Goal: Task Accomplishment & Management: Use online tool/utility

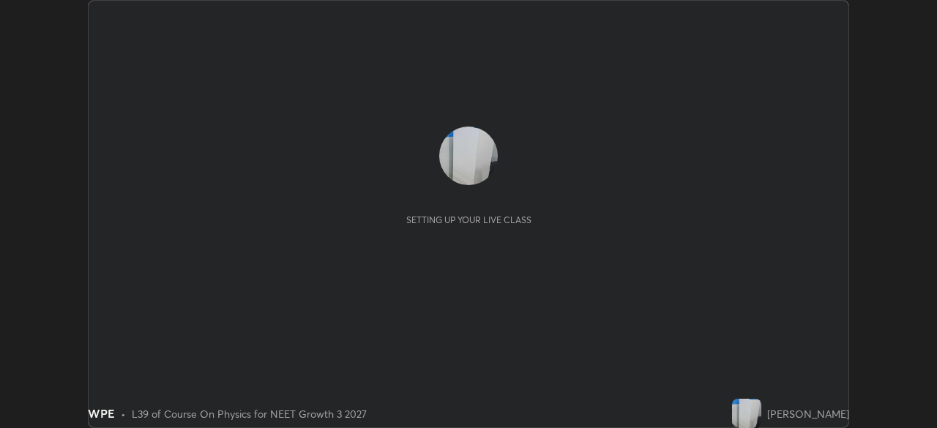
scroll to position [428, 937]
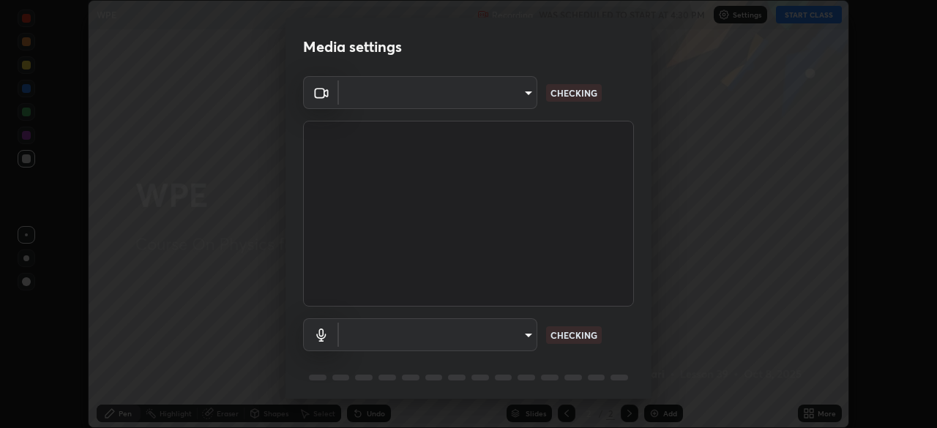
type input "e2a0e40b4681a180c89b362b7637e8d8a4024c776056b380c4a207b683d7974c"
type input "default"
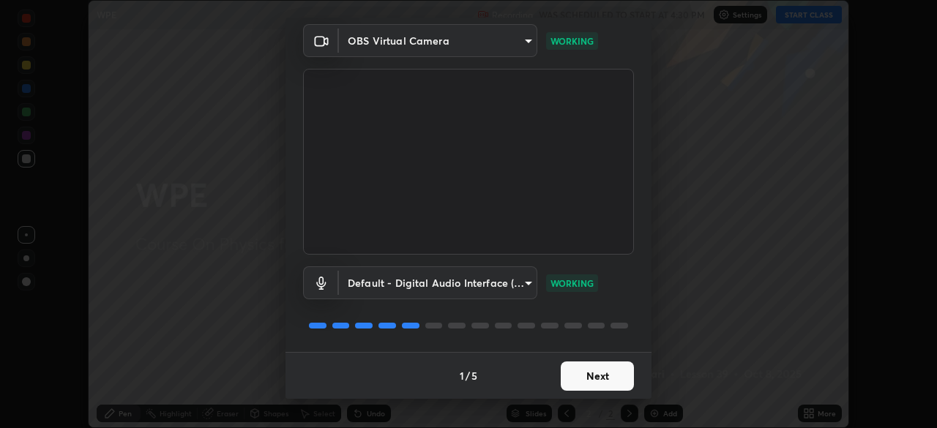
click at [599, 372] on button "Next" at bounding box center [597, 376] width 73 height 29
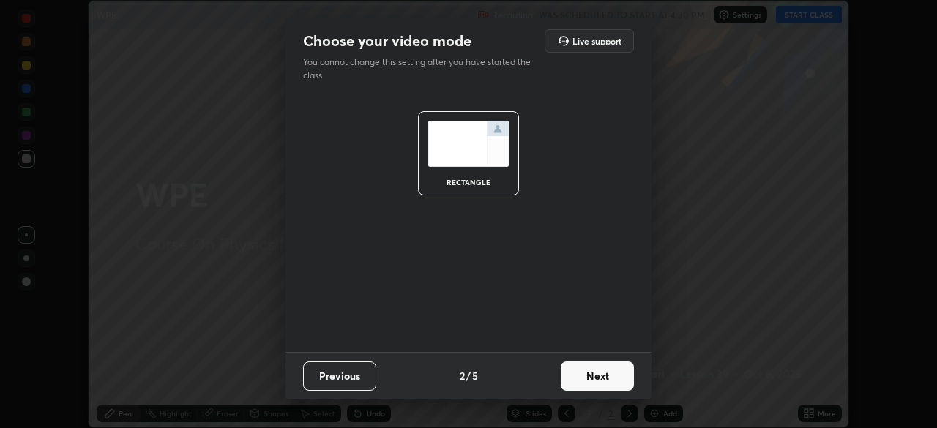
scroll to position [0, 0]
click at [596, 372] on button "Next" at bounding box center [597, 376] width 73 height 29
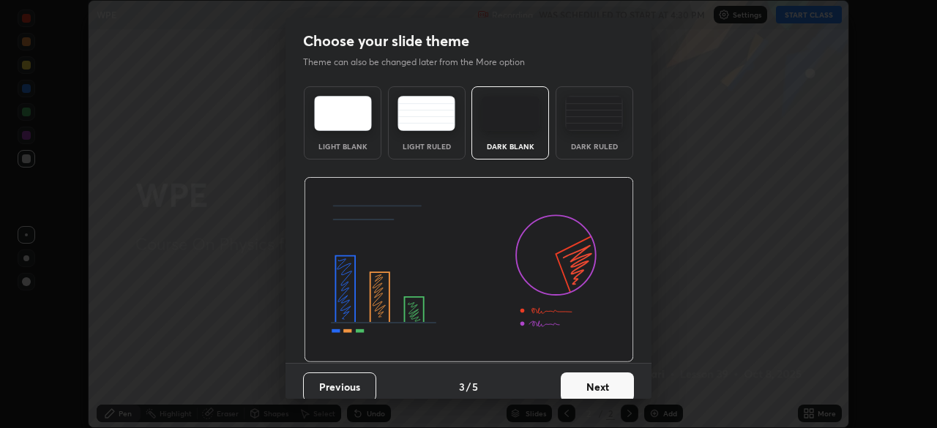
click at [596, 375] on button "Next" at bounding box center [597, 386] width 73 height 29
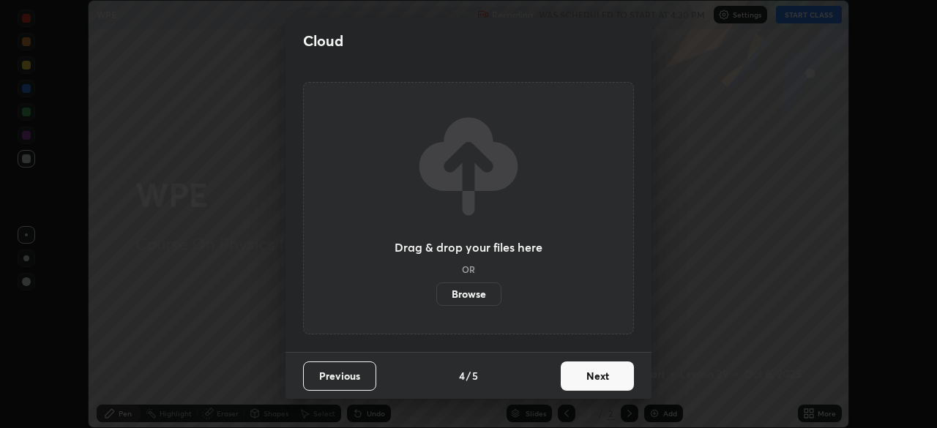
click at [604, 376] on button "Next" at bounding box center [597, 376] width 73 height 29
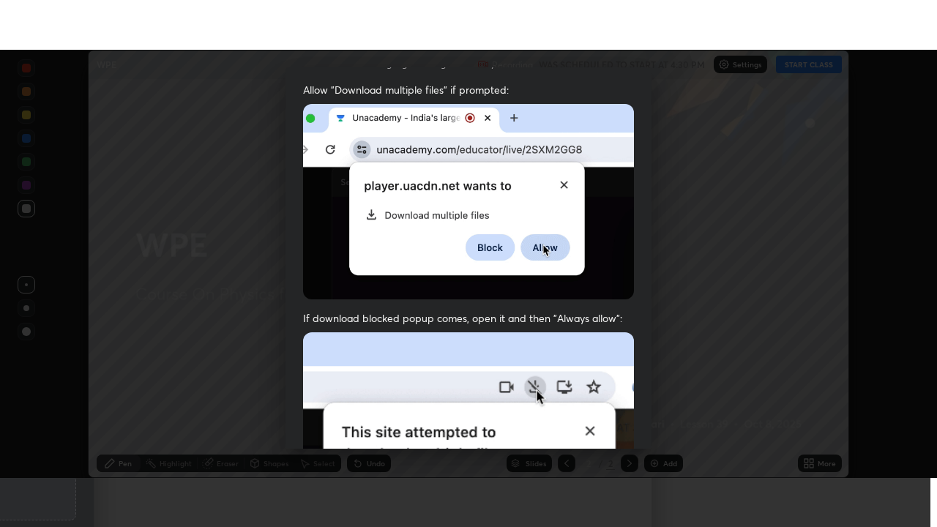
scroll to position [351, 0]
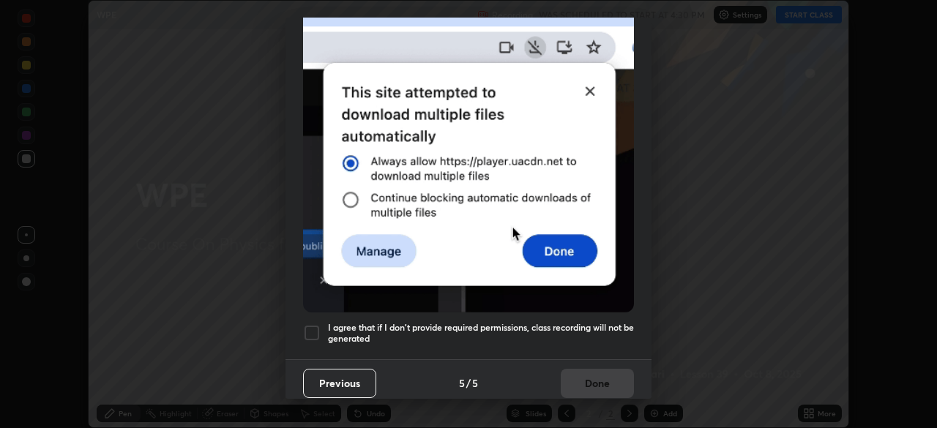
click at [313, 329] on div at bounding box center [312, 333] width 18 height 18
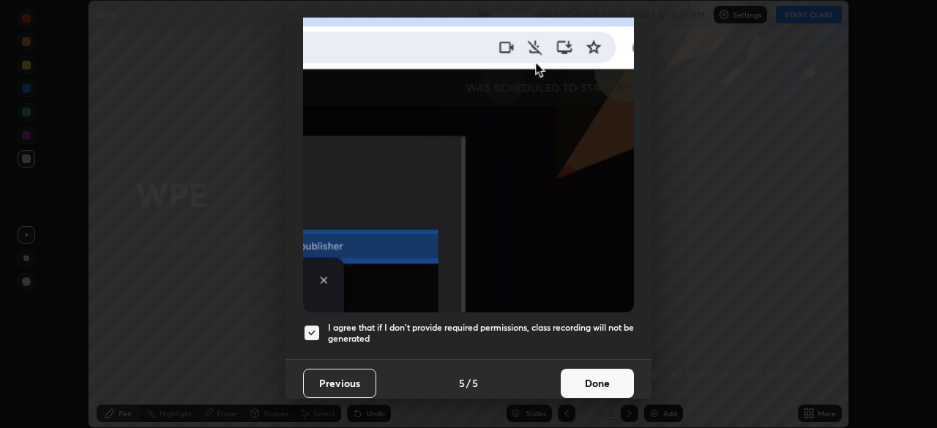
click at [608, 380] on button "Done" at bounding box center [597, 383] width 73 height 29
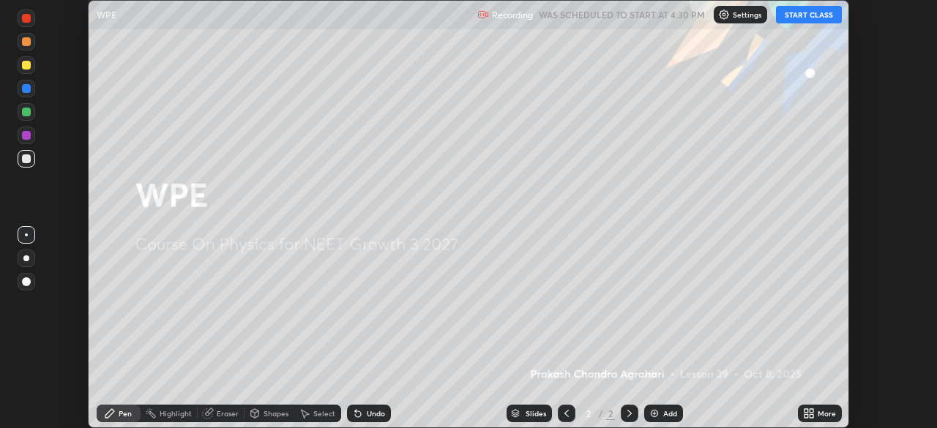
click at [805, 20] on button "START CLASS" at bounding box center [809, 15] width 66 height 18
click at [806, 416] on icon at bounding box center [806, 416] width 4 height 4
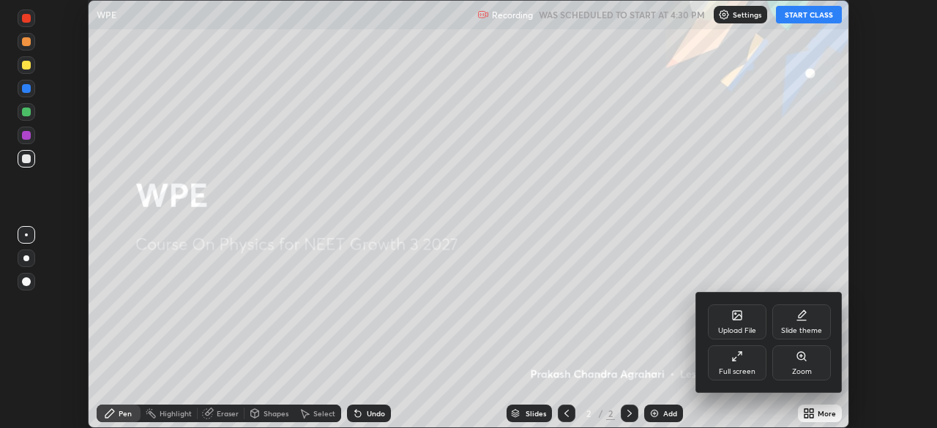
click at [729, 366] on div "Full screen" at bounding box center [737, 362] width 59 height 35
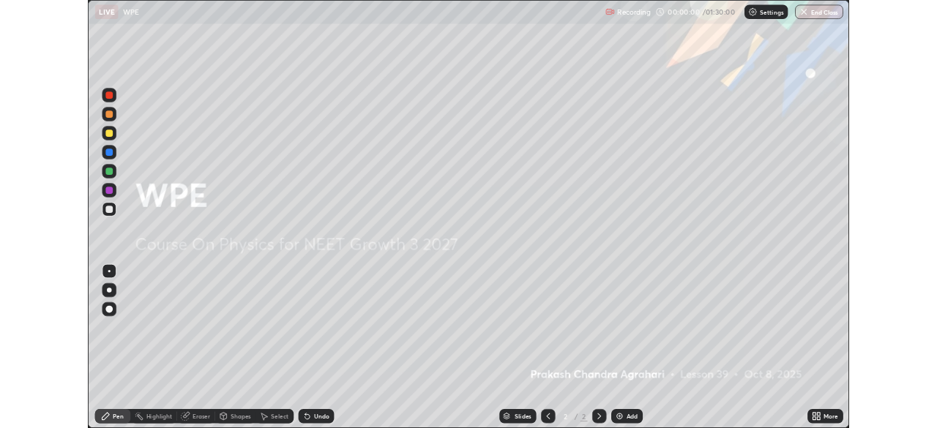
scroll to position [527, 937]
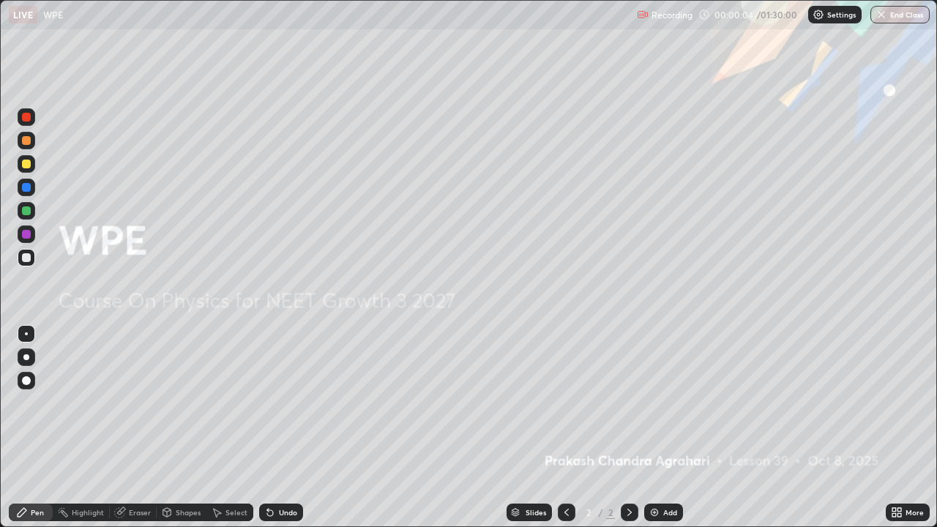
click at [663, 427] on div "Add" at bounding box center [663, 512] width 39 height 18
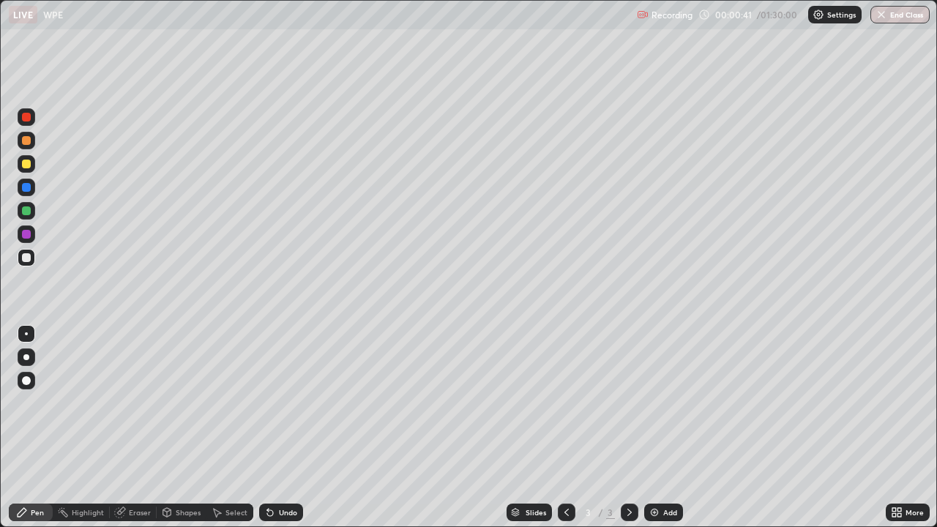
click at [189, 427] on div "Shapes" at bounding box center [188, 512] width 25 height 7
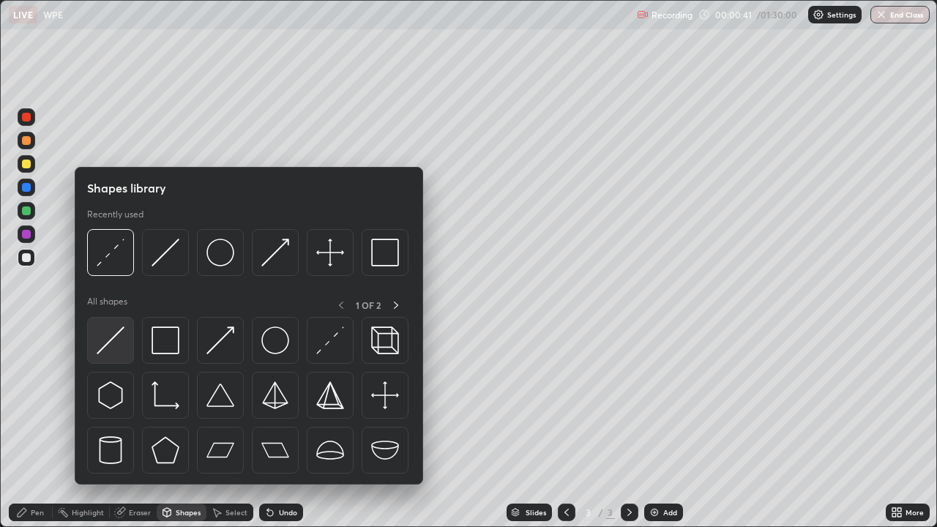
click at [122, 354] on div at bounding box center [110, 340] width 47 height 47
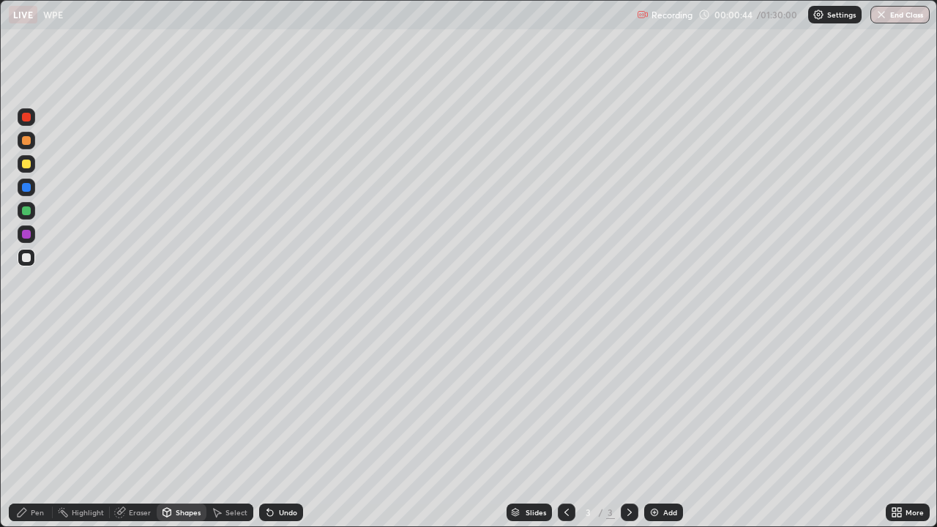
click at [26, 235] on div at bounding box center [26, 234] width 9 height 9
click at [287, 427] on div "Undo" at bounding box center [288, 512] width 18 height 7
click at [183, 427] on div "Shapes" at bounding box center [188, 512] width 25 height 7
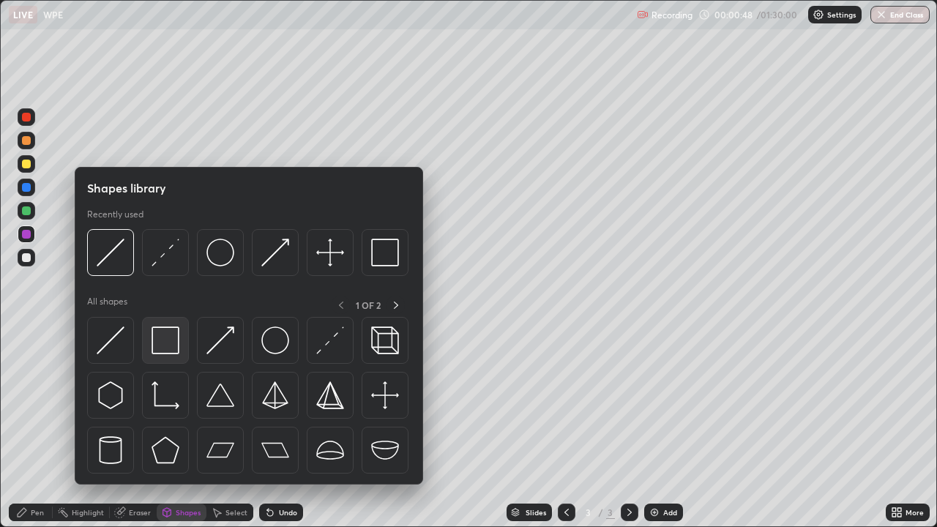
click at [173, 348] on img at bounding box center [165, 340] width 28 height 28
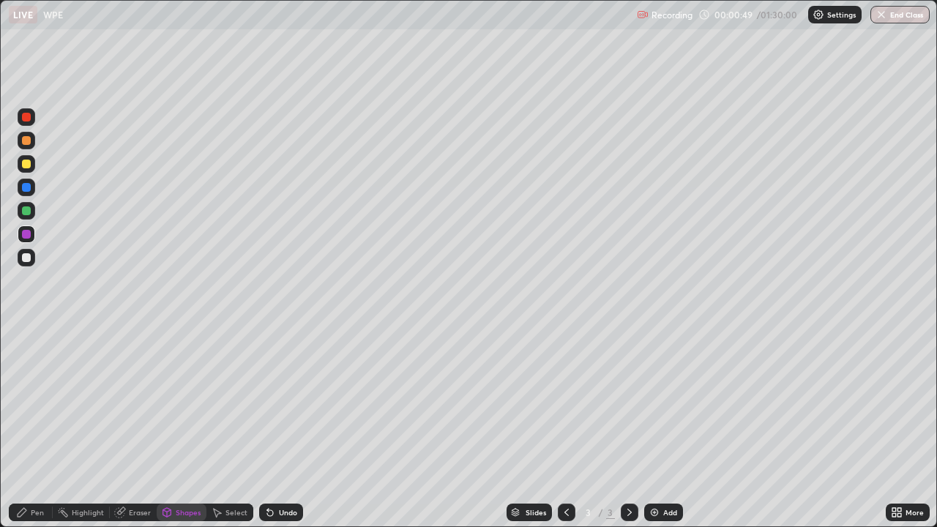
click at [33, 427] on div "Pen" at bounding box center [37, 512] width 13 height 7
click at [28, 356] on div at bounding box center [26, 357] width 6 height 6
click at [173, 427] on div "Shapes" at bounding box center [182, 512] width 50 height 18
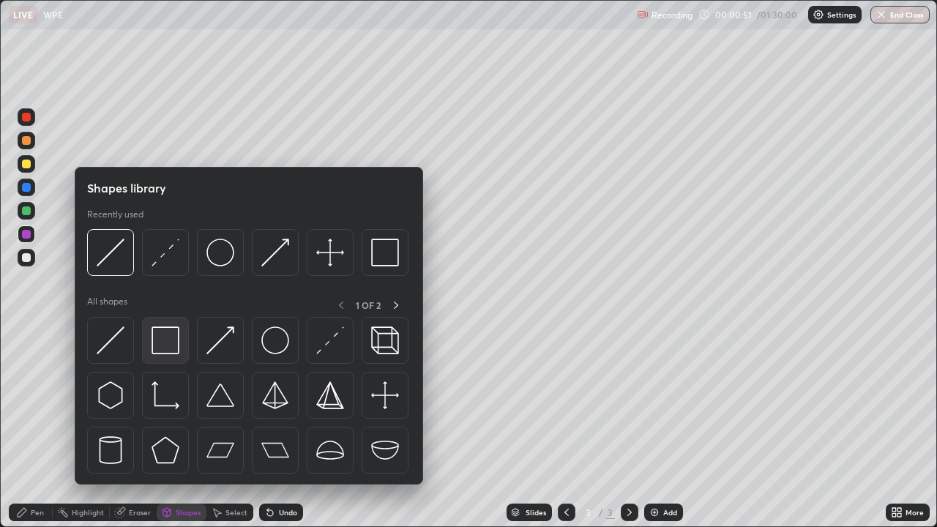
click at [179, 353] on img at bounding box center [165, 340] width 28 height 28
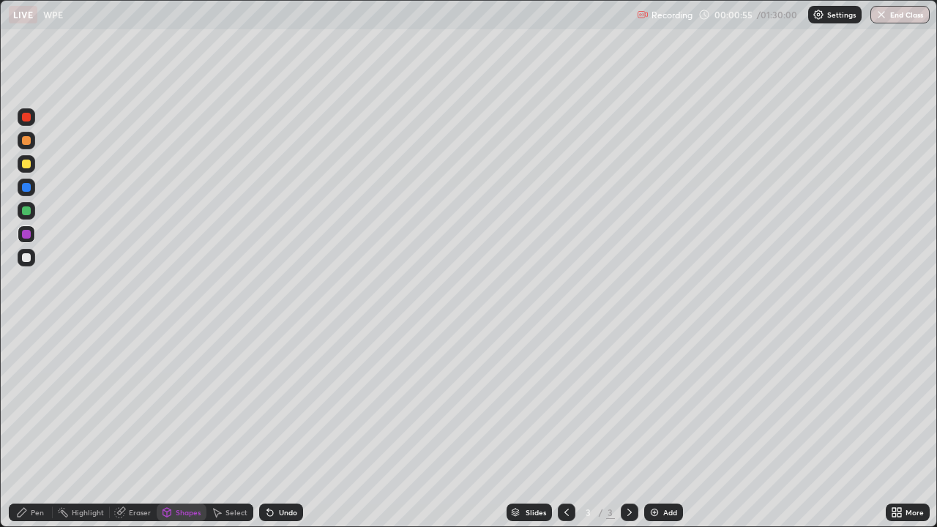
click at [29, 166] on div at bounding box center [26, 164] width 9 height 9
click at [33, 167] on div at bounding box center [27, 164] width 18 height 18
click at [44, 427] on div "Pen" at bounding box center [31, 512] width 44 height 18
click at [190, 427] on div "Shapes" at bounding box center [188, 512] width 25 height 7
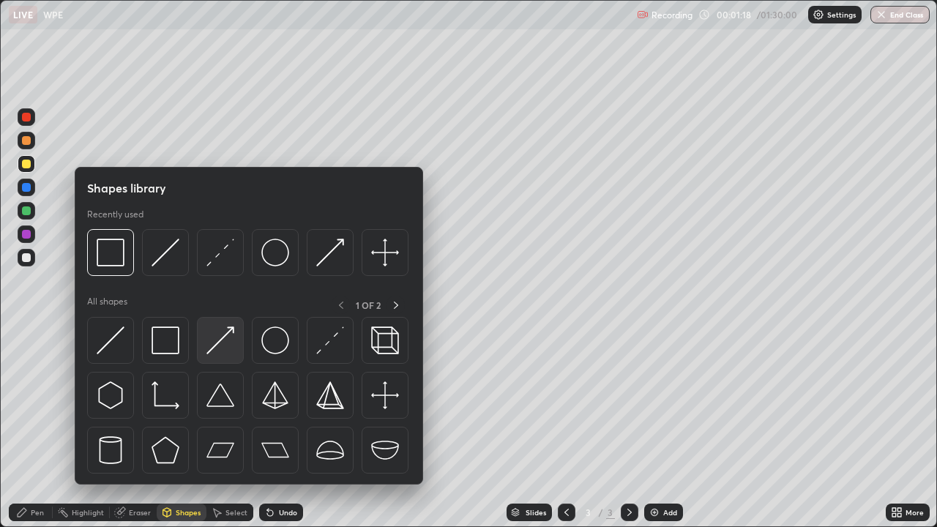
click at [224, 351] on img at bounding box center [220, 340] width 28 height 28
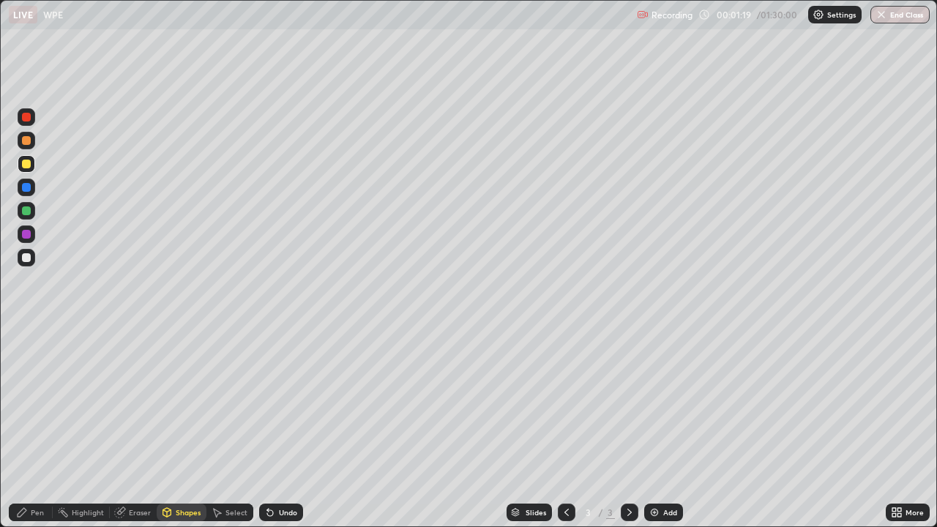
click at [25, 187] on div at bounding box center [26, 187] width 9 height 9
click at [36, 427] on div "Pen" at bounding box center [37, 512] width 13 height 7
click at [27, 211] on div at bounding box center [26, 210] width 9 height 9
click at [27, 234] on div at bounding box center [26, 234] width 9 height 9
click at [233, 427] on div "Select" at bounding box center [236, 512] width 22 height 7
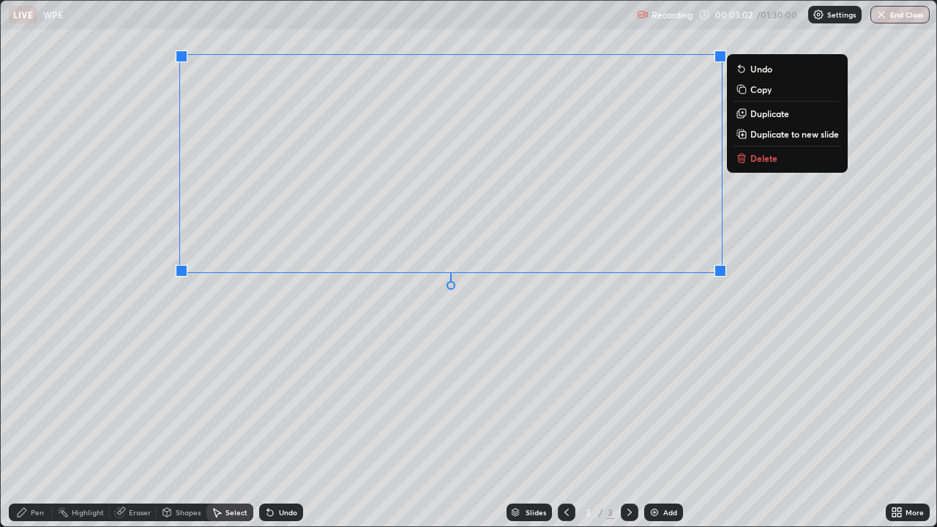
click at [402, 365] on div "0 ° Undo Copy Duplicate Duplicate to new slide Delete" at bounding box center [468, 263] width 935 height 525
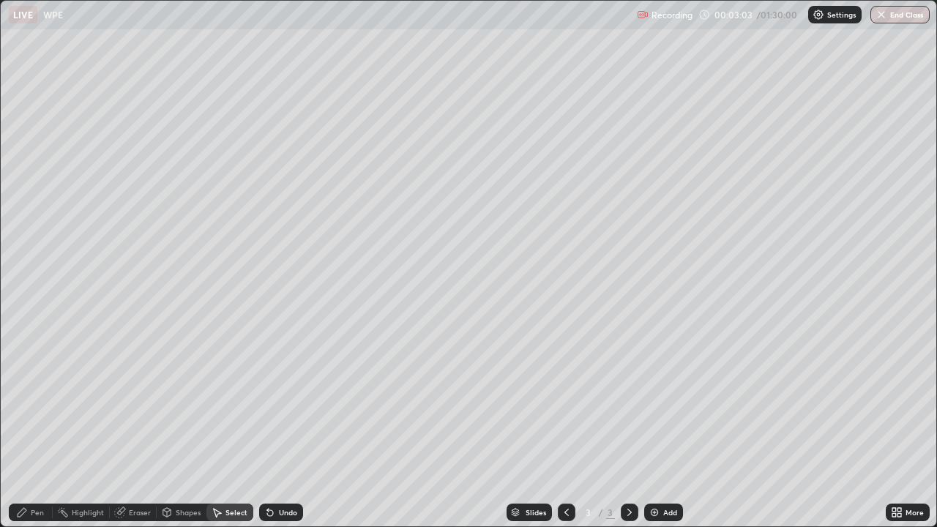
click at [35, 427] on div "Pen" at bounding box center [37, 512] width 13 height 7
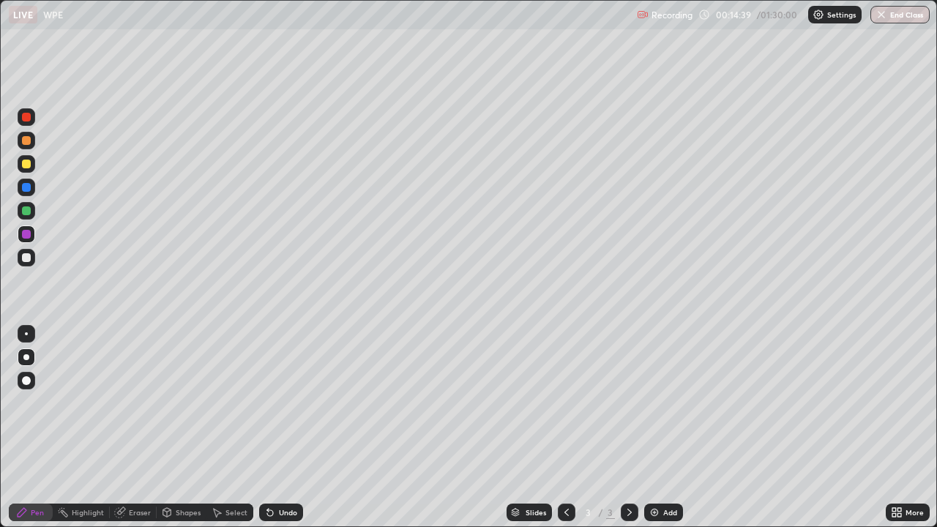
click at [243, 427] on div "Select" at bounding box center [236, 512] width 22 height 7
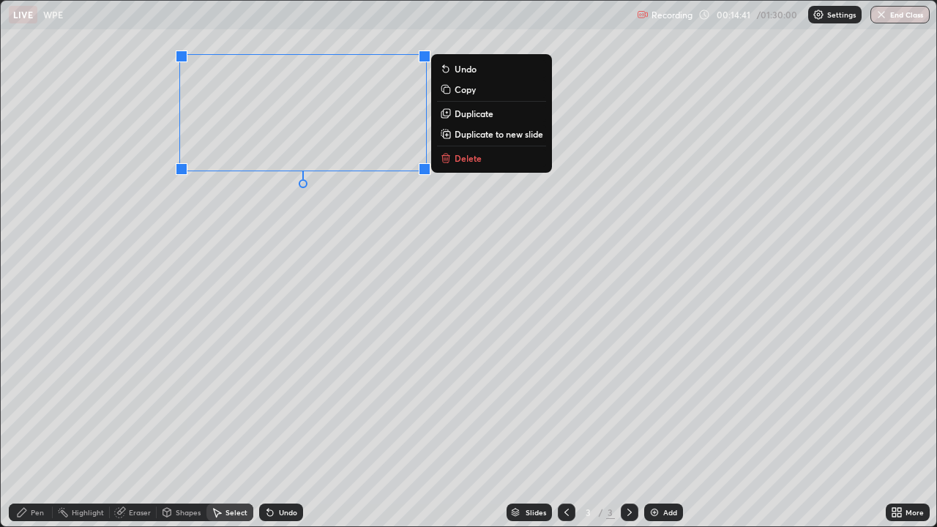
click at [461, 130] on p "Duplicate to new slide" at bounding box center [498, 134] width 89 height 12
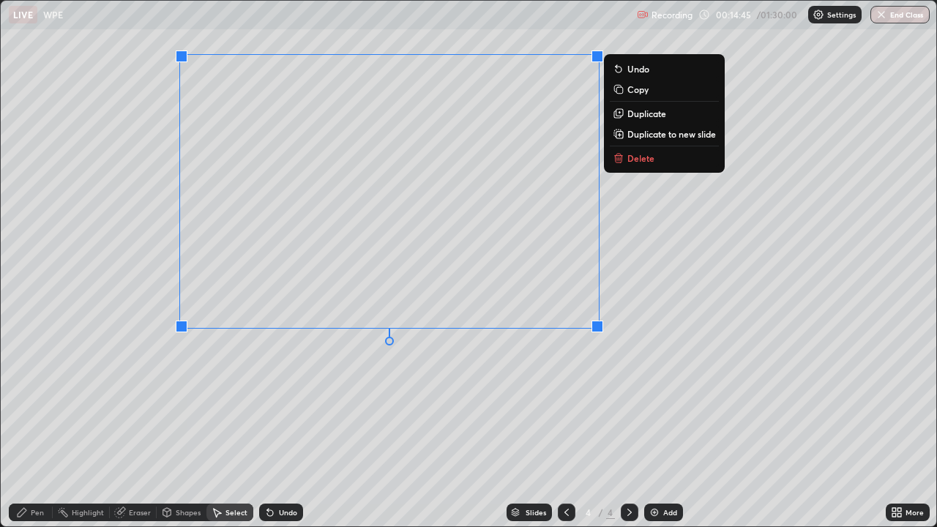
click at [415, 412] on div "0 ° Undo Copy Duplicate Duplicate to new slide Delete" at bounding box center [468, 263] width 935 height 525
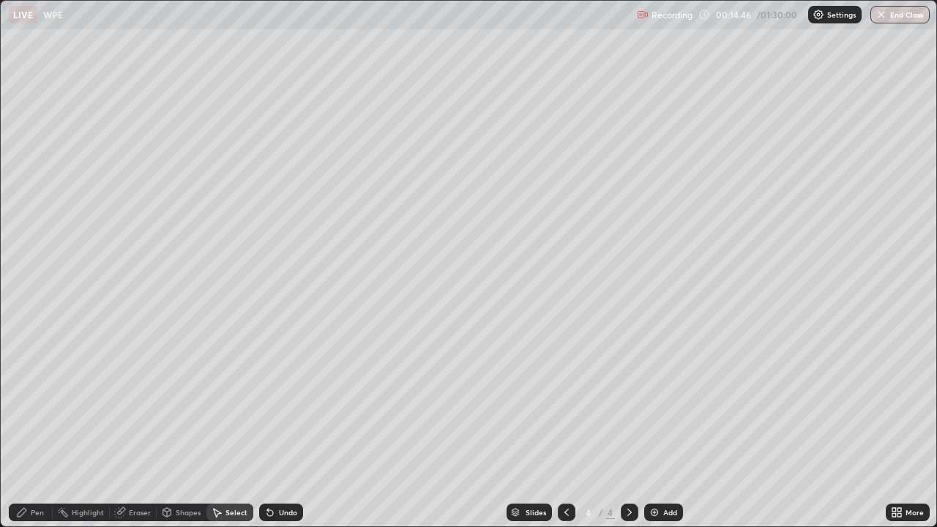
click at [132, 427] on div "Eraser" at bounding box center [133, 512] width 47 height 18
click at [28, 427] on icon at bounding box center [26, 463] width 12 height 12
click at [42, 427] on div "Pen" at bounding box center [37, 512] width 13 height 7
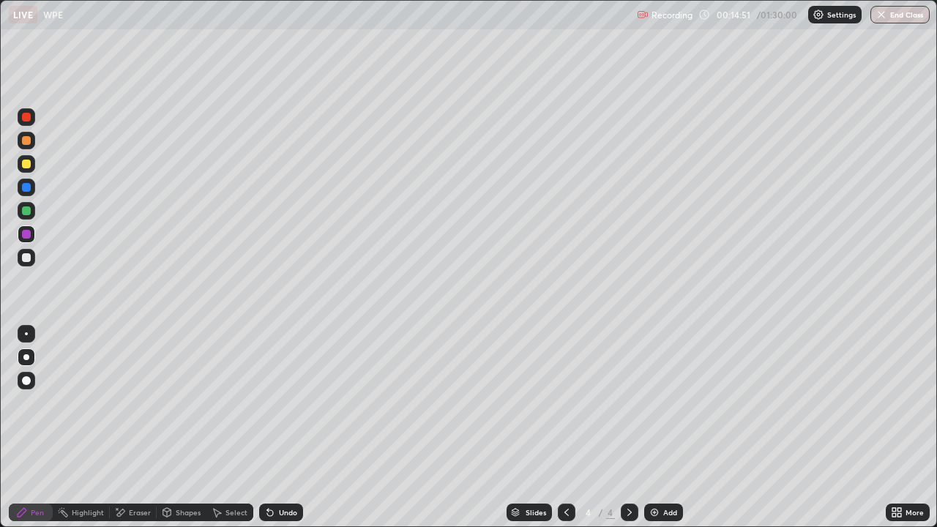
click at [27, 209] on div at bounding box center [26, 210] width 9 height 9
click at [190, 427] on div "Shapes" at bounding box center [188, 512] width 25 height 7
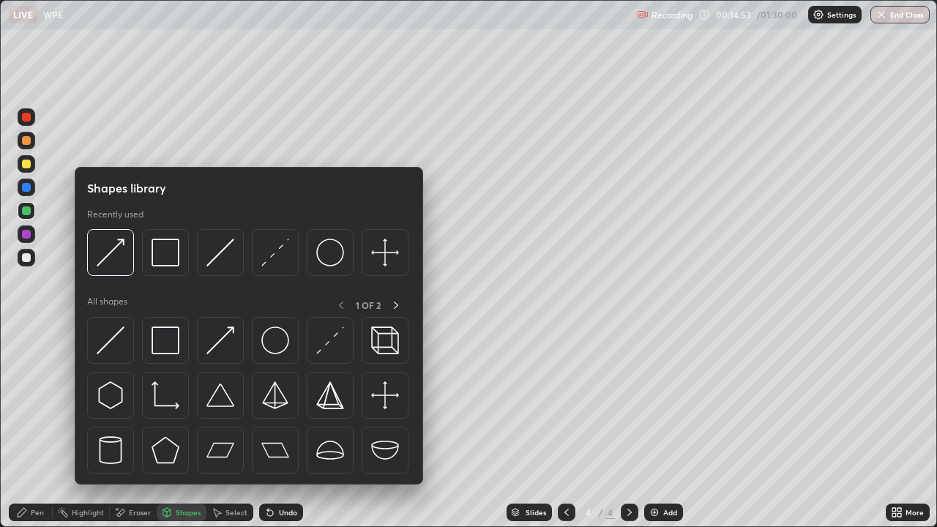
click at [218, 344] on img at bounding box center [220, 340] width 28 height 28
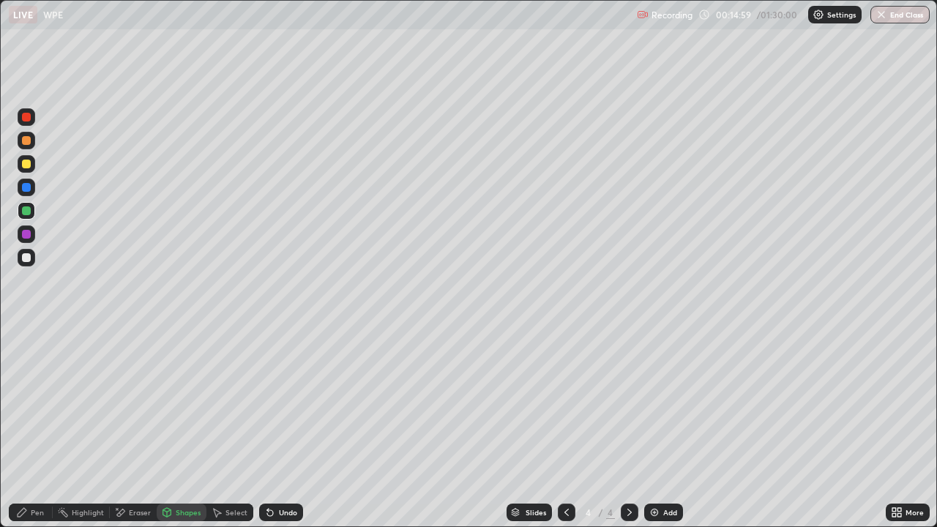
click at [40, 427] on div "Pen" at bounding box center [31, 512] width 44 height 18
click at [179, 427] on div "Shapes" at bounding box center [188, 512] width 25 height 7
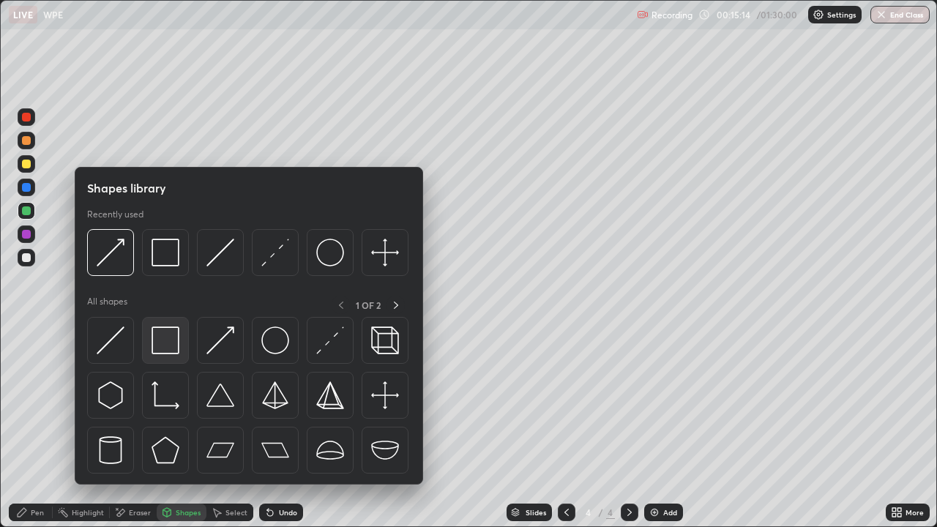
click at [165, 349] on img at bounding box center [165, 340] width 28 height 28
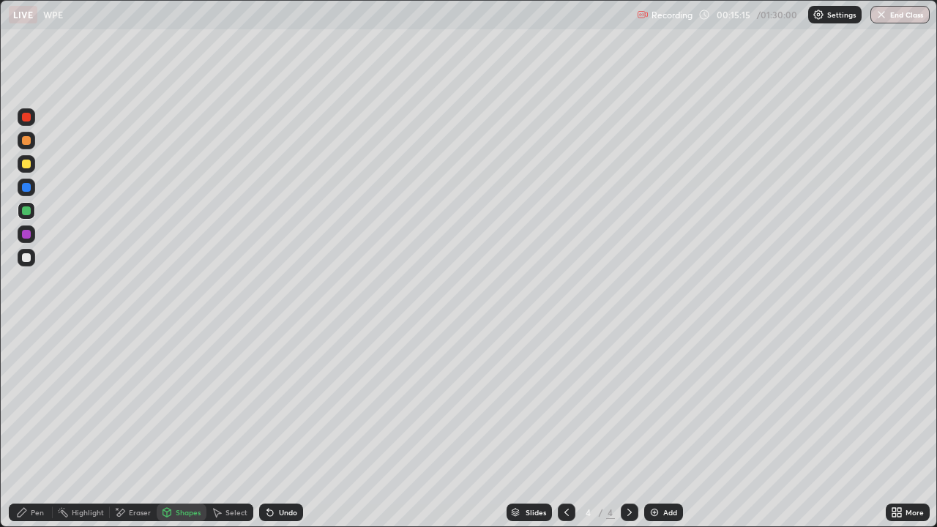
click at [28, 163] on div at bounding box center [26, 164] width 9 height 9
click at [31, 427] on div "Pen" at bounding box center [37, 512] width 13 height 7
click at [569, 427] on div at bounding box center [567, 512] width 18 height 29
click at [626, 427] on icon at bounding box center [629, 512] width 12 height 12
click at [180, 427] on div "Shapes" at bounding box center [188, 512] width 25 height 7
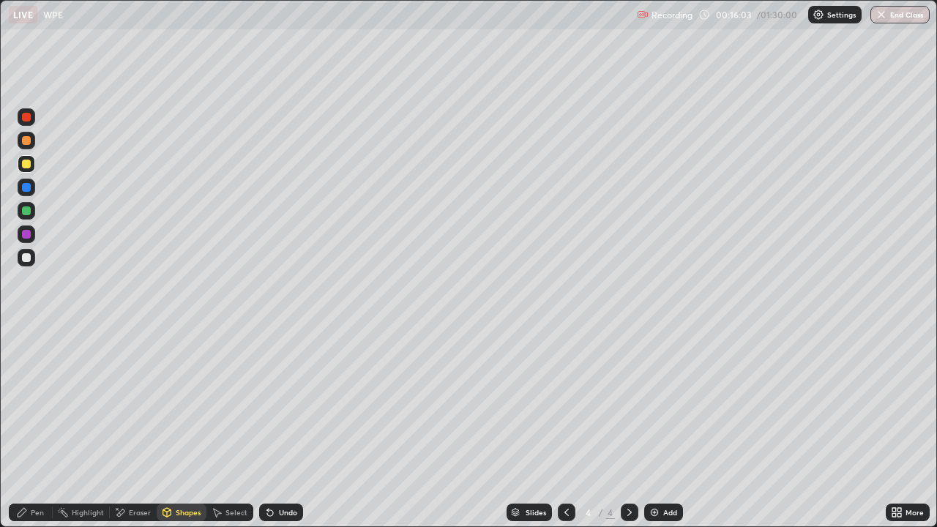
click at [135, 427] on div "Eraser" at bounding box center [140, 512] width 22 height 7
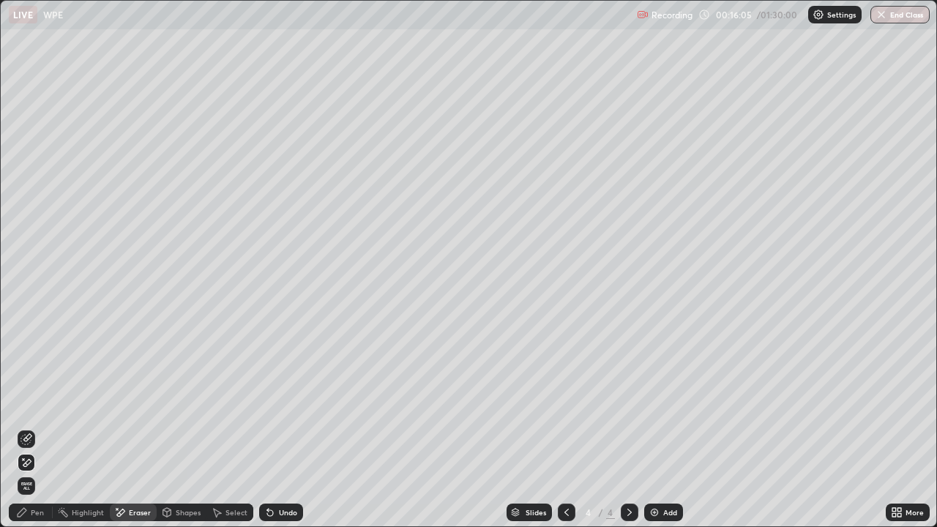
click at [37, 427] on div "Pen" at bounding box center [37, 512] width 13 height 7
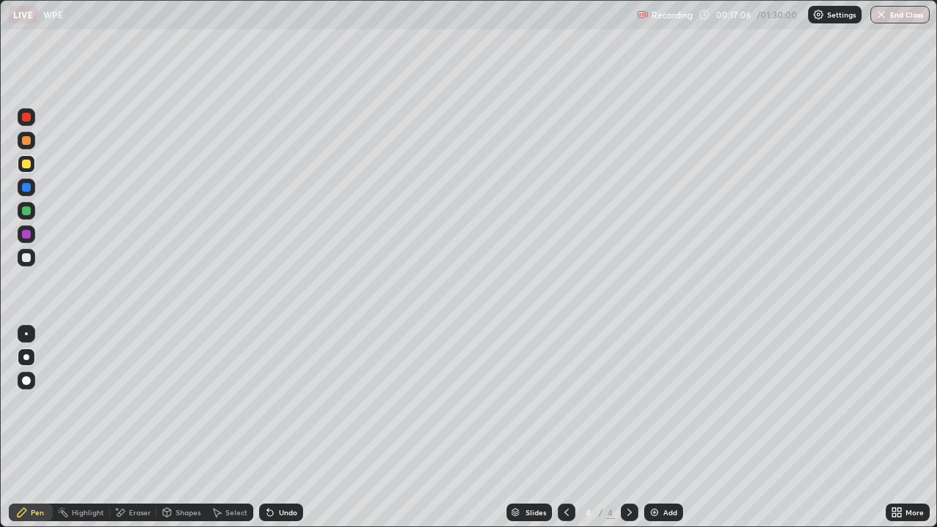
click at [141, 427] on div "Eraser" at bounding box center [140, 512] width 22 height 7
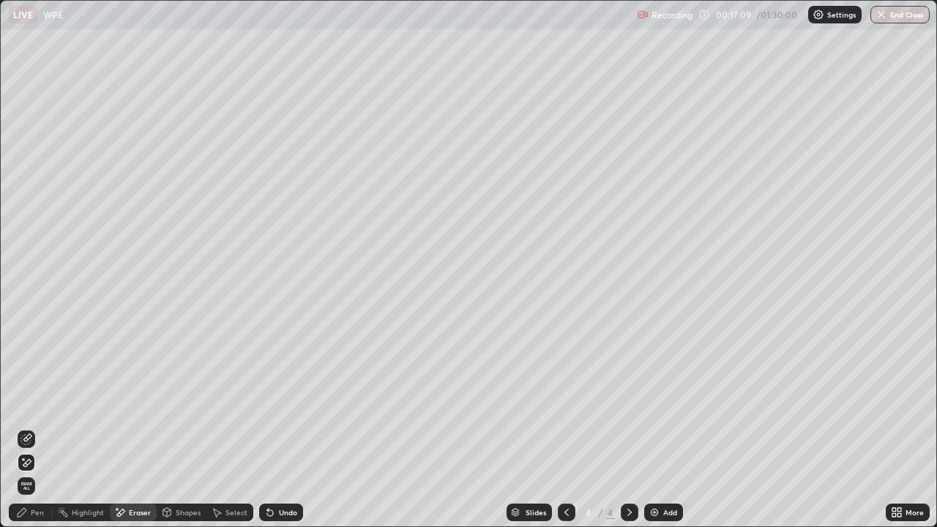
click at [36, 427] on div "Pen" at bounding box center [31, 512] width 44 height 18
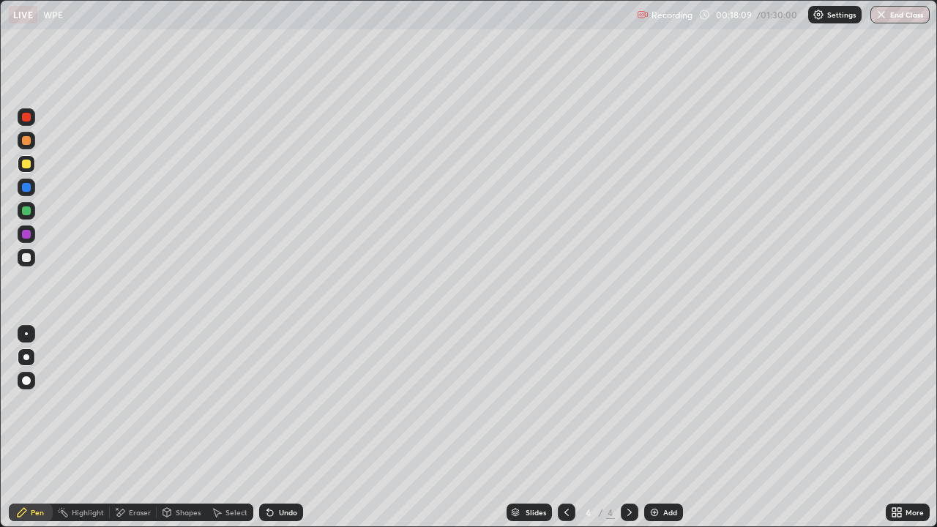
click at [23, 231] on div at bounding box center [26, 234] width 9 height 9
click at [565, 427] on icon at bounding box center [567, 512] width 12 height 12
click at [628, 427] on icon at bounding box center [629, 512] width 12 height 12
click at [651, 427] on img at bounding box center [654, 512] width 12 height 12
click at [564, 427] on icon at bounding box center [567, 512] width 12 height 12
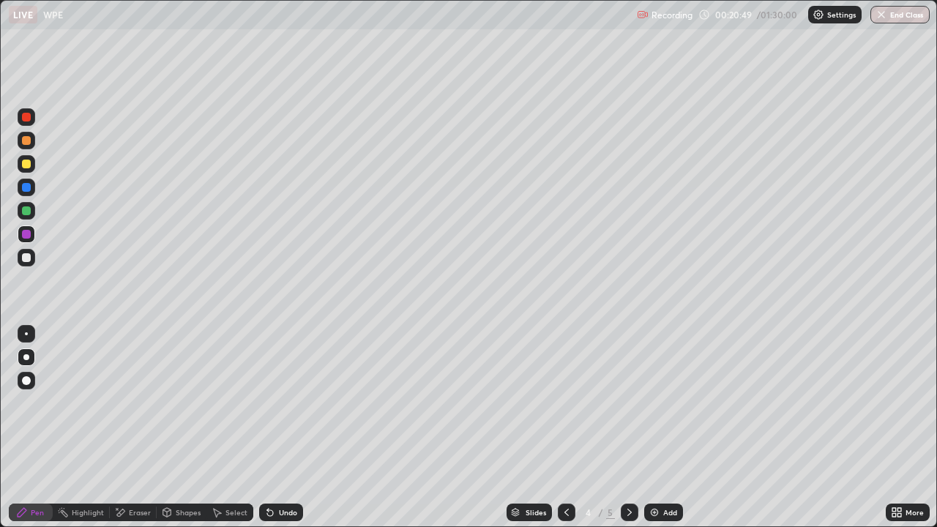
click at [143, 427] on div "Eraser" at bounding box center [140, 512] width 22 height 7
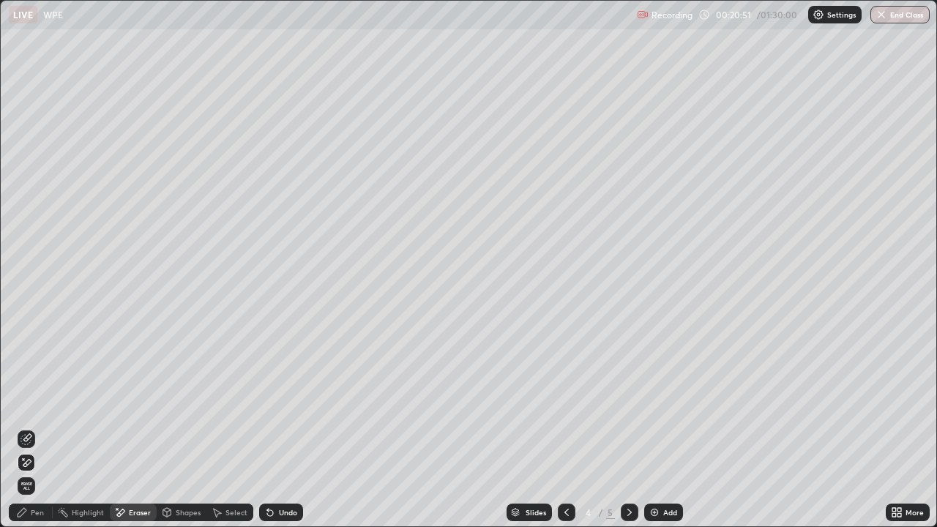
click at [239, 427] on div "Select" at bounding box center [236, 512] width 22 height 7
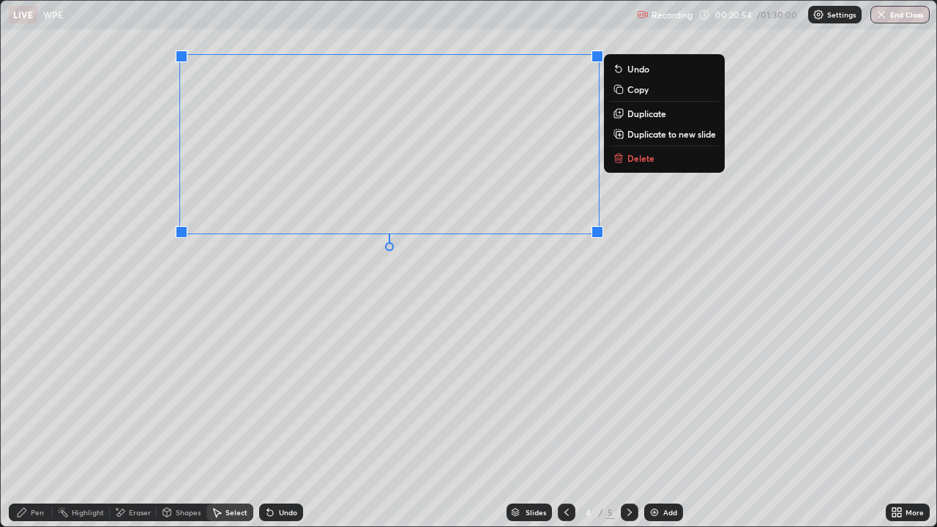
click at [617, 161] on icon at bounding box center [618, 158] width 7 height 7
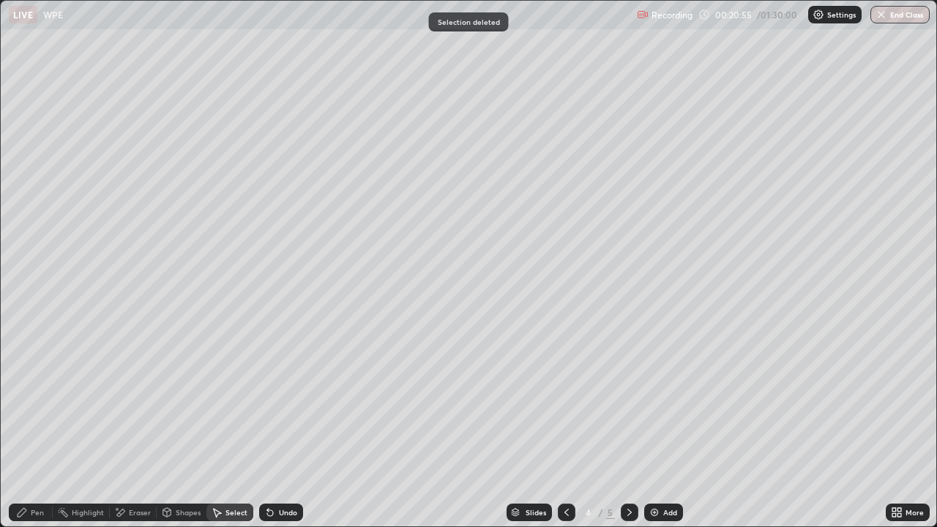
click at [37, 427] on div "Pen" at bounding box center [37, 512] width 13 height 7
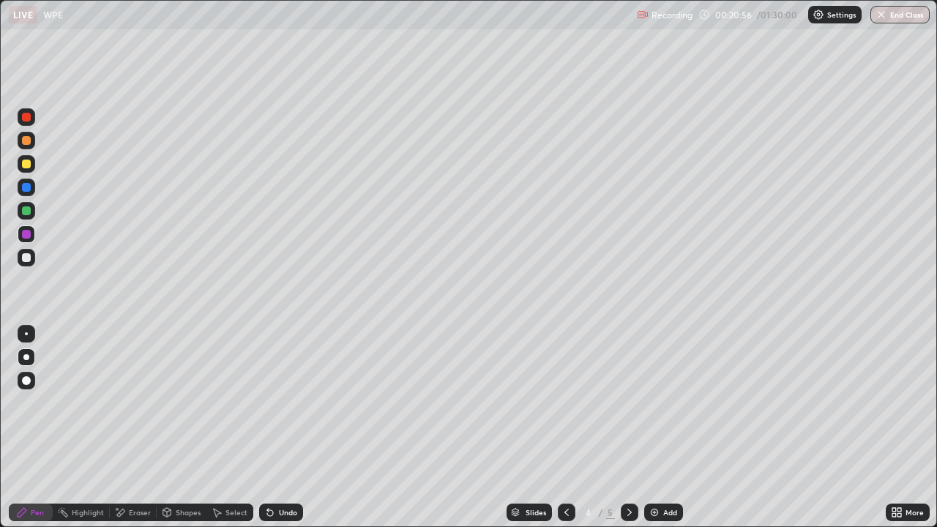
click at [26, 188] on div at bounding box center [26, 187] width 9 height 9
click at [561, 427] on icon at bounding box center [567, 512] width 12 height 12
click at [566, 427] on icon at bounding box center [567, 512] width 12 height 12
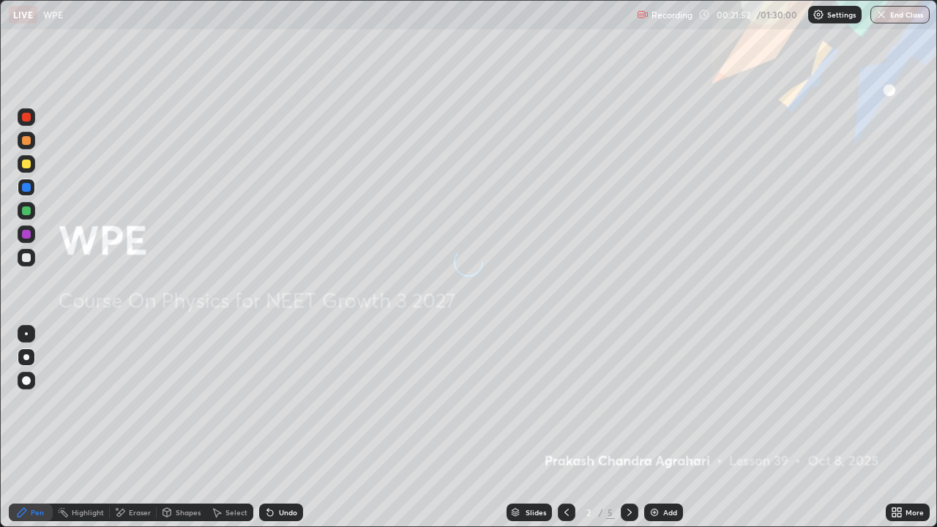
click at [566, 427] on div at bounding box center [567, 512] width 18 height 18
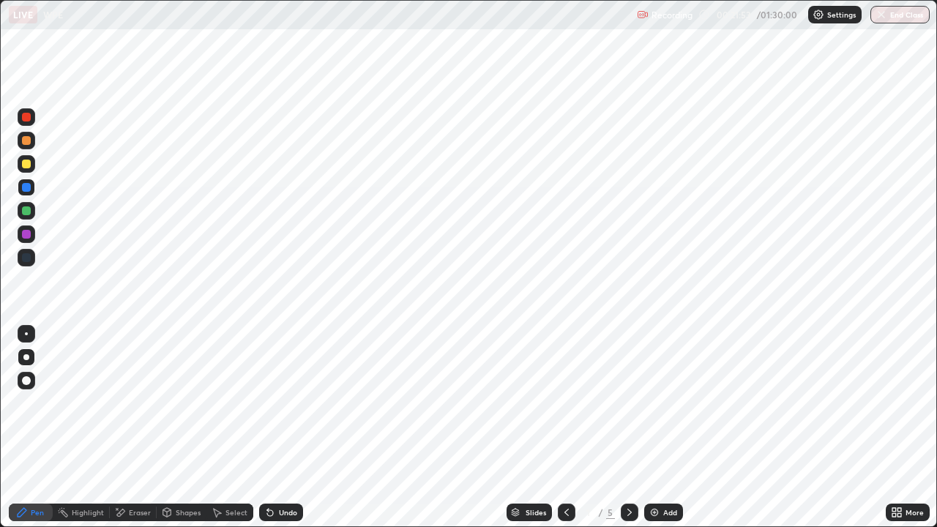
click at [628, 427] on icon at bounding box center [629, 512] width 12 height 12
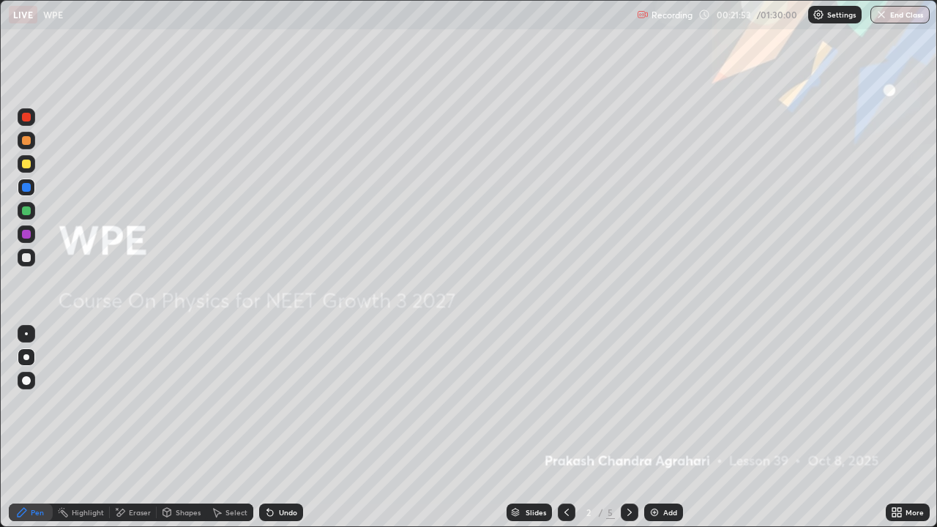
click at [628, 427] on icon at bounding box center [629, 512] width 12 height 12
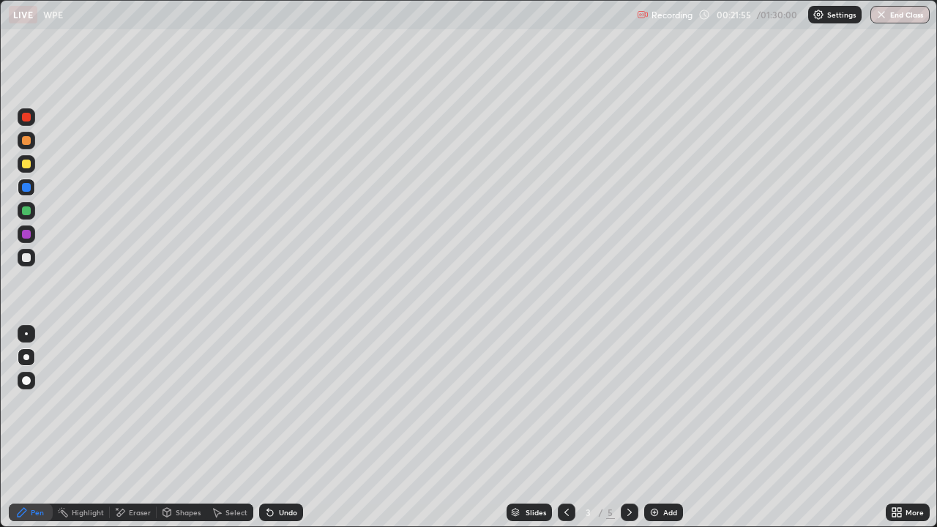
click at [235, 427] on div "Select" at bounding box center [236, 512] width 22 height 7
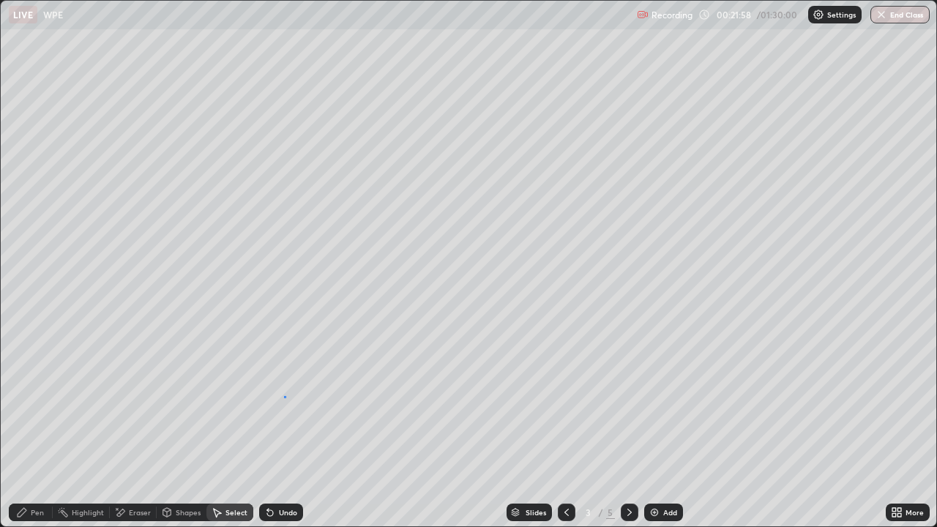
click at [284, 396] on div "0 ° Undo Copy Duplicate Duplicate to new slide Delete" at bounding box center [468, 263] width 935 height 525
click at [37, 427] on div "Pen" at bounding box center [37, 512] width 13 height 7
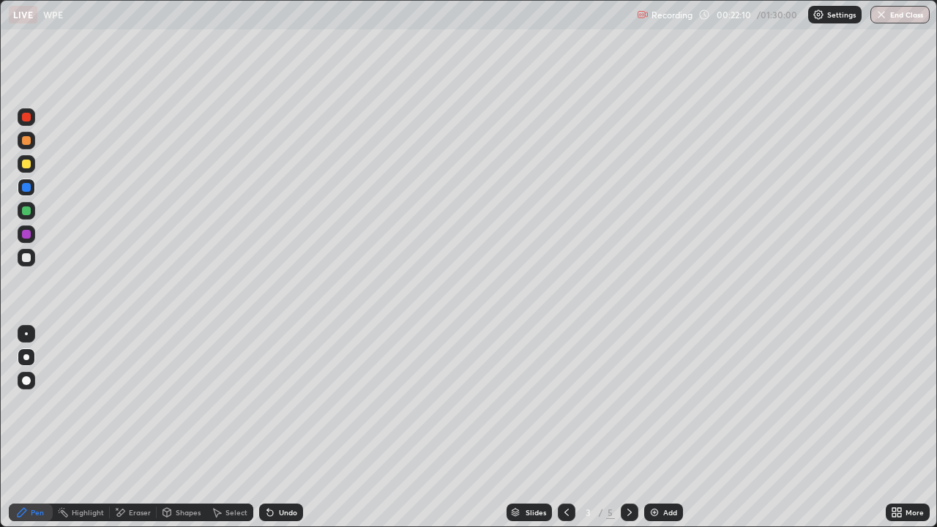
click at [144, 427] on div "Eraser" at bounding box center [140, 512] width 22 height 7
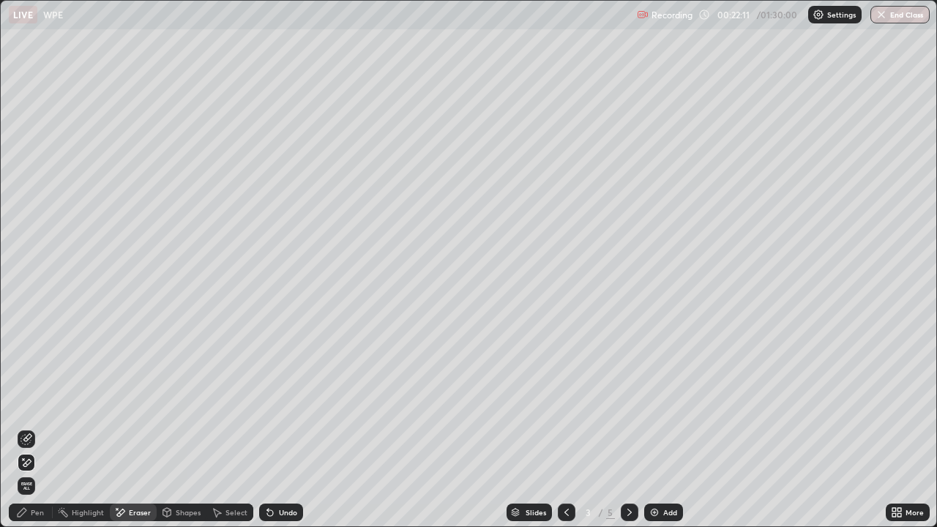
click at [26, 427] on div "Pen" at bounding box center [31, 512] width 44 height 18
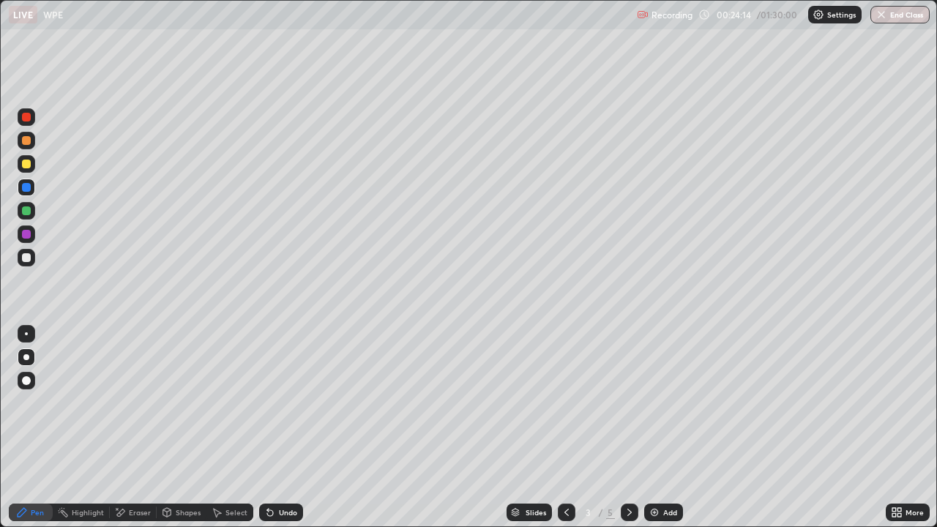
click at [139, 427] on div "Eraser" at bounding box center [140, 512] width 22 height 7
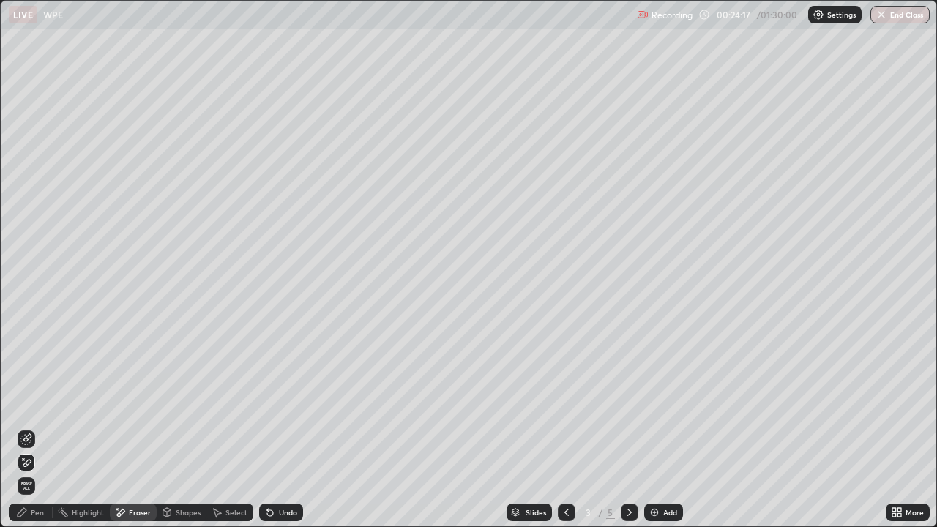
click at [31, 427] on div "Pen" at bounding box center [31, 512] width 44 height 18
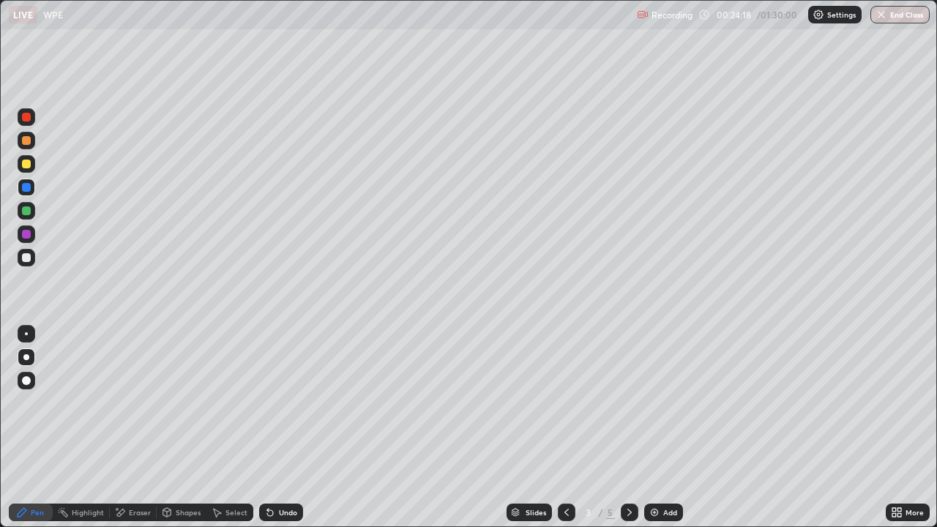
click at [26, 213] on div at bounding box center [26, 210] width 9 height 9
click at [267, 427] on icon at bounding box center [267, 509] width 1 height 1
click at [26, 165] on div at bounding box center [26, 164] width 9 height 9
click at [25, 235] on div at bounding box center [26, 234] width 9 height 9
click at [654, 427] on img at bounding box center [654, 512] width 12 height 12
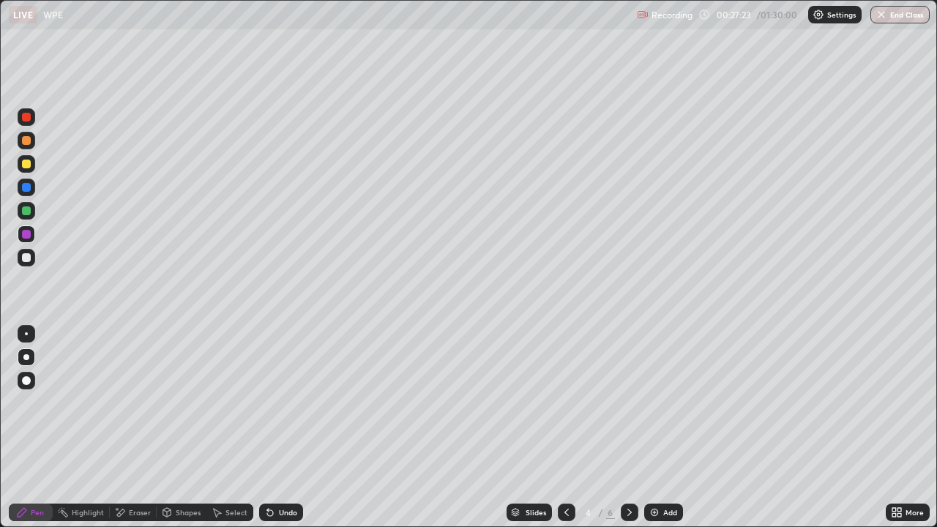
click at [627, 427] on icon at bounding box center [629, 512] width 12 height 12
click at [628, 427] on icon at bounding box center [629, 512] width 12 height 12
click at [663, 427] on div "Add" at bounding box center [670, 512] width 14 height 7
click at [561, 427] on div at bounding box center [567, 512] width 18 height 18
click at [275, 427] on div "Undo" at bounding box center [281, 512] width 44 height 18
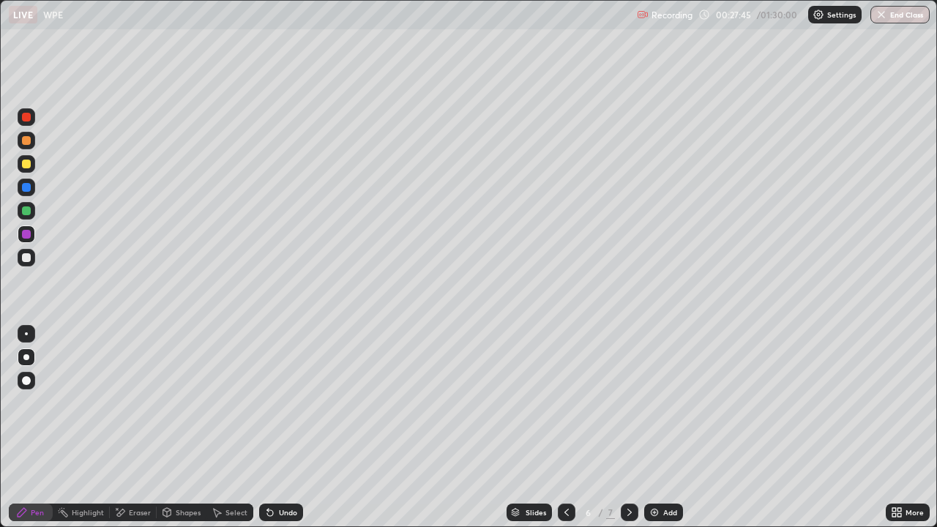
click at [24, 164] on div at bounding box center [26, 164] width 9 height 9
click at [190, 427] on div "Shapes" at bounding box center [188, 512] width 25 height 7
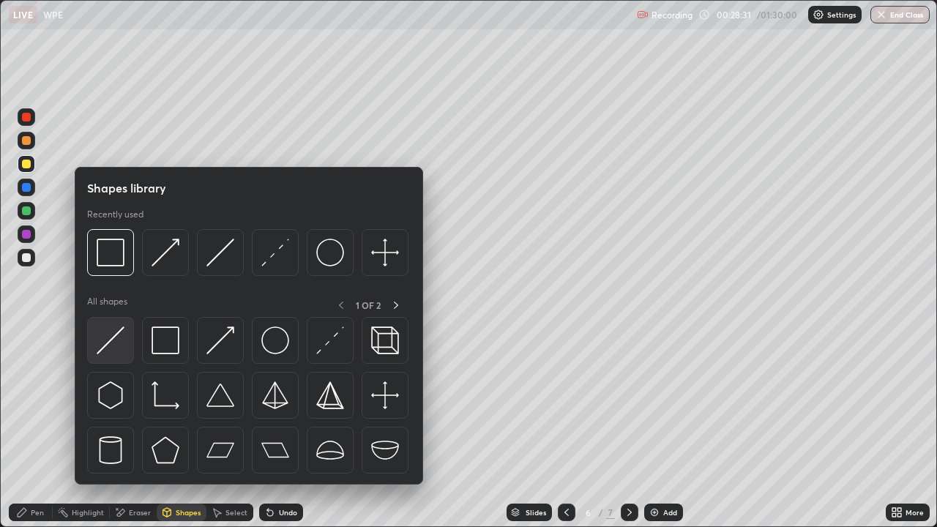
click at [124, 349] on img at bounding box center [111, 340] width 28 height 28
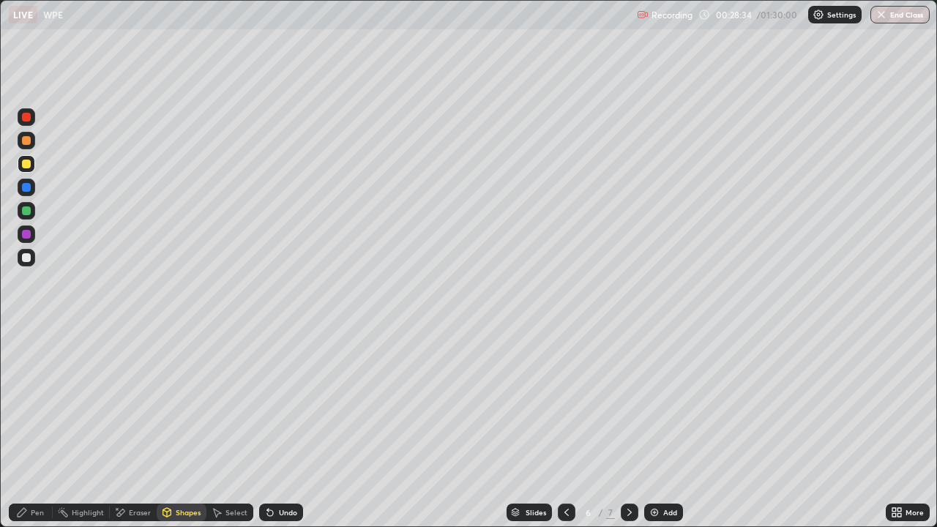
click at [193, 427] on div "Shapes" at bounding box center [188, 512] width 25 height 7
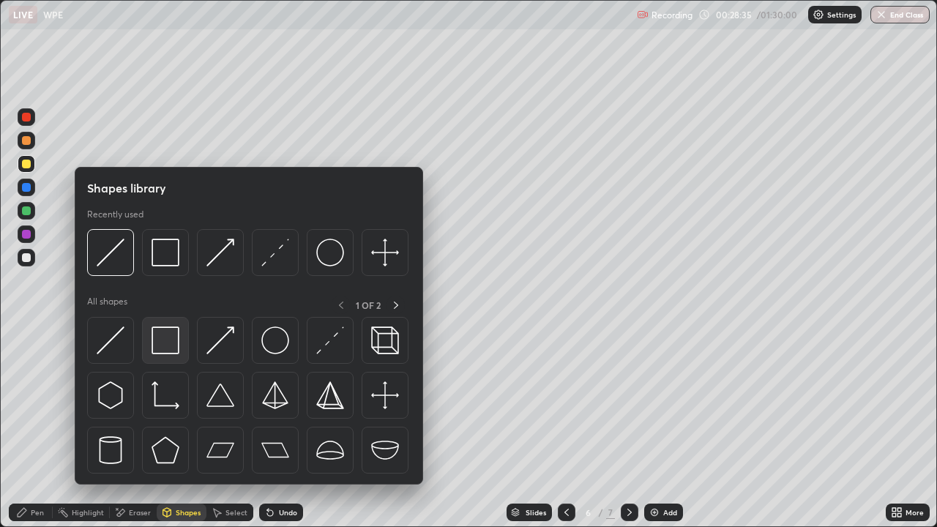
click at [177, 344] on img at bounding box center [165, 340] width 28 height 28
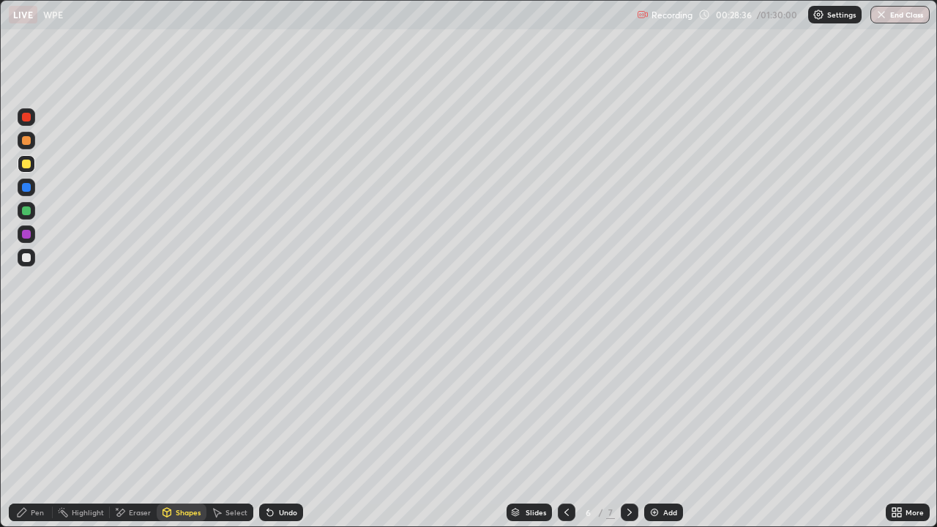
click at [30, 183] on div at bounding box center [27, 188] width 18 height 18
click at [39, 427] on div "Pen" at bounding box center [37, 512] width 13 height 7
click at [176, 427] on div "Shapes" at bounding box center [188, 512] width 25 height 7
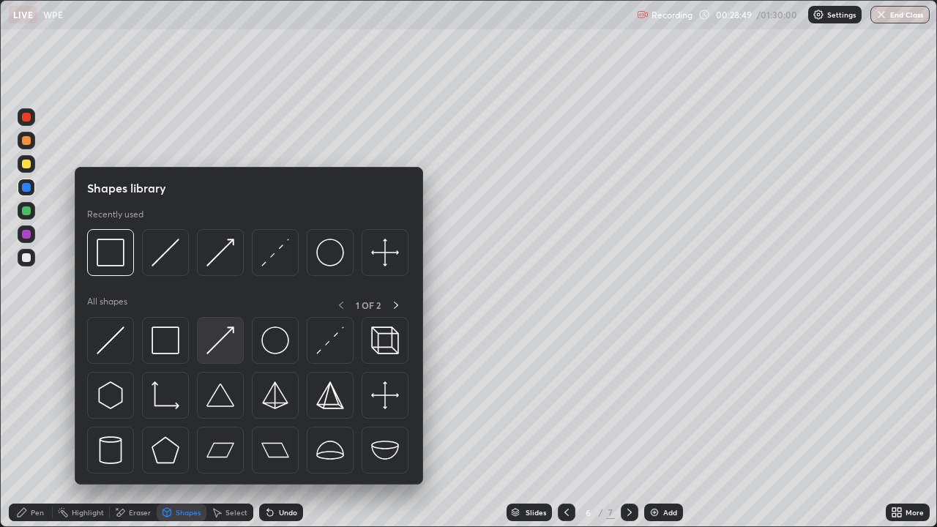
click at [218, 342] on img at bounding box center [220, 340] width 28 height 28
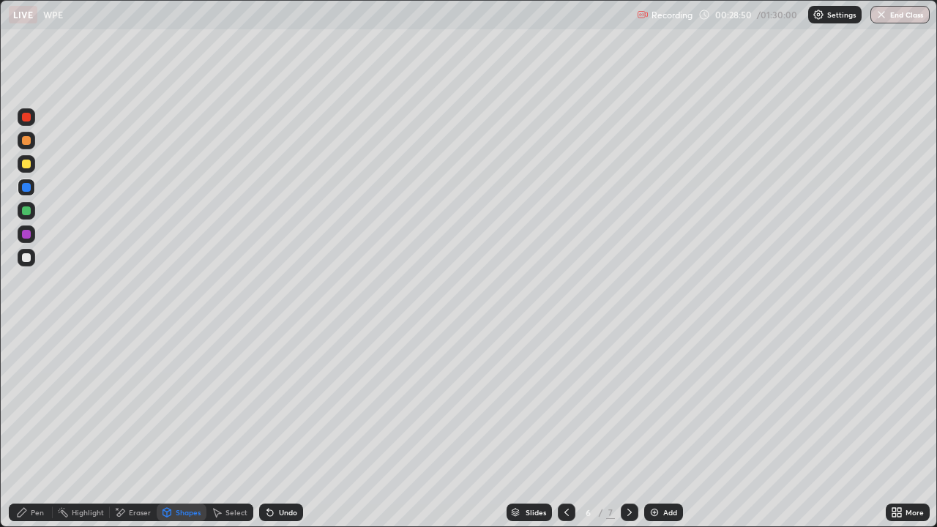
click at [28, 165] on div at bounding box center [26, 164] width 9 height 9
click at [30, 212] on div at bounding box center [26, 210] width 9 height 9
click at [28, 233] on div at bounding box center [26, 234] width 9 height 9
click at [31, 427] on div "Pen" at bounding box center [31, 512] width 44 height 18
click at [26, 255] on div at bounding box center [26, 257] width 9 height 9
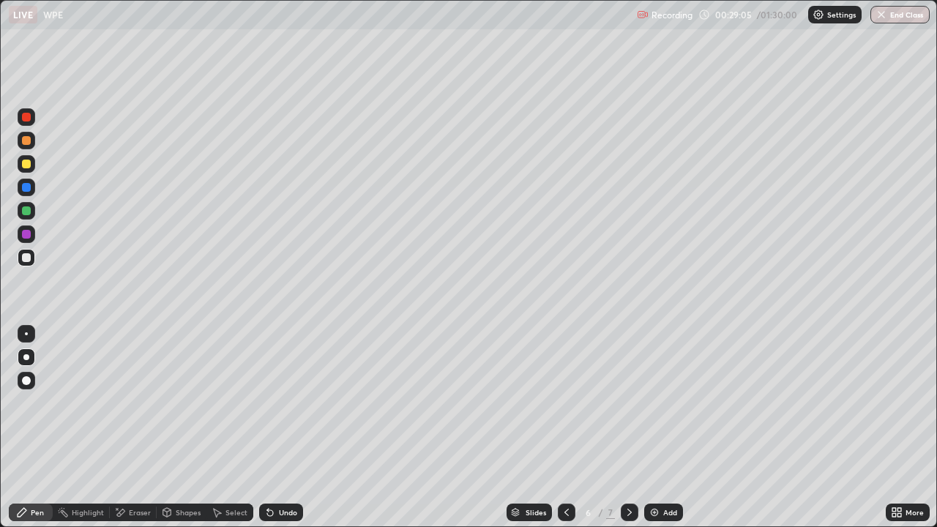
click at [30, 211] on div at bounding box center [26, 210] width 9 height 9
click at [30, 261] on div at bounding box center [27, 258] width 18 height 18
click at [184, 427] on div "Shapes" at bounding box center [182, 512] width 50 height 18
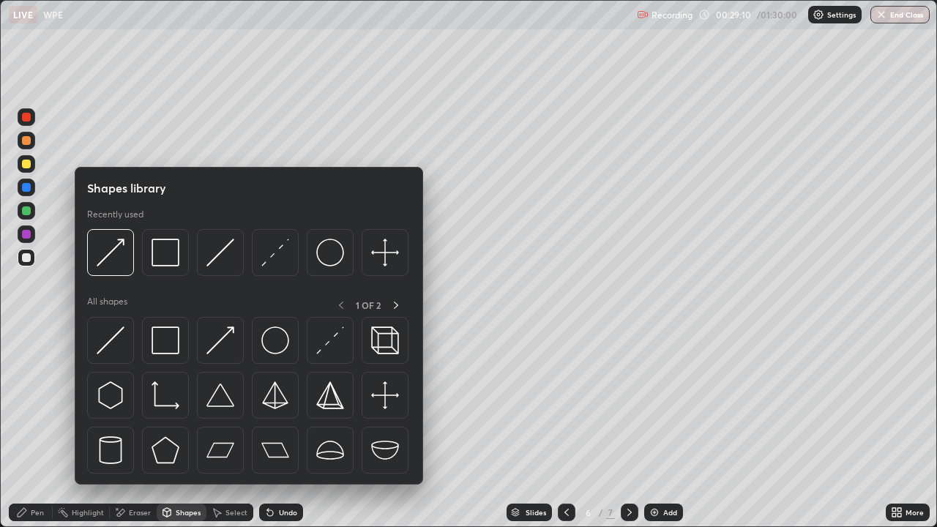
click at [142, 427] on div "Eraser" at bounding box center [140, 512] width 22 height 7
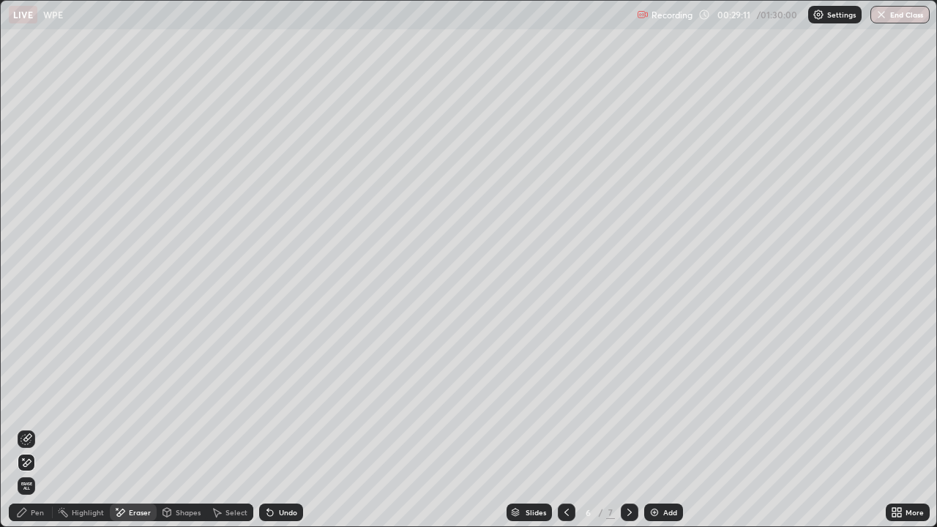
click at [172, 427] on div "Shapes" at bounding box center [182, 512] width 50 height 18
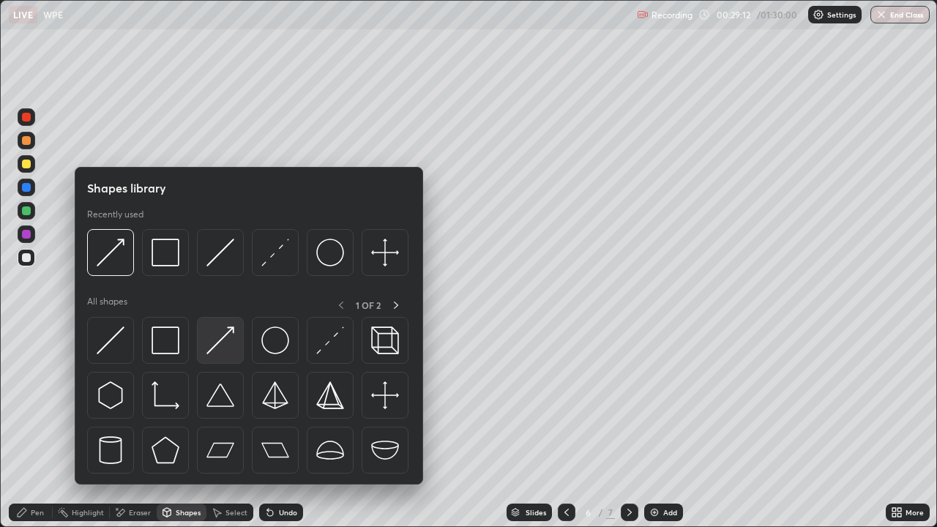
click at [214, 353] on img at bounding box center [220, 340] width 28 height 28
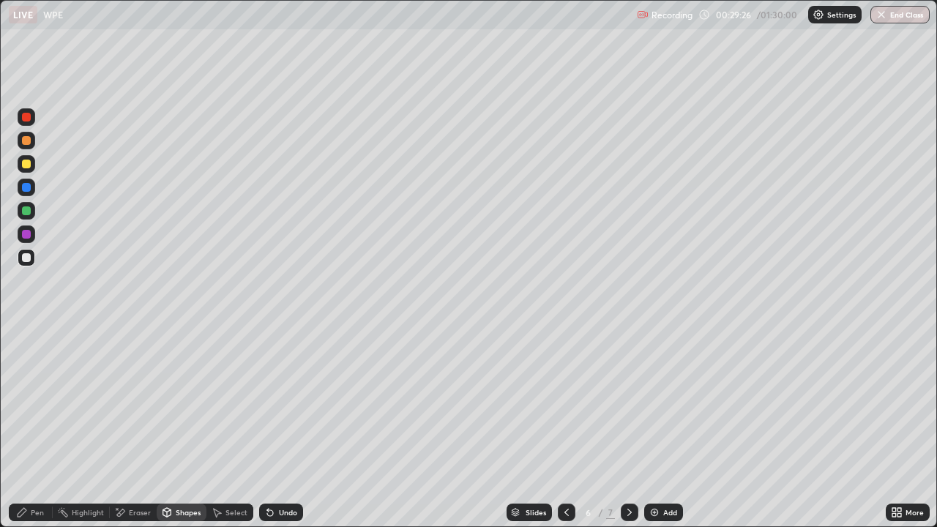
click at [42, 427] on div "Pen" at bounding box center [37, 512] width 13 height 7
click at [40, 427] on div "Pen" at bounding box center [37, 512] width 13 height 7
click at [291, 427] on div "Undo" at bounding box center [288, 512] width 18 height 7
click at [283, 427] on div "Undo" at bounding box center [288, 512] width 18 height 7
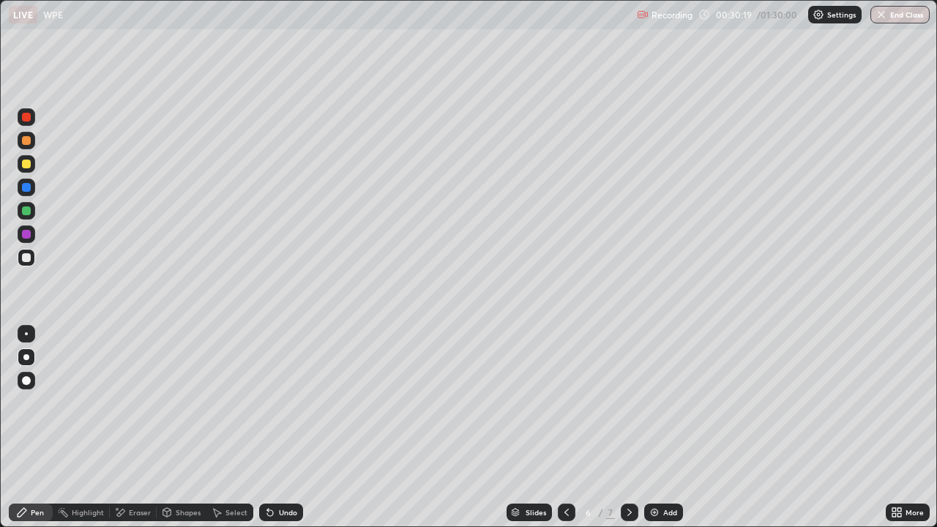
click at [283, 427] on div "Undo" at bounding box center [288, 512] width 18 height 7
click at [283, 427] on div "Undo" at bounding box center [281, 512] width 44 height 18
click at [282, 427] on div "Undo" at bounding box center [288, 512] width 18 height 7
click at [275, 427] on div "Undo" at bounding box center [281, 512] width 44 height 18
click at [279, 427] on div "Undo" at bounding box center [288, 512] width 18 height 7
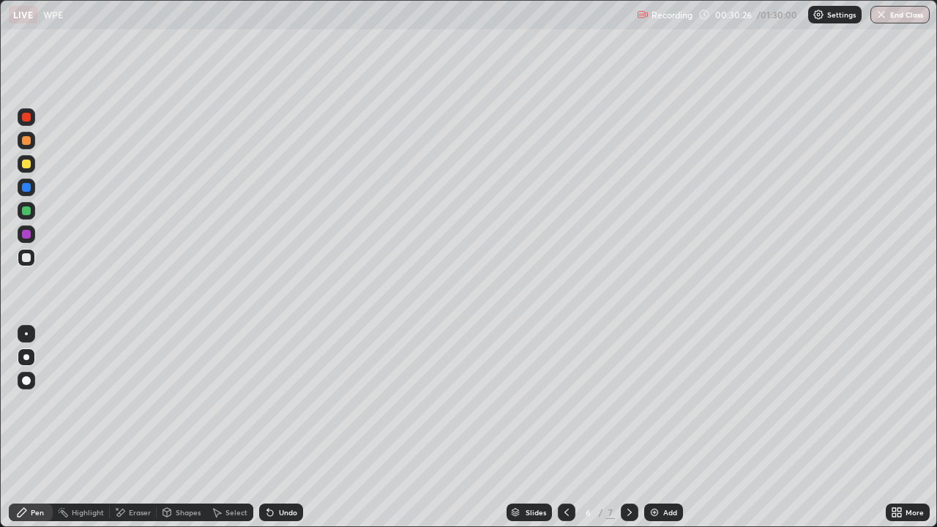
click at [282, 427] on div "Undo" at bounding box center [288, 512] width 18 height 7
click at [279, 427] on div "Undo" at bounding box center [288, 512] width 18 height 7
click at [26, 211] on div at bounding box center [26, 210] width 9 height 9
click at [653, 427] on img at bounding box center [654, 512] width 12 height 12
click at [189, 427] on div "Shapes" at bounding box center [182, 512] width 50 height 18
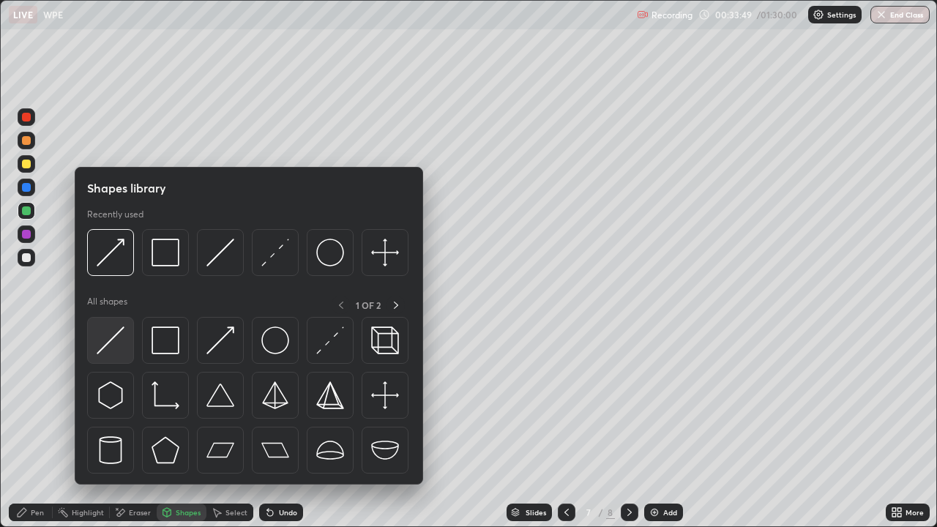
click at [124, 350] on img at bounding box center [111, 340] width 28 height 28
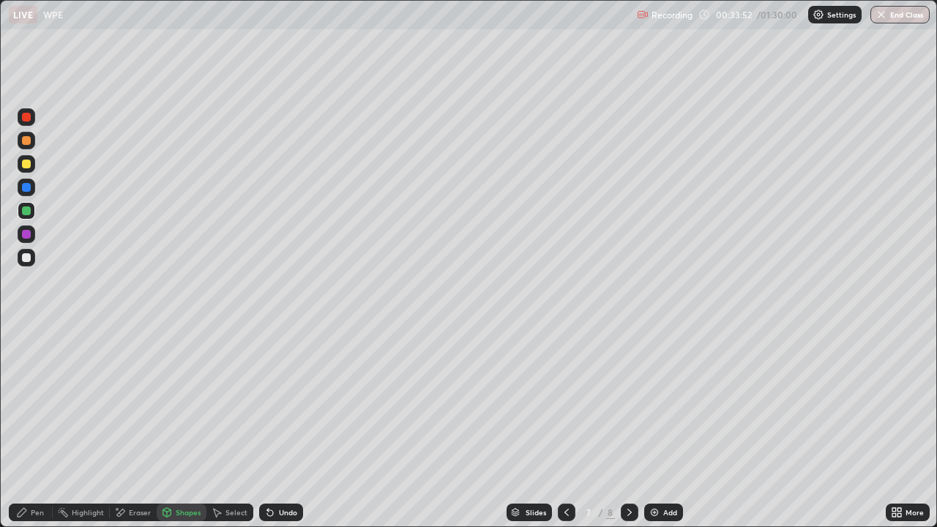
click at [40, 427] on div "Pen" at bounding box center [37, 512] width 13 height 7
click at [285, 427] on div "Undo" at bounding box center [288, 512] width 18 height 7
click at [280, 427] on div "Undo" at bounding box center [288, 512] width 18 height 7
click at [279, 427] on div "Undo" at bounding box center [288, 512] width 18 height 7
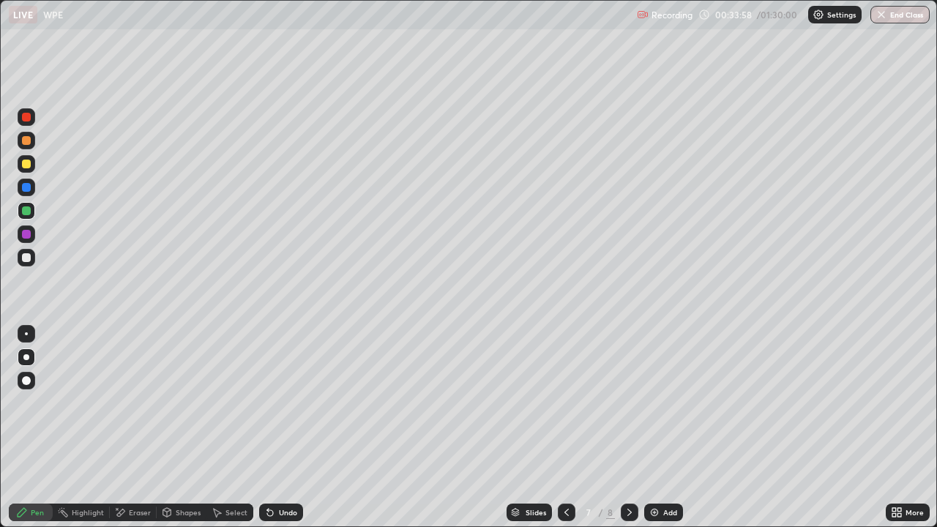
click at [276, 427] on div "Undo" at bounding box center [281, 512] width 44 height 18
click at [274, 427] on div "Undo" at bounding box center [281, 512] width 44 height 18
click at [285, 427] on div "Undo" at bounding box center [288, 512] width 18 height 7
click at [171, 427] on icon at bounding box center [167, 512] width 12 height 12
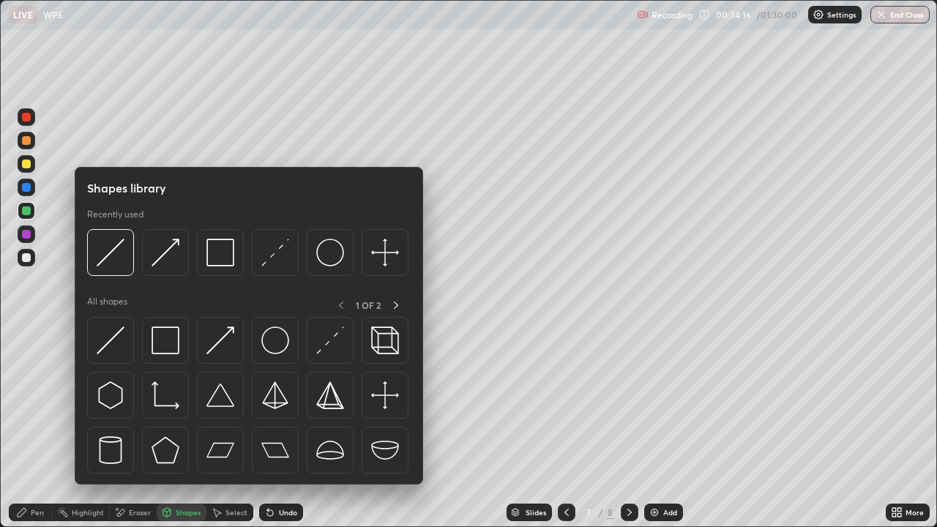
click at [165, 340] on img at bounding box center [165, 340] width 28 height 28
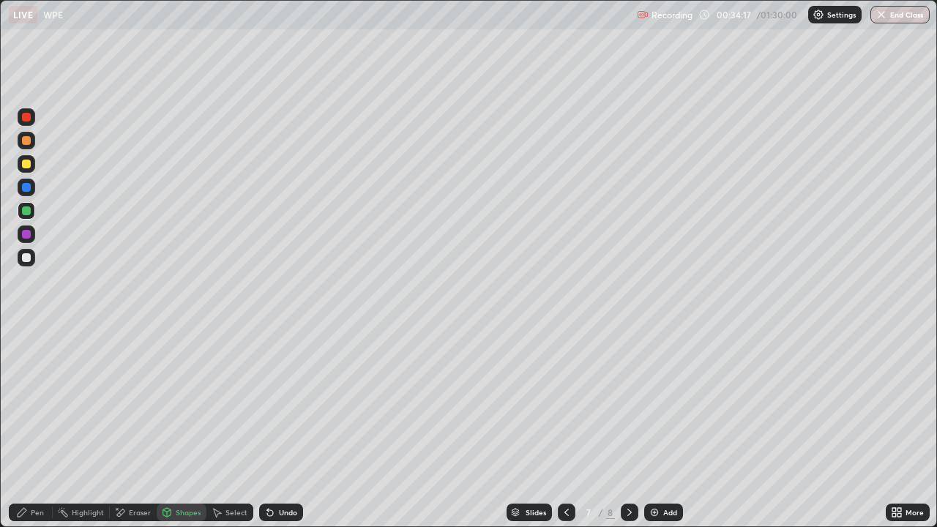
click at [28, 165] on div at bounding box center [26, 164] width 9 height 9
click at [295, 427] on div "Undo" at bounding box center [281, 512] width 44 height 18
click at [26, 235] on div at bounding box center [26, 234] width 9 height 9
click at [42, 427] on div "Pen" at bounding box center [37, 512] width 13 height 7
click at [29, 164] on div at bounding box center [26, 164] width 9 height 9
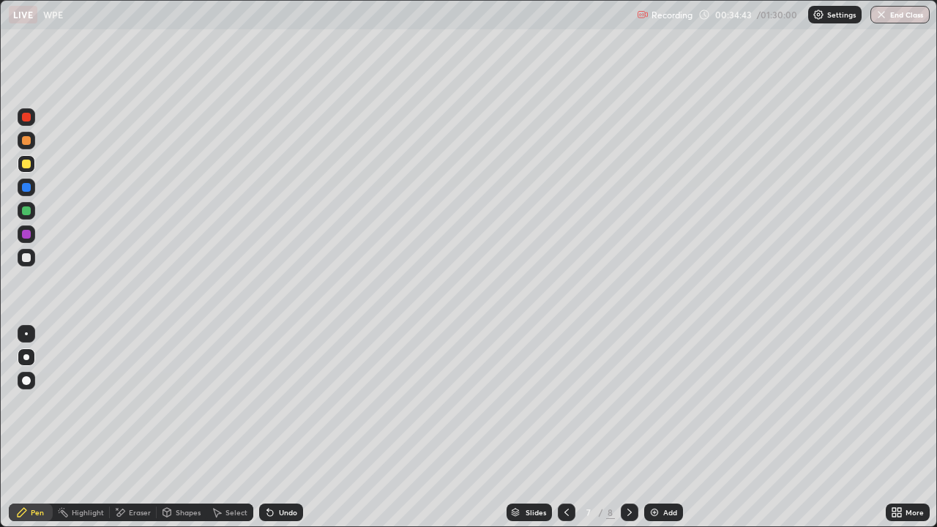
click at [25, 117] on div at bounding box center [26, 117] width 9 height 9
click at [229, 427] on div "Select" at bounding box center [236, 512] width 22 height 7
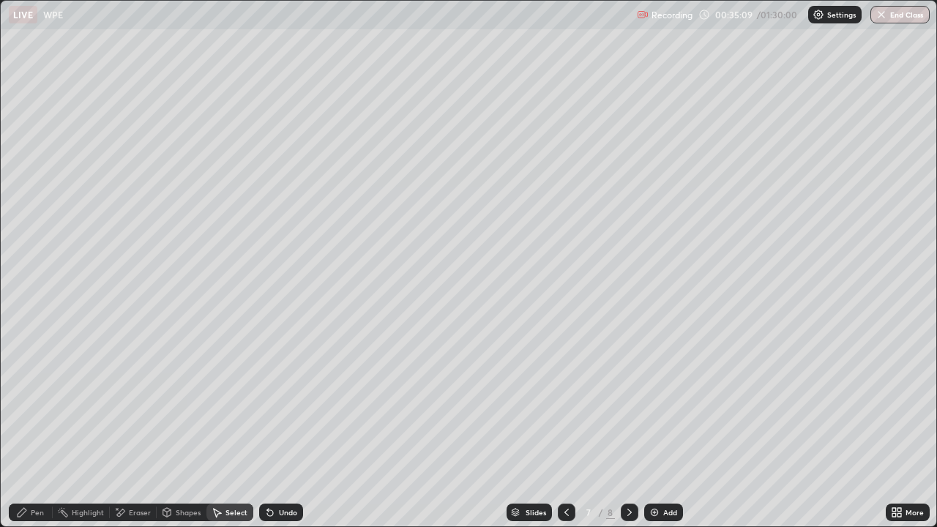
click at [0, 0] on div at bounding box center [0, 0] width 0 height 0
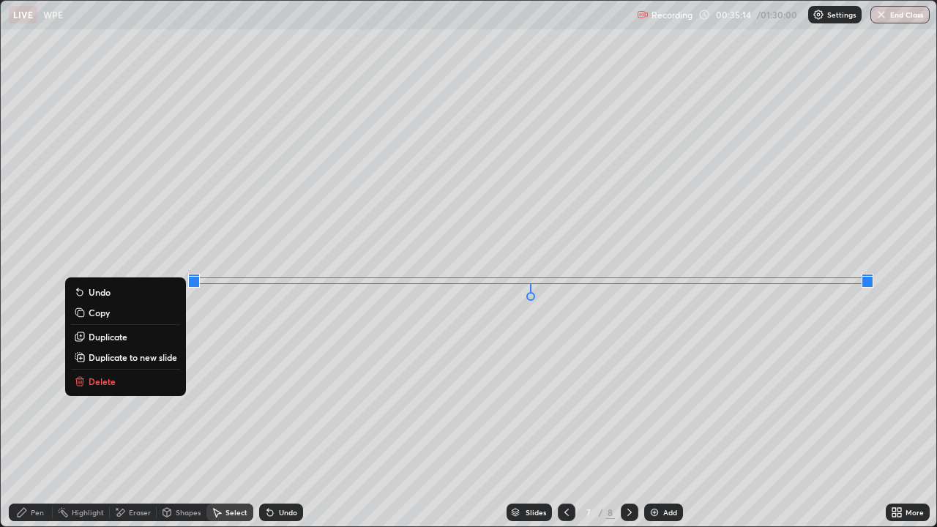
click at [761, 375] on div "0 ° Undo Copy Duplicate Duplicate to new slide Delete" at bounding box center [468, 263] width 935 height 525
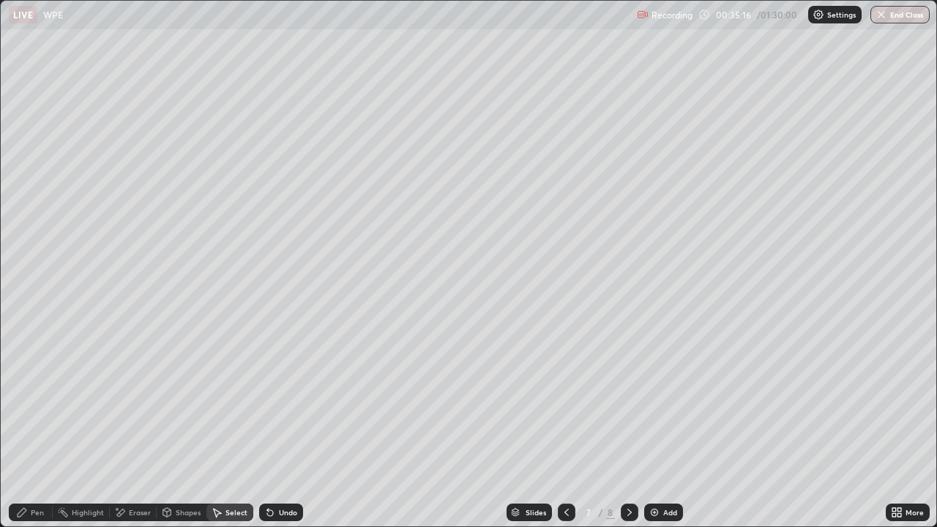
click at [39, 427] on div "Pen" at bounding box center [37, 512] width 13 height 7
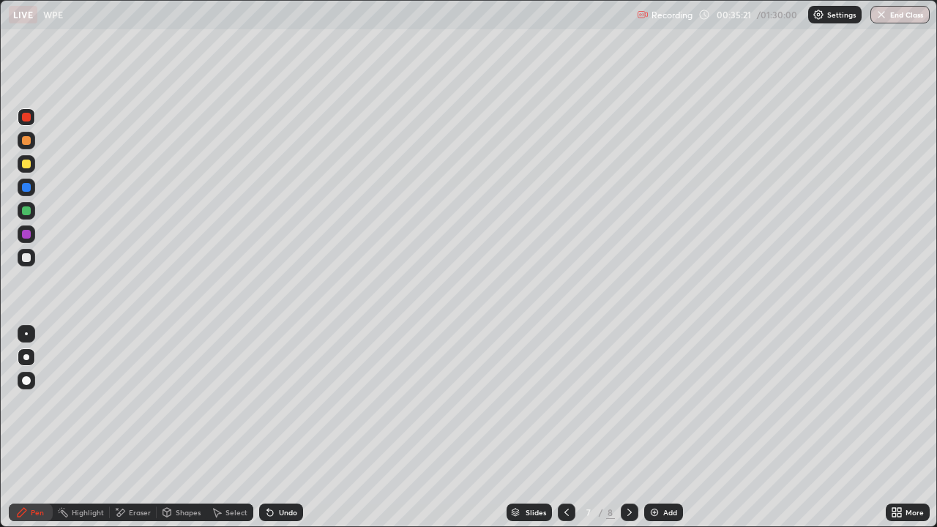
click at [236, 427] on div "Select" at bounding box center [236, 512] width 22 height 7
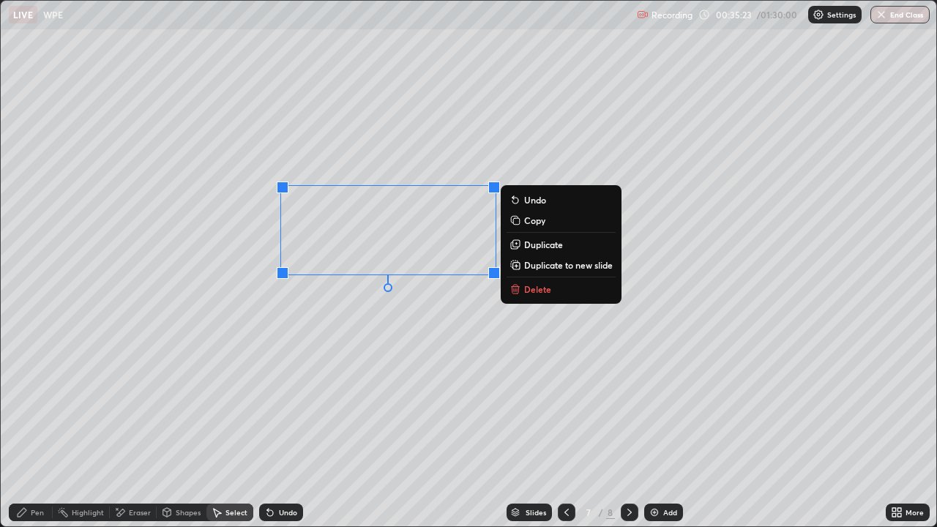
click at [525, 241] on p "Duplicate" at bounding box center [543, 245] width 39 height 12
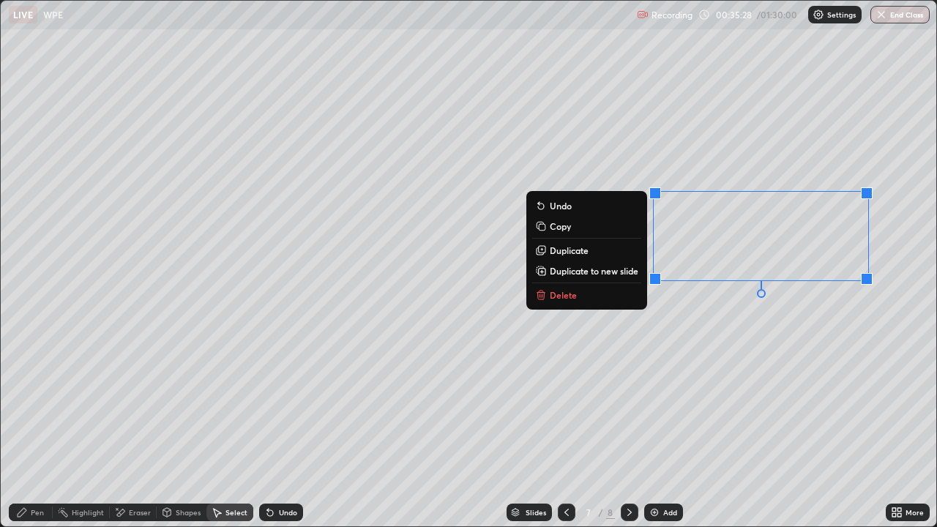
click at [673, 340] on div "0 ° Undo Copy Duplicate Duplicate to new slide Delete" at bounding box center [468, 263] width 935 height 525
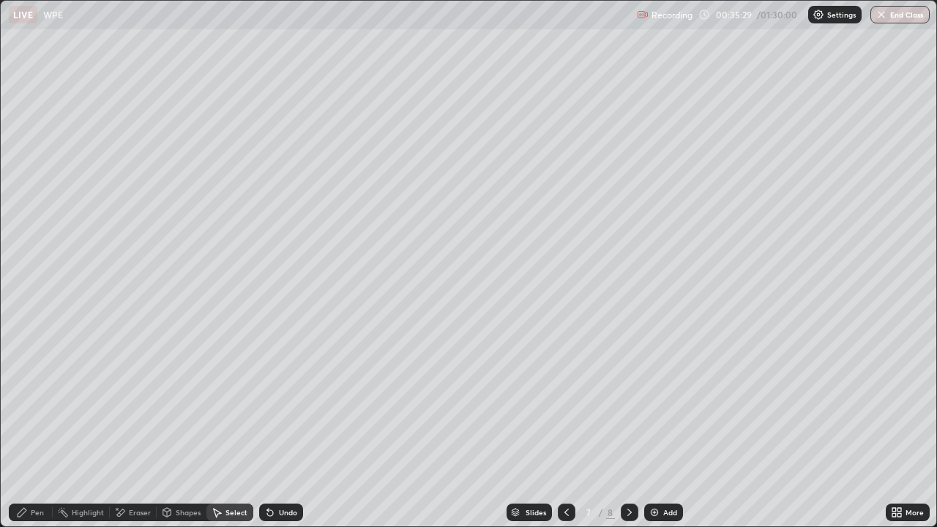
click at [37, 427] on div "Pen" at bounding box center [37, 512] width 13 height 7
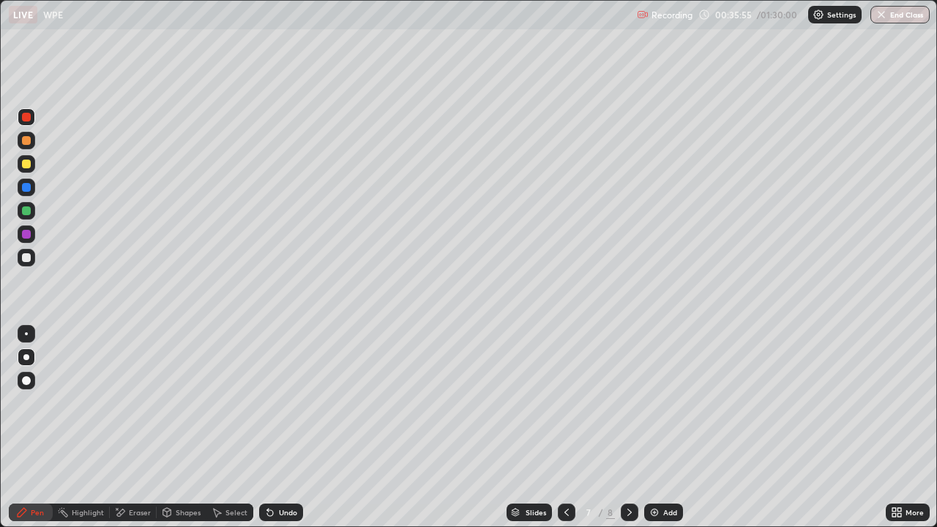
click at [27, 189] on div at bounding box center [26, 187] width 9 height 9
click at [284, 427] on div "Undo" at bounding box center [288, 512] width 18 height 7
click at [283, 427] on div "Undo" at bounding box center [288, 512] width 18 height 7
click at [290, 427] on div "Undo" at bounding box center [288, 512] width 18 height 7
click at [141, 427] on div "Eraser" at bounding box center [133, 512] width 47 height 18
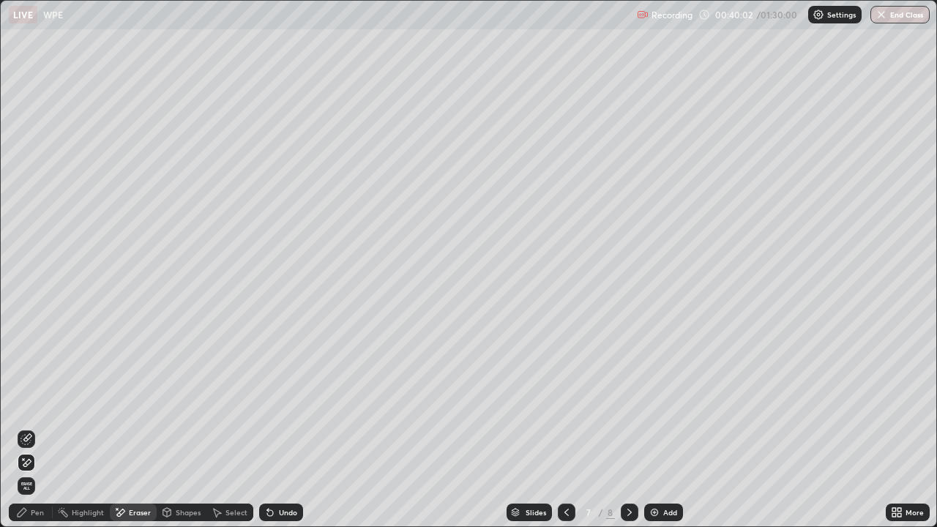
click at [34, 427] on div "Pen" at bounding box center [31, 512] width 44 height 18
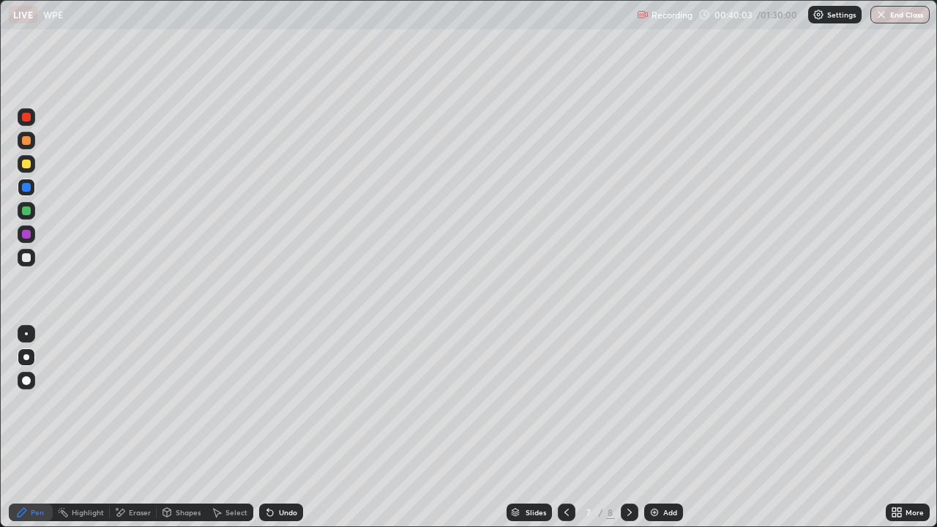
click at [26, 188] on div at bounding box center [26, 187] width 9 height 9
click at [290, 427] on div "Undo" at bounding box center [281, 512] width 44 height 18
click at [658, 427] on img at bounding box center [654, 512] width 12 height 12
click at [565, 427] on icon at bounding box center [567, 512] width 12 height 12
click at [241, 427] on div "Select" at bounding box center [236, 512] width 22 height 7
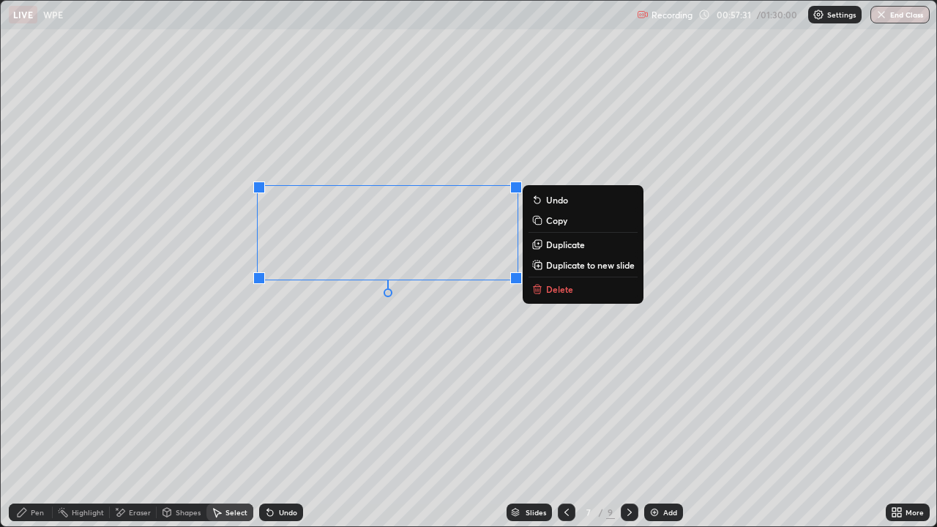
click at [544, 263] on button "Duplicate to new slide" at bounding box center [582, 265] width 109 height 18
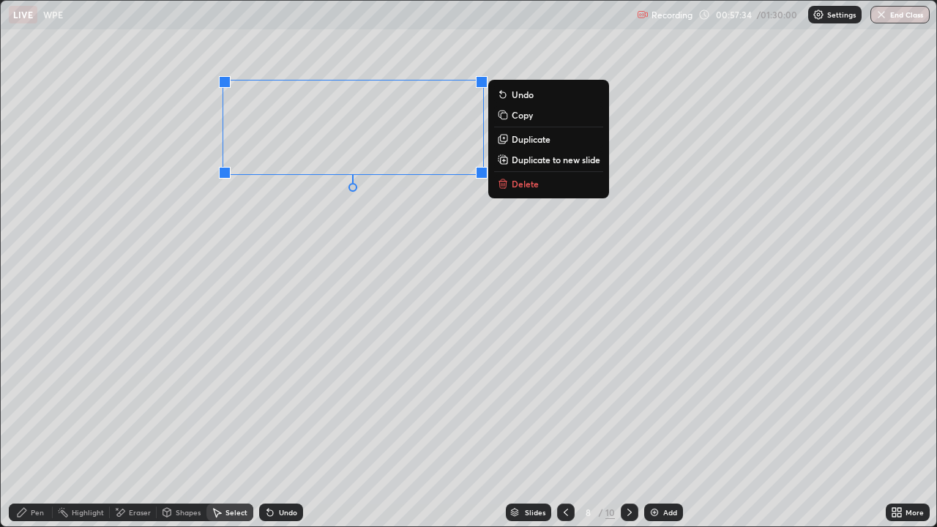
click at [294, 261] on div "0 ° Undo Copy Duplicate Duplicate to new slide Delete" at bounding box center [468, 263] width 935 height 525
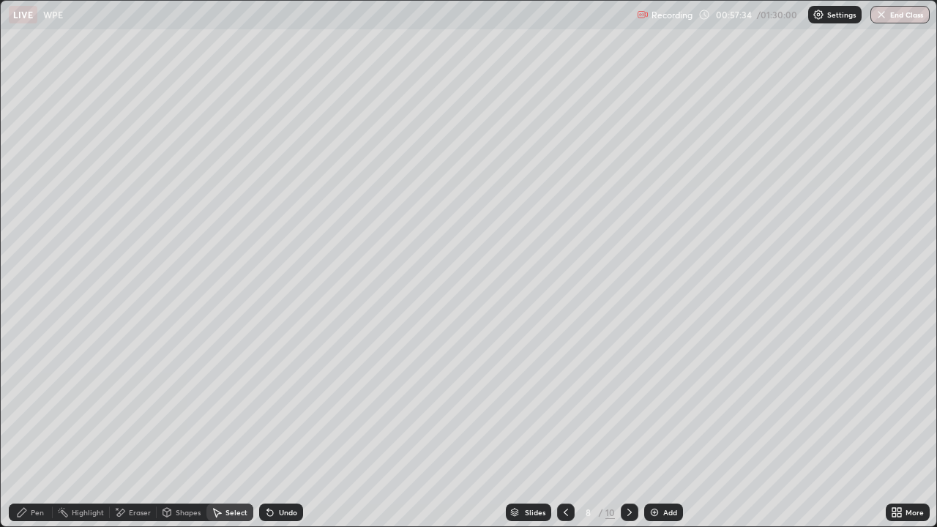
click at [277, 280] on div "0 ° Undo Copy Duplicate Duplicate to new slide Delete" at bounding box center [468, 263] width 935 height 525
click at [44, 427] on div "Pen" at bounding box center [31, 512] width 44 height 18
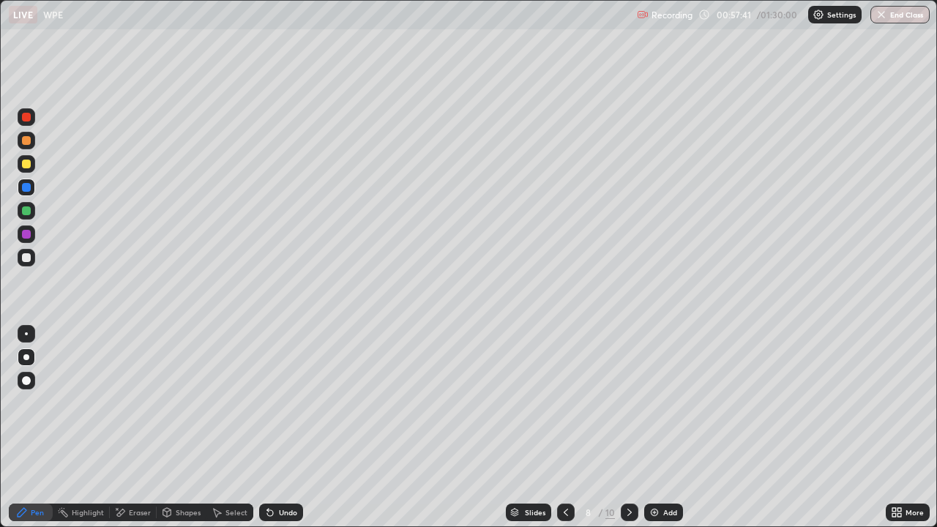
click at [28, 257] on div at bounding box center [26, 257] width 9 height 9
click at [32, 166] on div at bounding box center [27, 164] width 18 height 18
click at [26, 211] on div at bounding box center [26, 210] width 9 height 9
click at [0, 367] on div "Setting up your live class" at bounding box center [468, 263] width 937 height 527
click at [664, 427] on div "Add" at bounding box center [663, 512] width 39 height 18
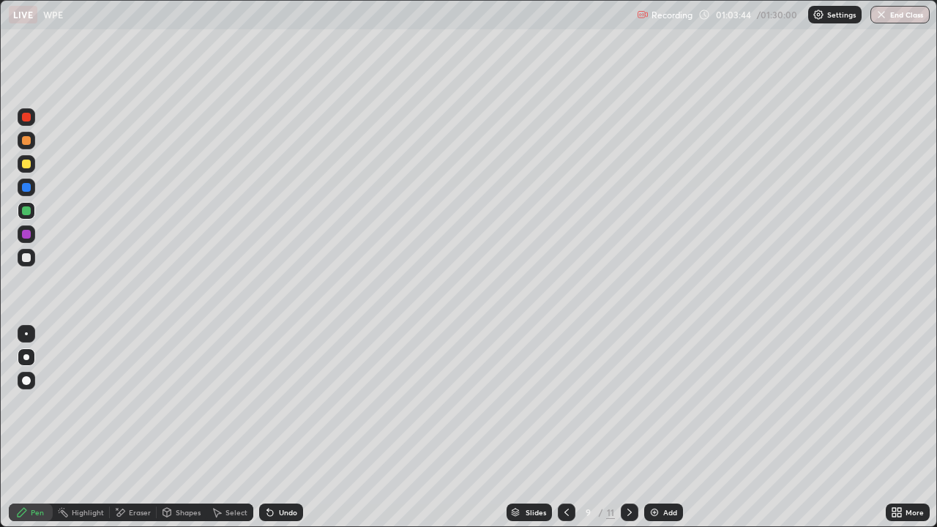
click at [178, 427] on div "Shapes" at bounding box center [188, 512] width 25 height 7
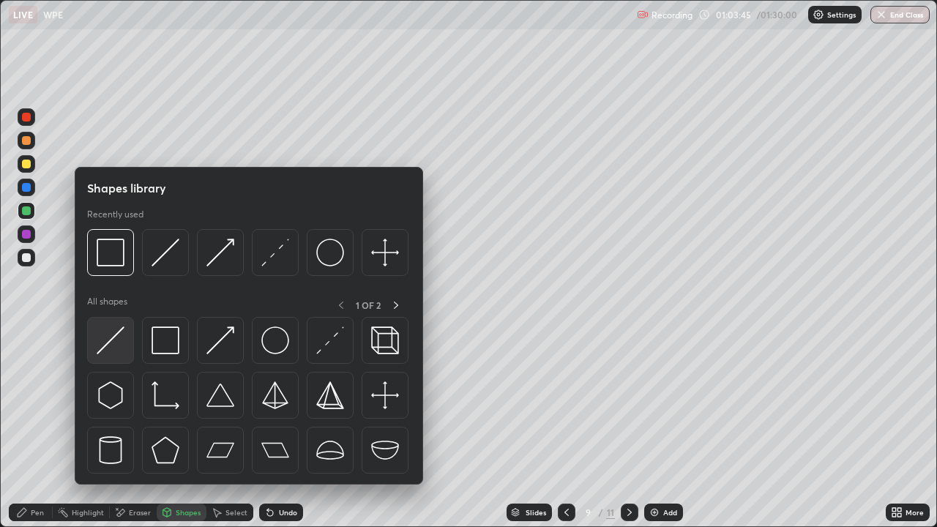
click at [124, 354] on img at bounding box center [111, 340] width 28 height 28
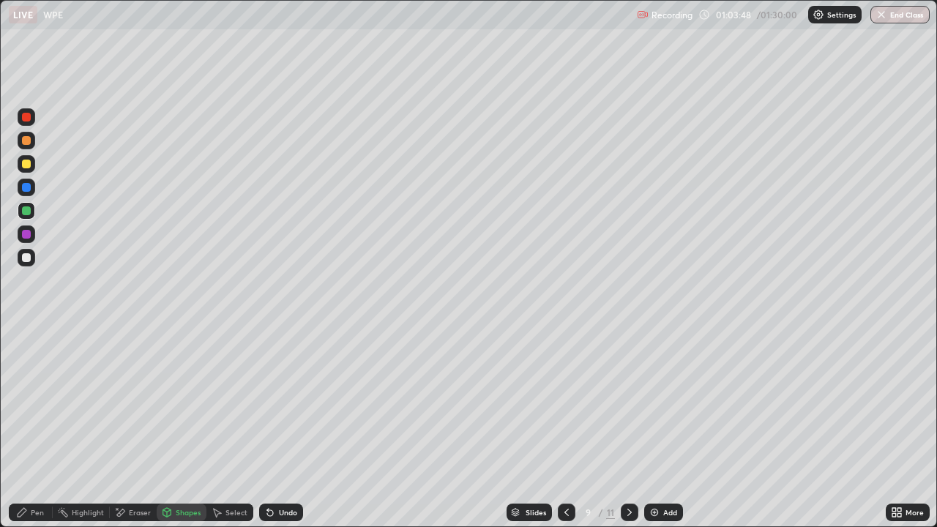
click at [25, 236] on div at bounding box center [26, 234] width 9 height 9
click at [173, 427] on div "Shapes" at bounding box center [182, 512] width 50 height 18
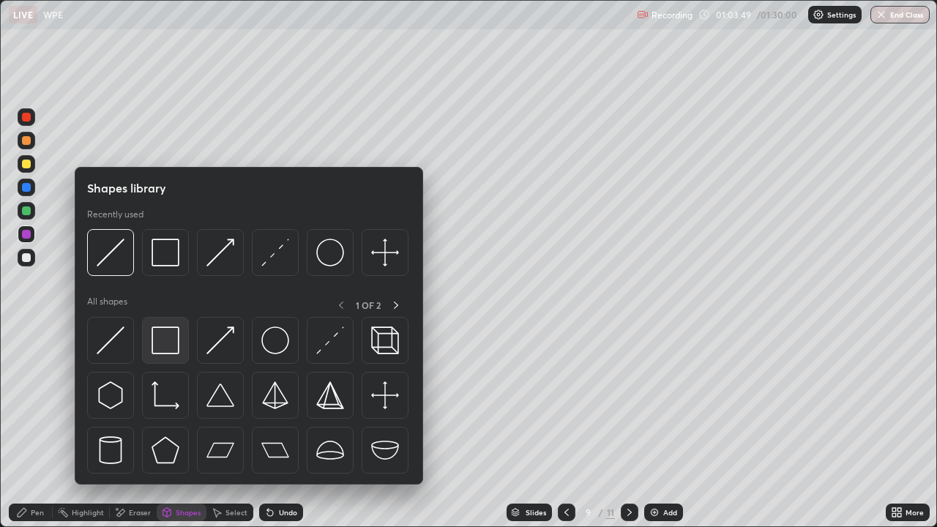
click at [170, 347] on img at bounding box center [165, 340] width 28 height 28
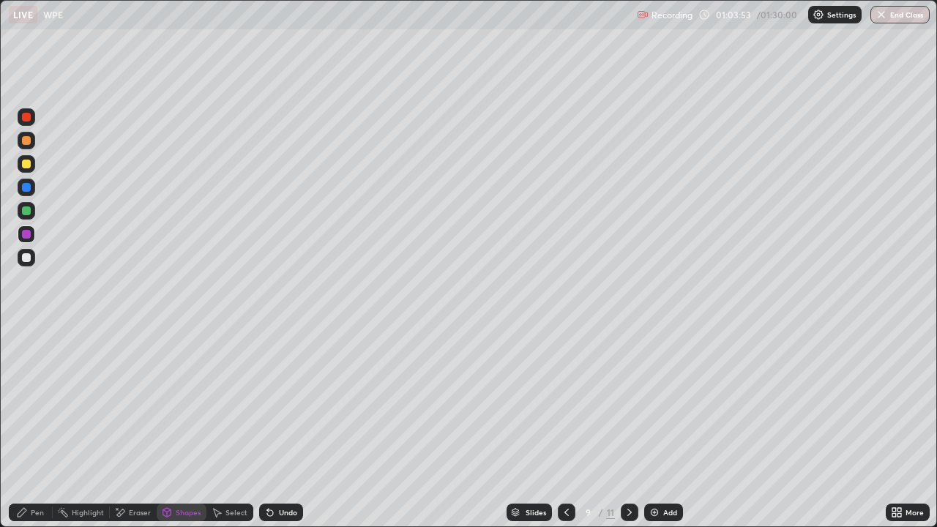
click at [30, 167] on div at bounding box center [26, 164] width 9 height 9
click at [44, 427] on div "Pen" at bounding box center [31, 512] width 44 height 18
click at [30, 254] on div at bounding box center [27, 258] width 18 height 18
click at [894, 427] on icon at bounding box center [894, 510] width 4 height 4
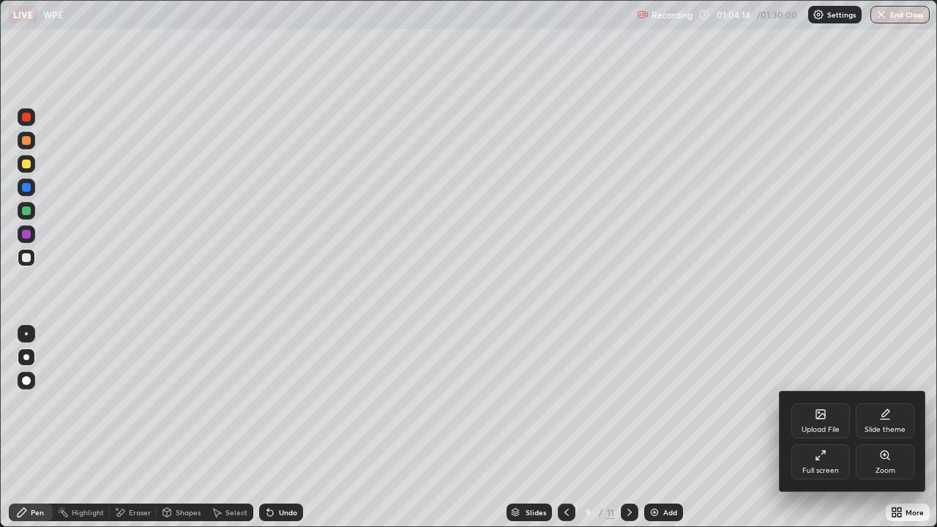
click at [816, 427] on icon at bounding box center [817, 458] width 3 height 3
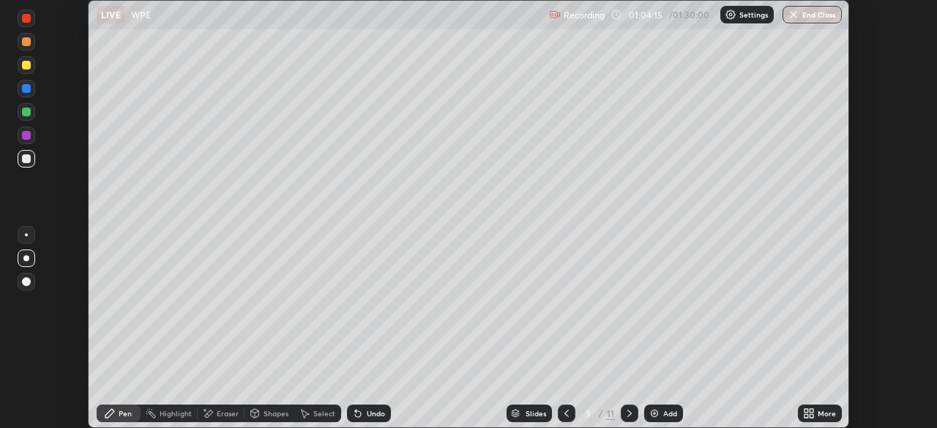
scroll to position [72751, 72242]
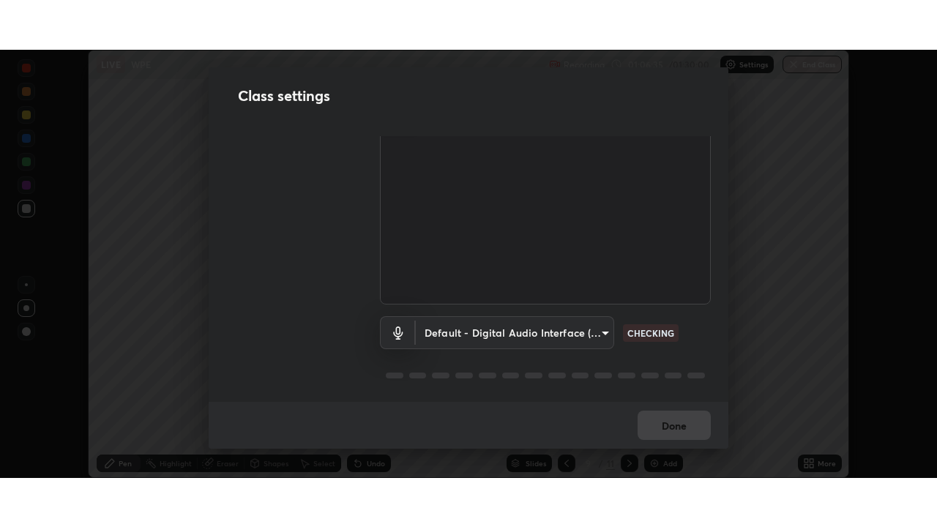
scroll to position [67, 0]
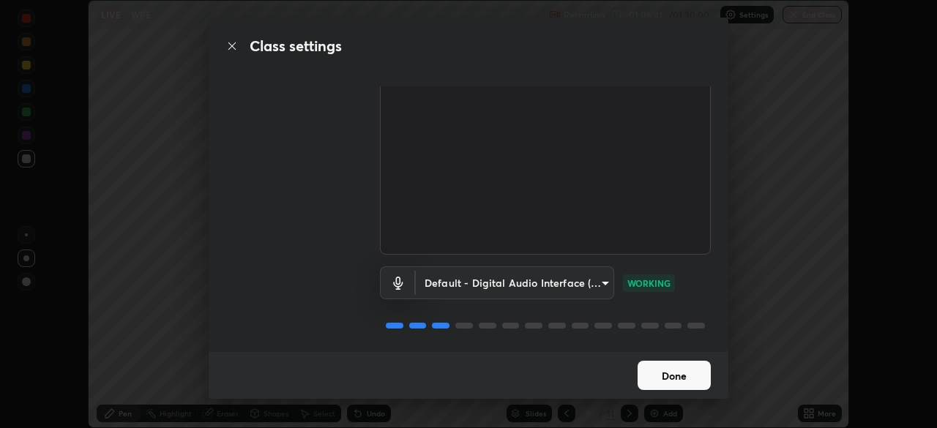
click at [666, 364] on button "Done" at bounding box center [673, 375] width 73 height 29
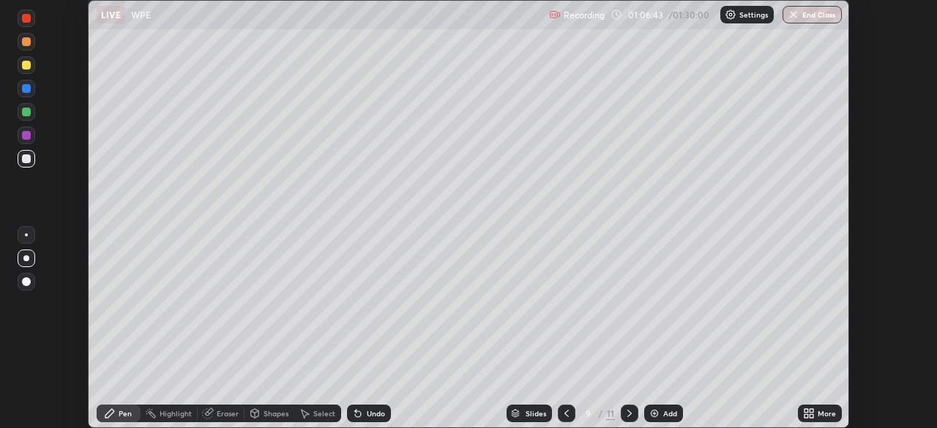
click at [806, 411] on icon at bounding box center [806, 411] width 4 height 4
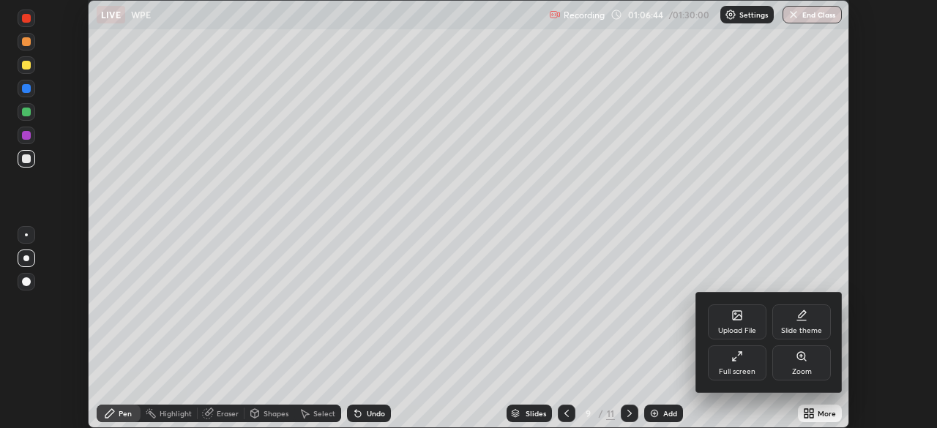
click at [738, 370] on div "Full screen" at bounding box center [737, 371] width 37 height 7
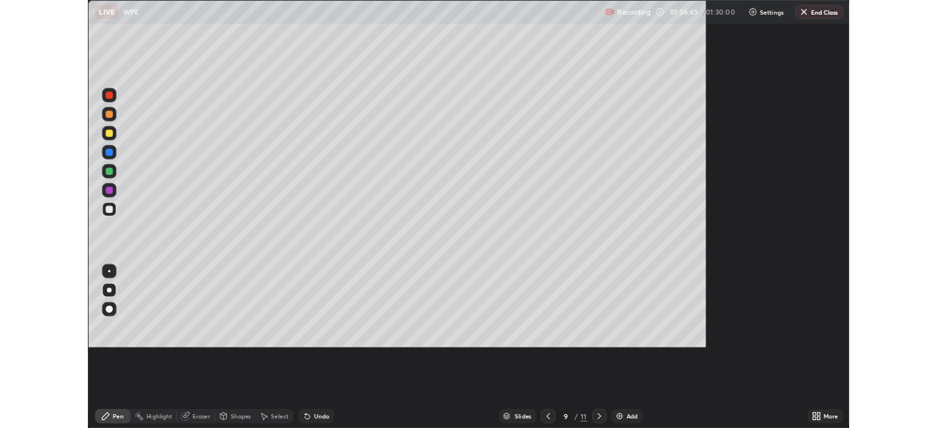
scroll to position [527, 937]
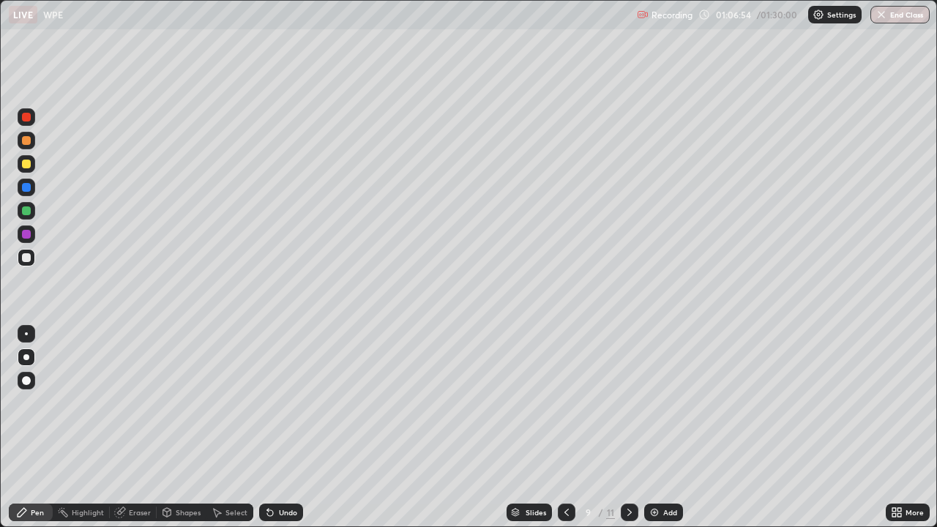
click at [184, 427] on div "Shapes" at bounding box center [182, 512] width 50 height 18
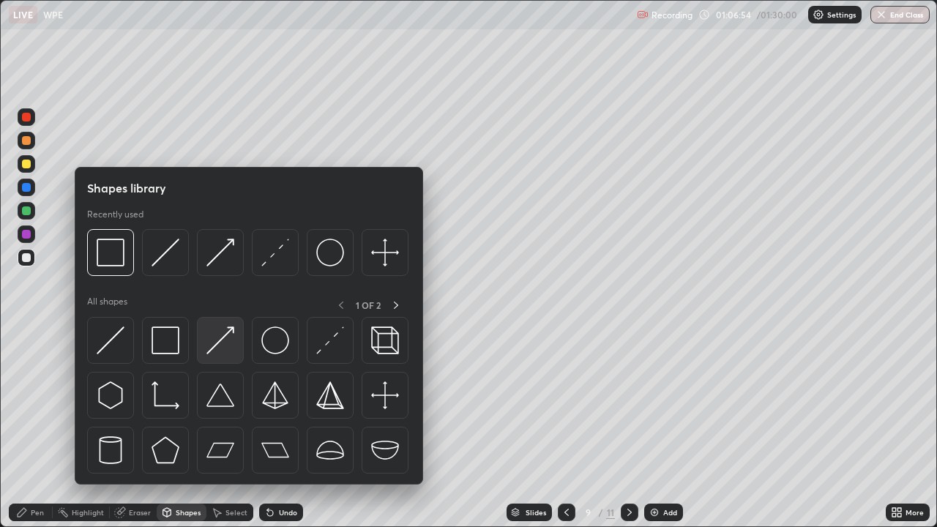
click at [216, 338] on img at bounding box center [220, 340] width 28 height 28
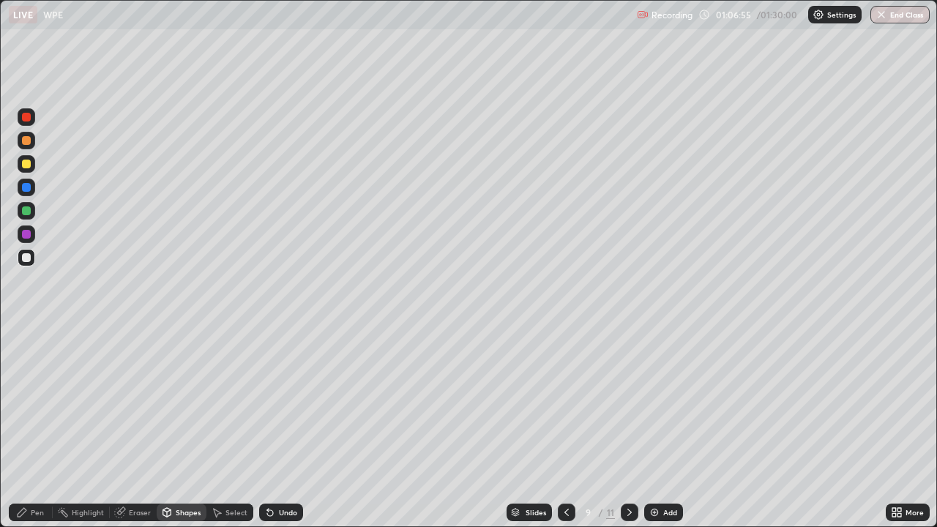
click at [26, 211] on div at bounding box center [26, 210] width 9 height 9
click at [33, 427] on div "Pen" at bounding box center [31, 512] width 44 height 18
click at [27, 164] on div at bounding box center [26, 164] width 9 height 9
click at [283, 427] on div "Undo" at bounding box center [281, 512] width 44 height 18
click at [282, 427] on div "Undo" at bounding box center [281, 512] width 44 height 18
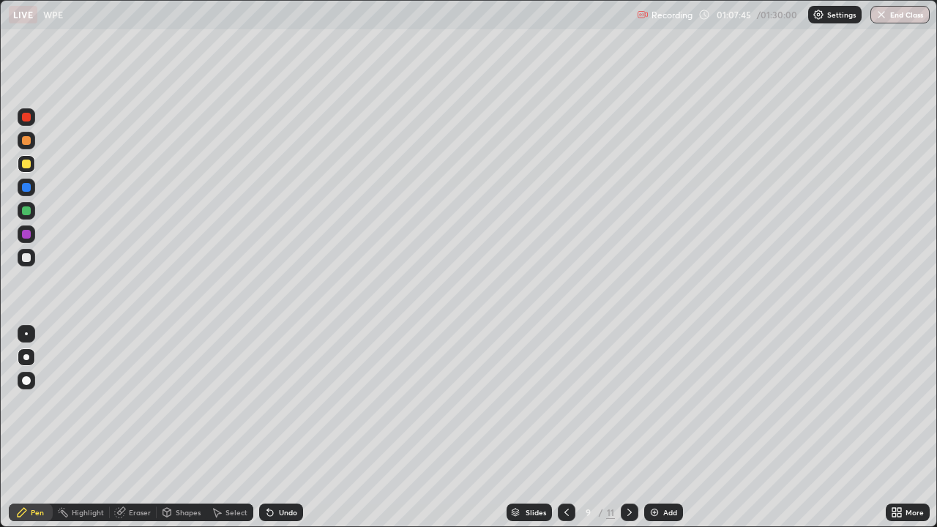
click at [282, 427] on div "Undo" at bounding box center [281, 512] width 44 height 18
click at [288, 427] on div "Undo" at bounding box center [288, 512] width 18 height 7
click at [286, 427] on div "Undo" at bounding box center [288, 512] width 18 height 7
click at [288, 427] on div "Undo" at bounding box center [288, 512] width 18 height 7
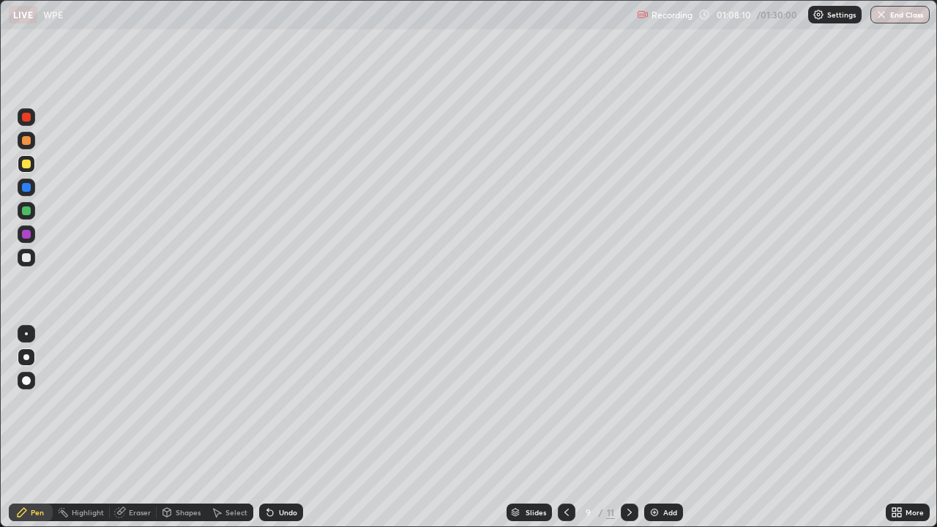
click at [282, 427] on div "Undo" at bounding box center [288, 512] width 18 height 7
click at [280, 427] on div "Undo" at bounding box center [288, 512] width 18 height 7
click at [656, 427] on img at bounding box center [654, 512] width 12 height 12
click at [24, 210] on div at bounding box center [26, 210] width 9 height 9
click at [187, 427] on div "Shapes" at bounding box center [188, 512] width 25 height 7
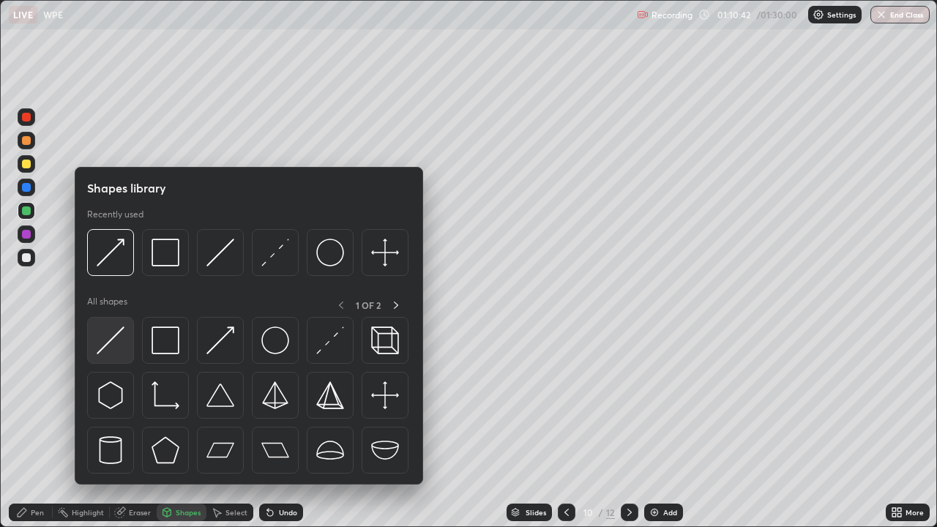
click at [118, 345] on img at bounding box center [111, 340] width 28 height 28
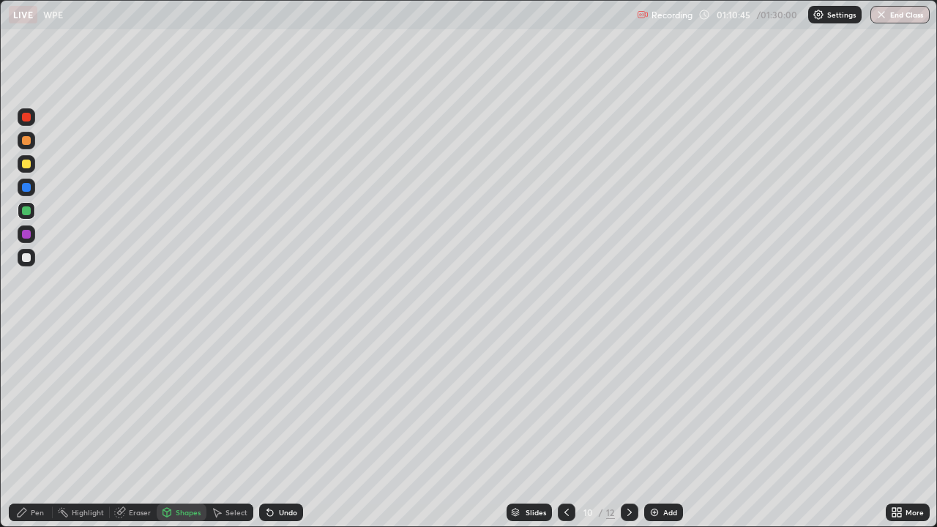
click at [285, 427] on div "Undo" at bounding box center [288, 512] width 18 height 7
click at [28, 258] on div at bounding box center [26, 257] width 9 height 9
click at [0, 308] on div "Setting up your live class" at bounding box center [468, 263] width 937 height 527
click at [23, 167] on div at bounding box center [26, 164] width 9 height 9
click at [283, 427] on div "Undo" at bounding box center [288, 512] width 18 height 7
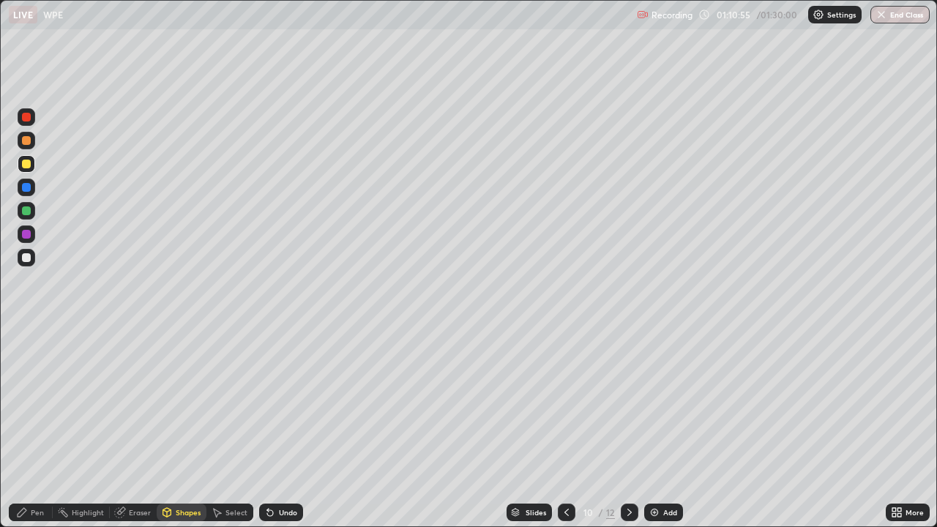
click at [186, 427] on div "Shapes" at bounding box center [188, 512] width 25 height 7
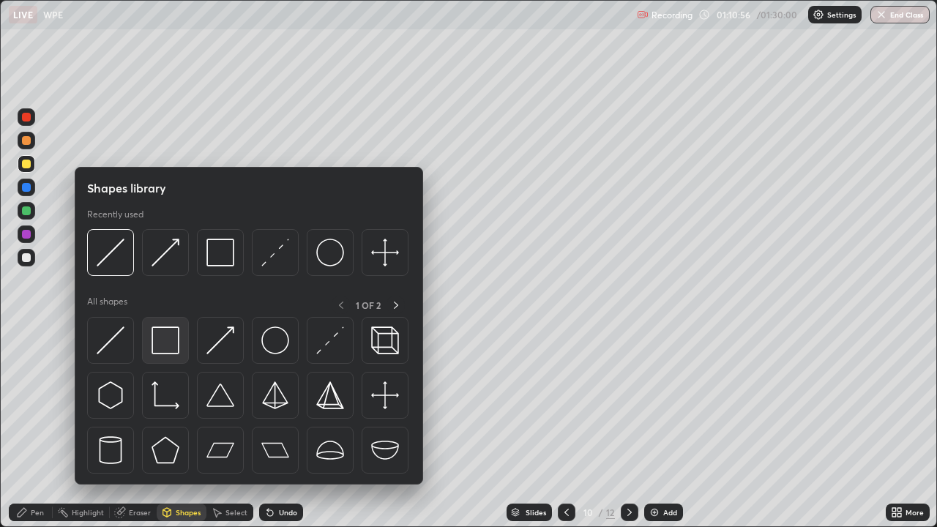
click at [179, 340] on img at bounding box center [165, 340] width 28 height 28
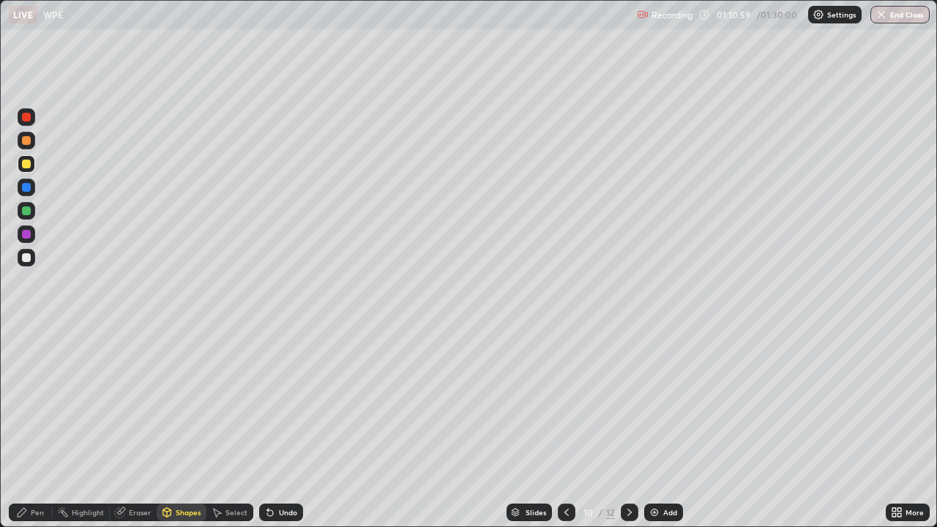
click at [187, 427] on div "Shapes" at bounding box center [188, 512] width 25 height 7
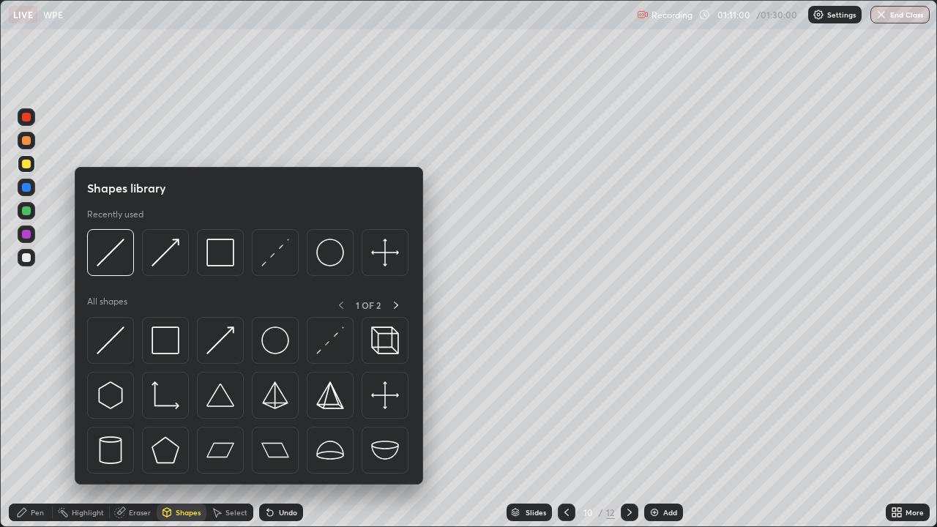
click at [127, 345] on div at bounding box center [110, 340] width 47 height 47
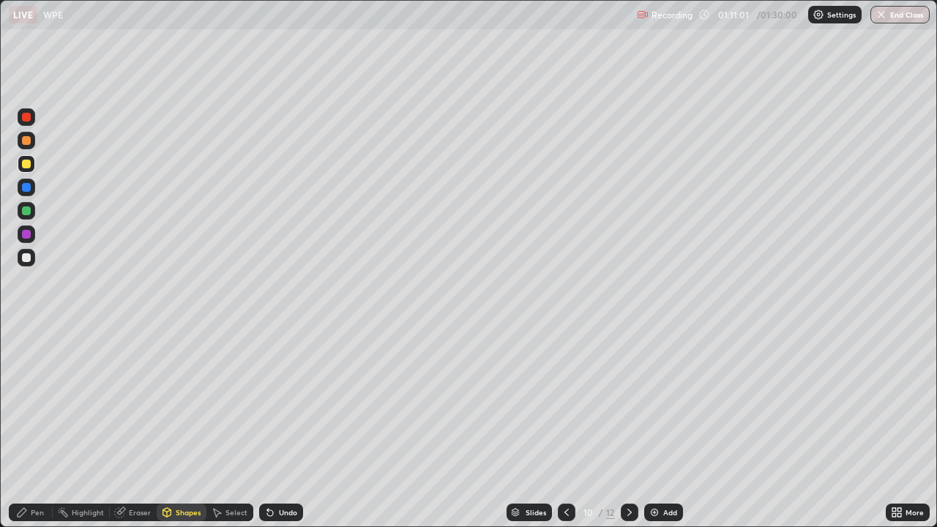
click at [29, 257] on div at bounding box center [26, 257] width 9 height 9
click at [27, 162] on div at bounding box center [26, 164] width 9 height 9
click at [189, 427] on div "Shapes" at bounding box center [188, 512] width 25 height 7
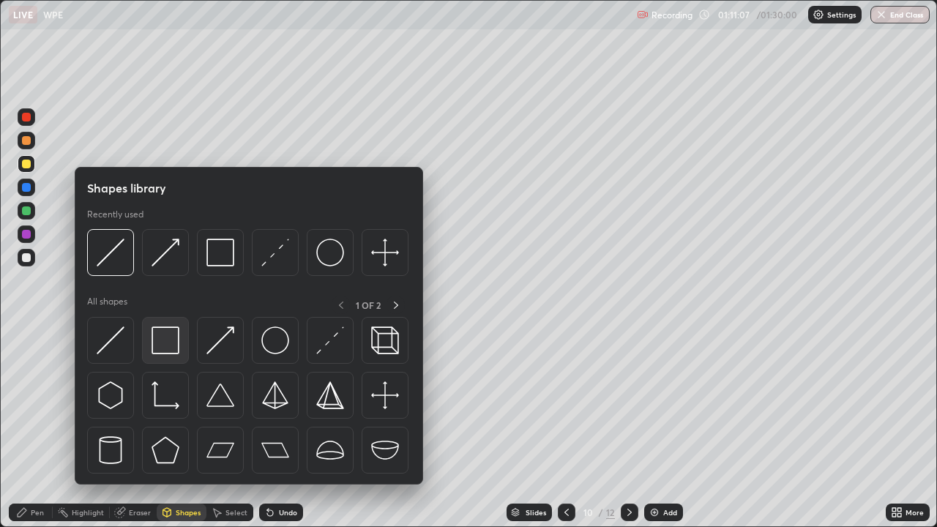
click at [176, 346] on img at bounding box center [165, 340] width 28 height 28
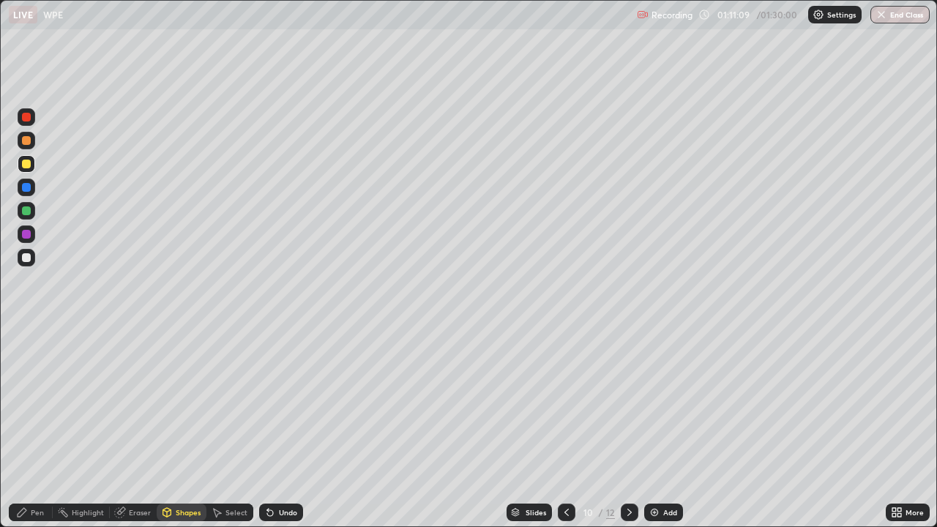
click at [290, 427] on div "Undo" at bounding box center [288, 512] width 18 height 7
click at [26, 231] on div at bounding box center [26, 234] width 9 height 9
click at [283, 427] on div "Undo" at bounding box center [288, 512] width 18 height 7
click at [30, 427] on div "Pen" at bounding box center [31, 512] width 44 height 18
click at [289, 427] on div "Undo" at bounding box center [288, 512] width 18 height 7
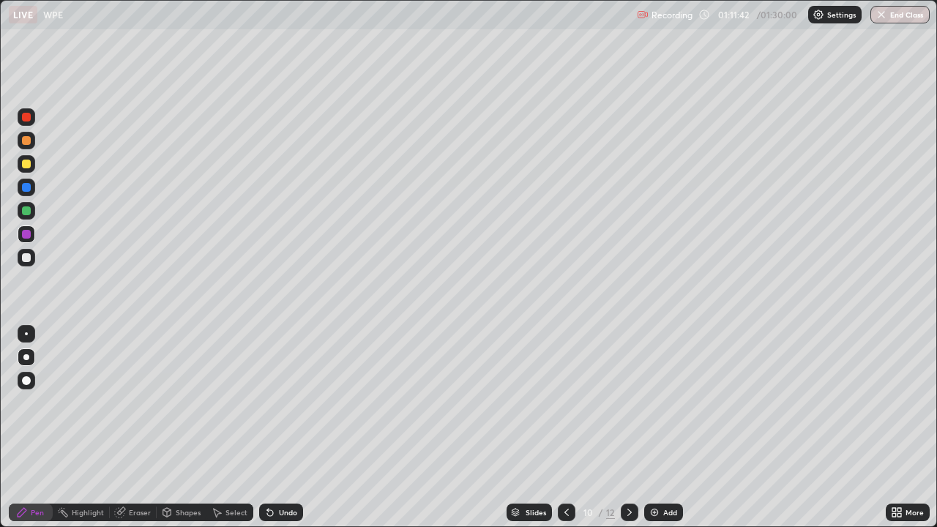
click at [27, 164] on div at bounding box center [26, 164] width 9 height 9
click at [26, 210] on div at bounding box center [26, 210] width 9 height 9
click at [181, 427] on div "Shapes" at bounding box center [182, 512] width 50 height 18
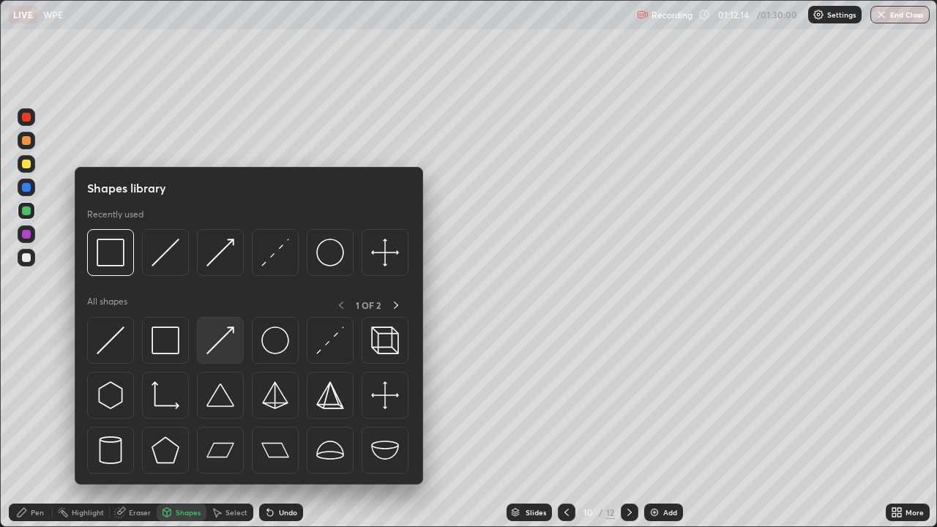
click at [211, 336] on img at bounding box center [220, 340] width 28 height 28
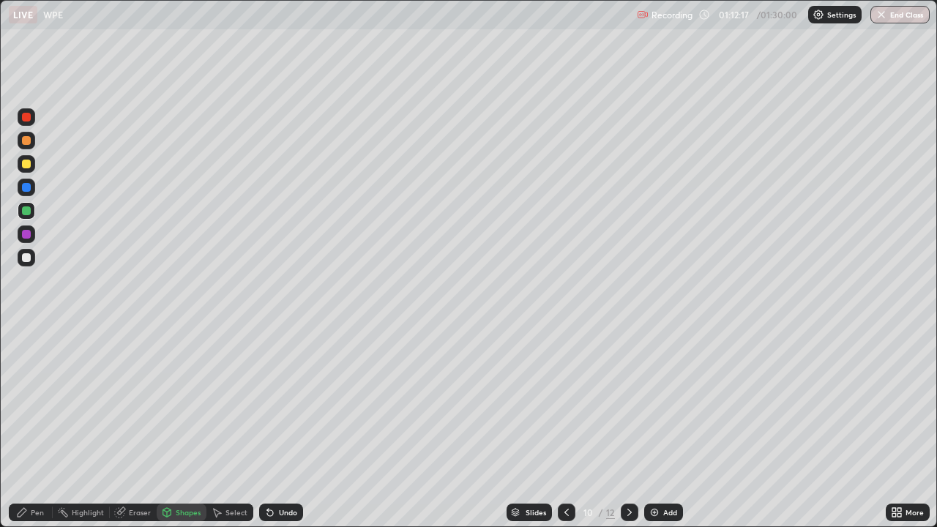
click at [37, 427] on div "Pen" at bounding box center [37, 512] width 13 height 7
click at [230, 427] on div "Select" at bounding box center [236, 512] width 22 height 7
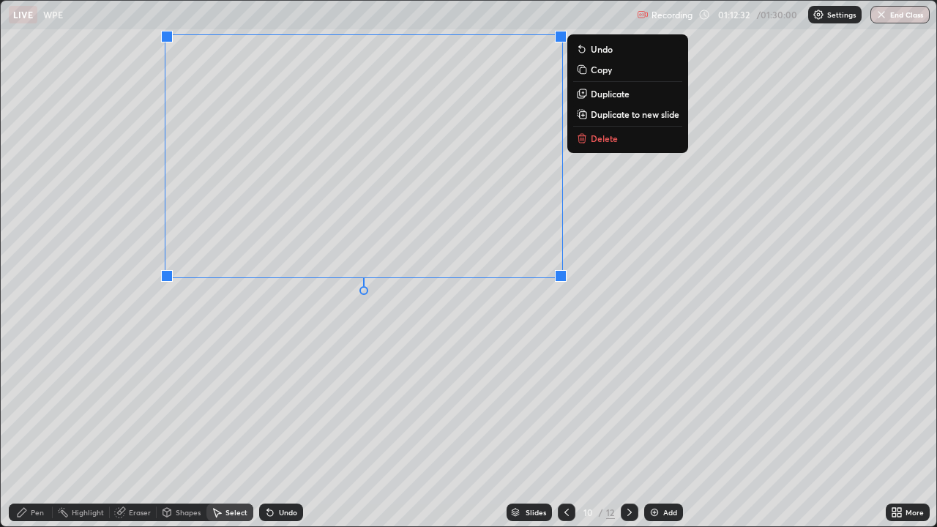
click at [321, 320] on div "0 ° Undo Copy Duplicate Duplicate to new slide Delete" at bounding box center [468, 263] width 935 height 525
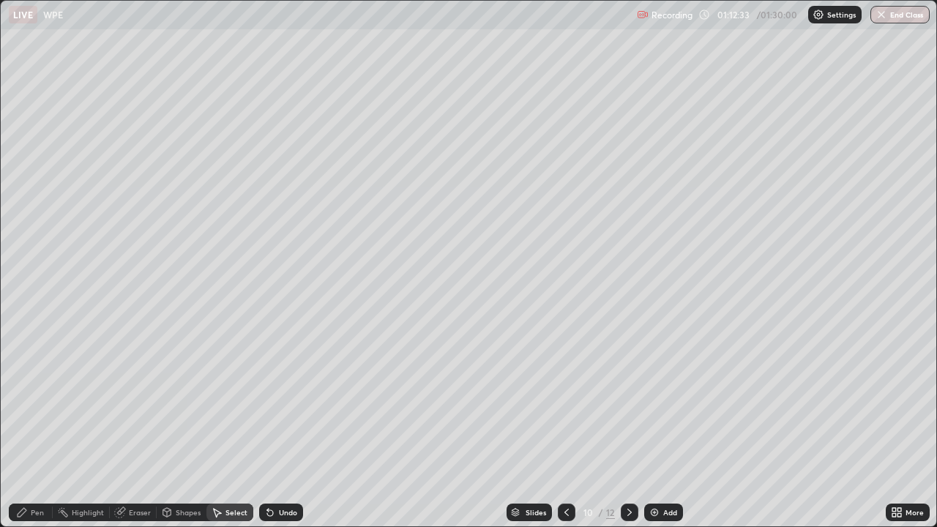
click at [0, 349] on div "0 ° Undo Copy Duplicate Duplicate to new slide Delete Setting up your live class" at bounding box center [468, 263] width 937 height 527
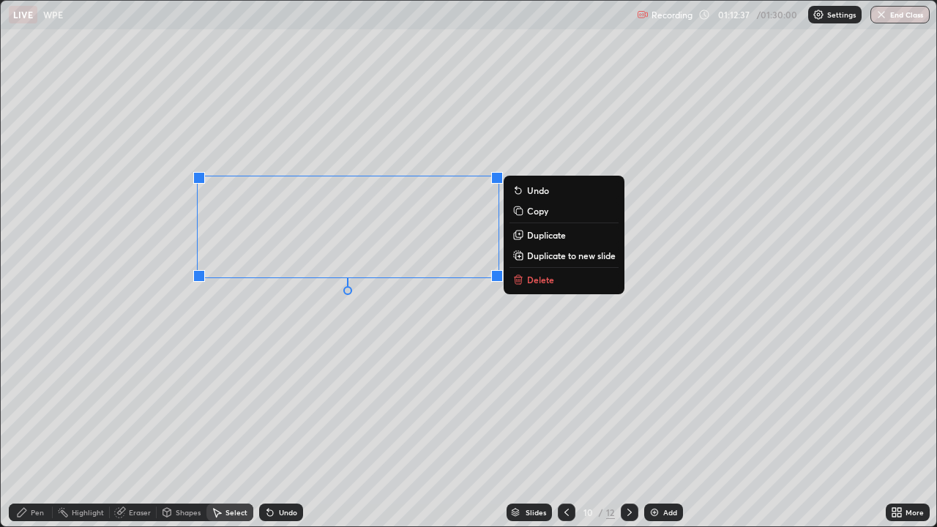
click at [517, 235] on icon at bounding box center [517, 236] width 7 height 7
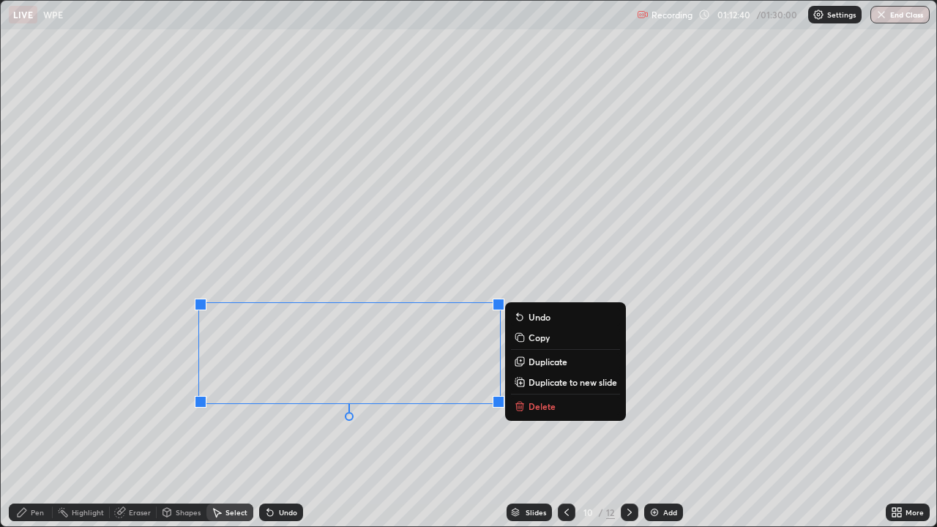
click at [258, 427] on div "0 ° Undo Copy Duplicate Duplicate to new slide Delete" at bounding box center [468, 263] width 935 height 525
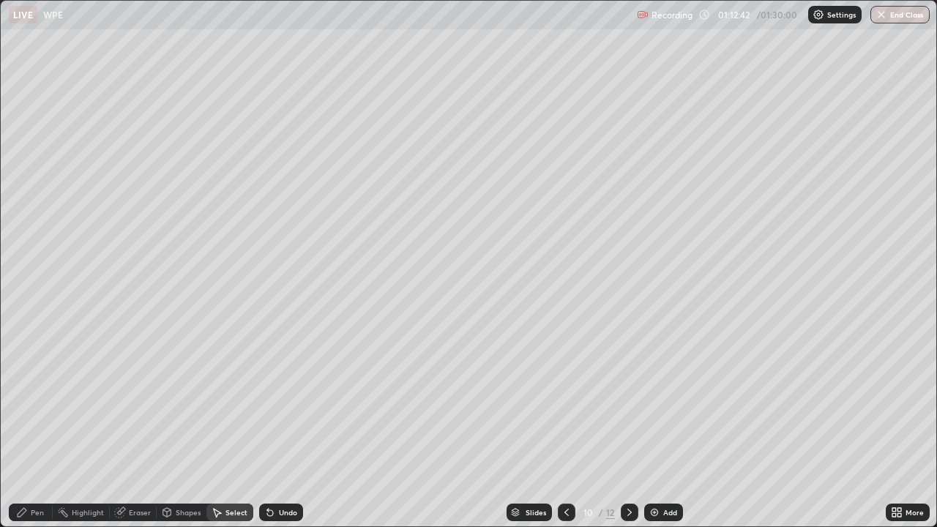
click at [142, 427] on div "Eraser" at bounding box center [140, 512] width 22 height 7
click at [31, 427] on icon at bounding box center [27, 462] width 8 height 7
click at [190, 427] on div "Shapes" at bounding box center [188, 512] width 25 height 7
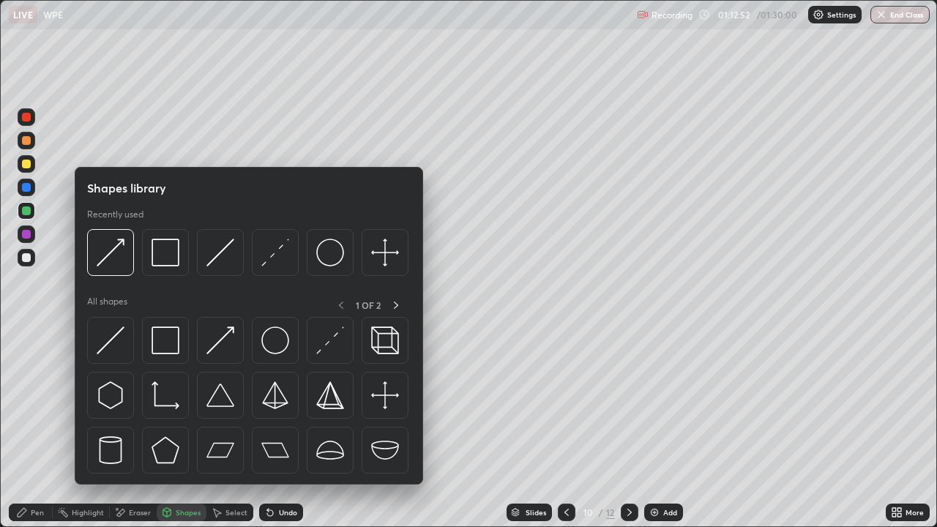
click at [228, 427] on div "Select" at bounding box center [236, 512] width 22 height 7
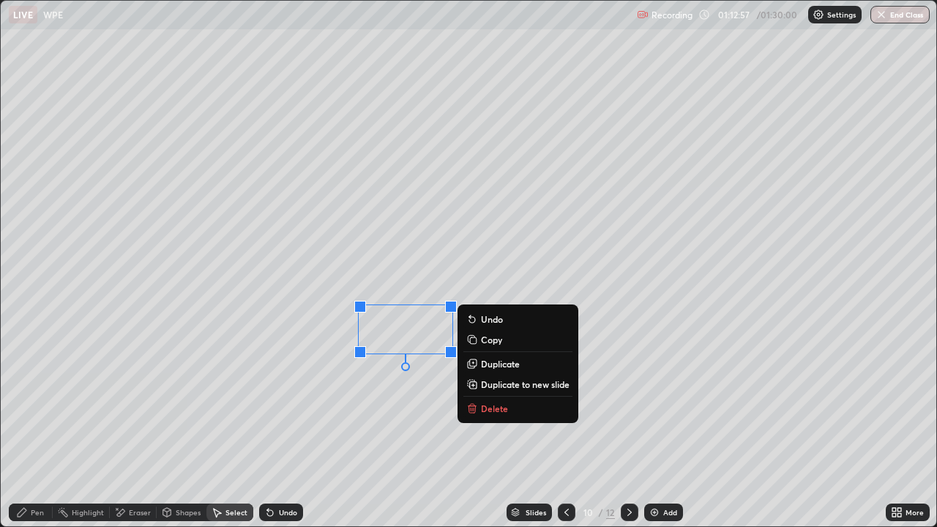
click at [268, 416] on div "0 ° Undo Copy Duplicate Duplicate to new slide Delete" at bounding box center [468, 263] width 935 height 525
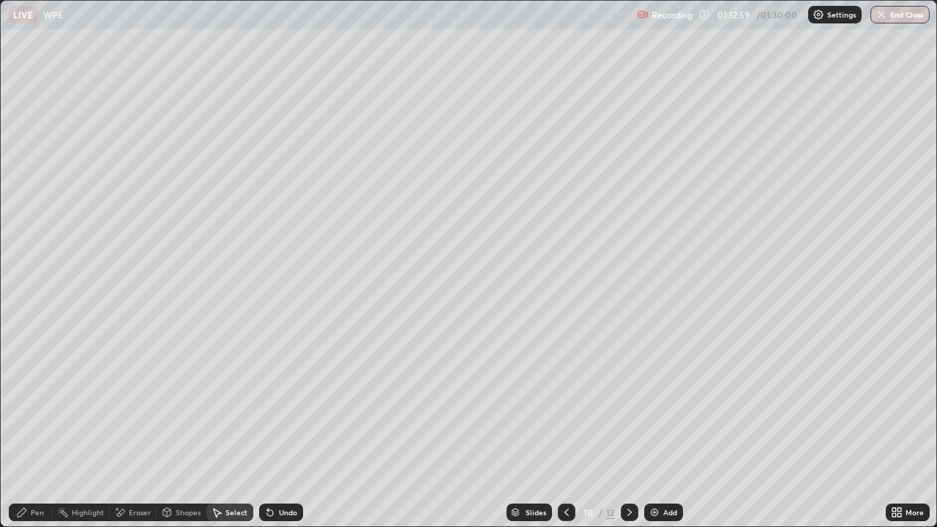
click at [38, 427] on div "Pen" at bounding box center [37, 512] width 13 height 7
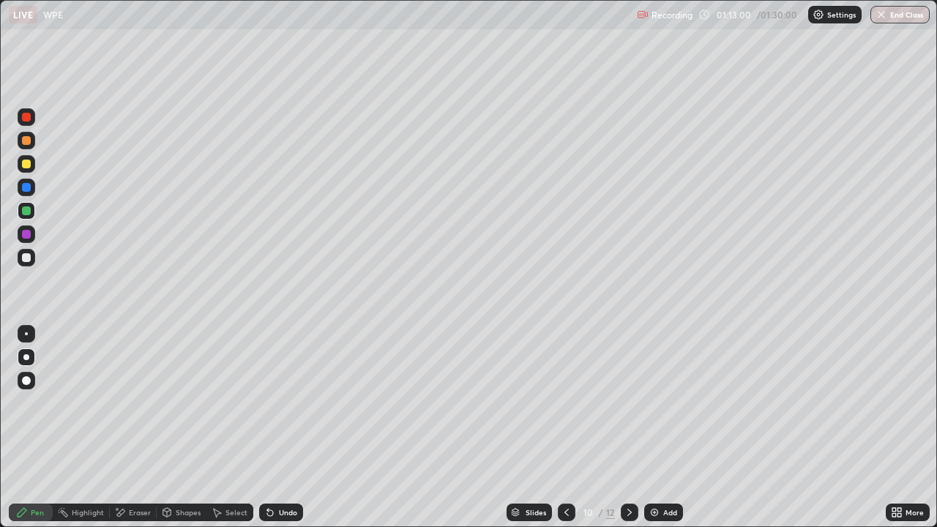
click at [180, 427] on div "Shapes" at bounding box center [188, 512] width 25 height 7
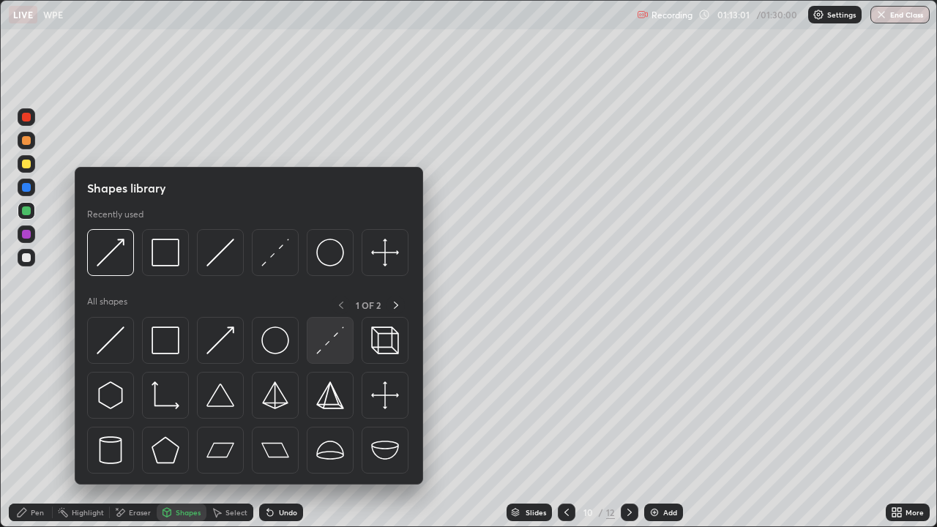
click at [329, 345] on img at bounding box center [330, 340] width 28 height 28
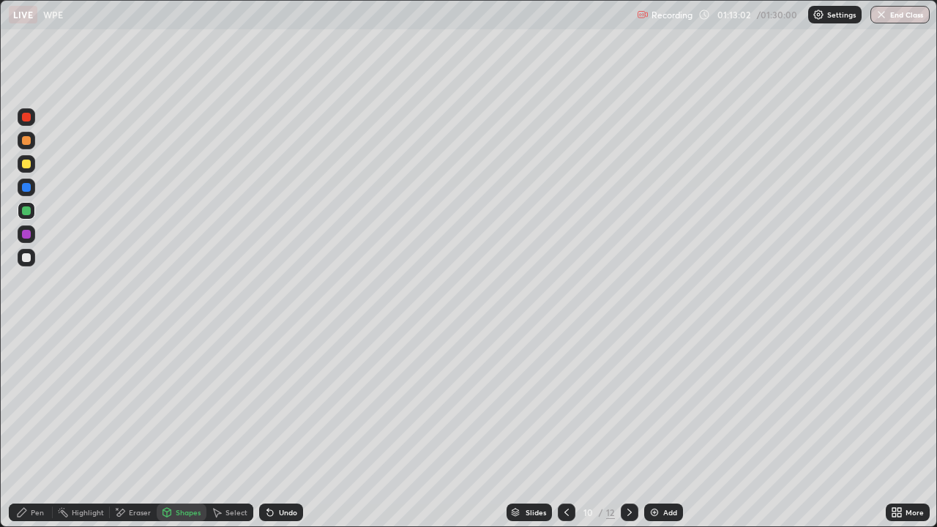
click at [32, 258] on div at bounding box center [27, 258] width 18 height 18
click at [291, 427] on div "Undo" at bounding box center [281, 512] width 44 height 18
click at [31, 427] on div "Pen" at bounding box center [31, 512] width 44 height 18
click at [27, 118] on div at bounding box center [26, 117] width 9 height 9
click at [283, 427] on div "Undo" at bounding box center [288, 512] width 18 height 7
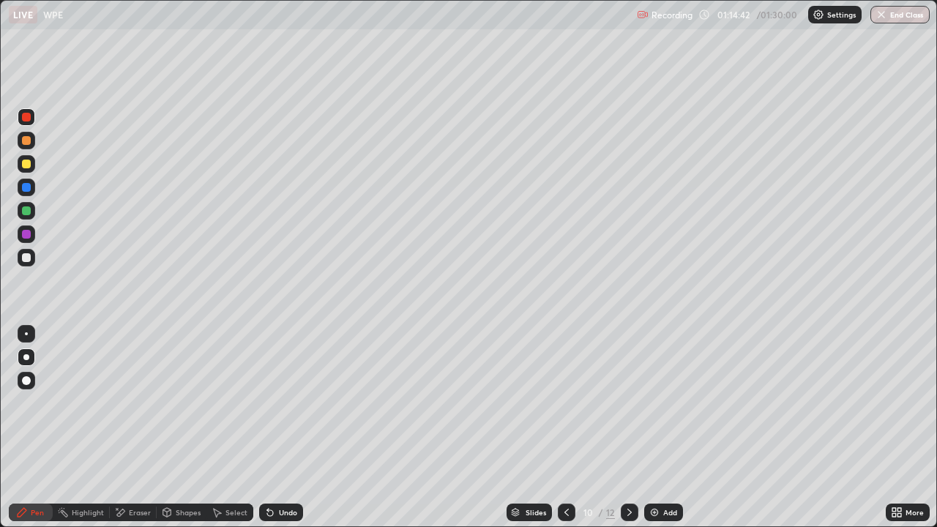
click at [290, 427] on div "Undo" at bounding box center [288, 512] width 18 height 7
click at [288, 427] on div "Undo" at bounding box center [288, 512] width 18 height 7
click at [284, 427] on div "Undo" at bounding box center [288, 512] width 18 height 7
click at [26, 165] on div at bounding box center [26, 164] width 9 height 9
click at [229, 427] on div "Select" at bounding box center [236, 512] width 22 height 7
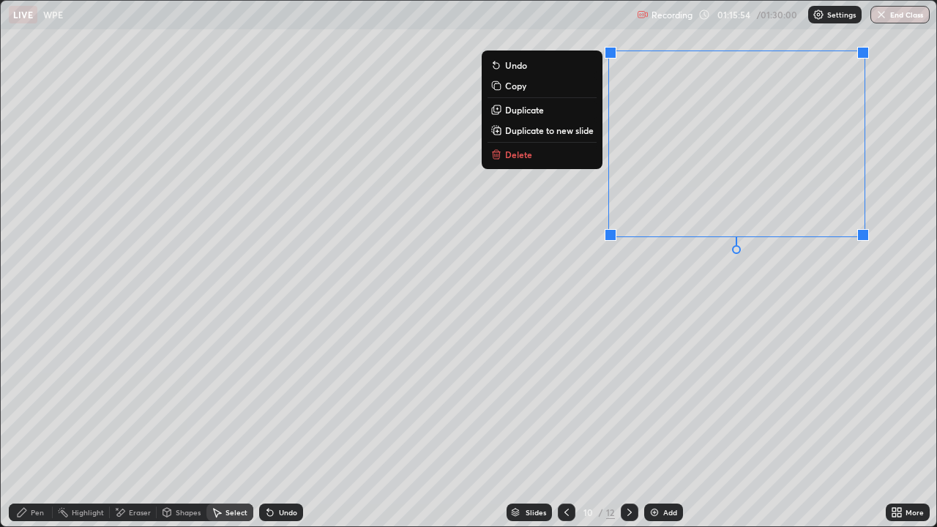
click at [682, 322] on div "0 ° Undo Copy Duplicate Duplicate to new slide Delete" at bounding box center [468, 263] width 935 height 525
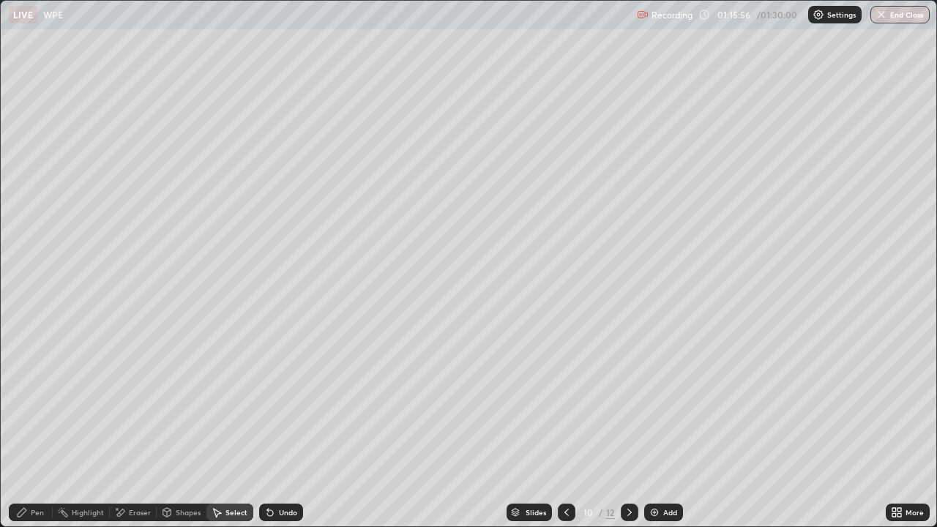
click at [40, 427] on div "Pen" at bounding box center [37, 512] width 13 height 7
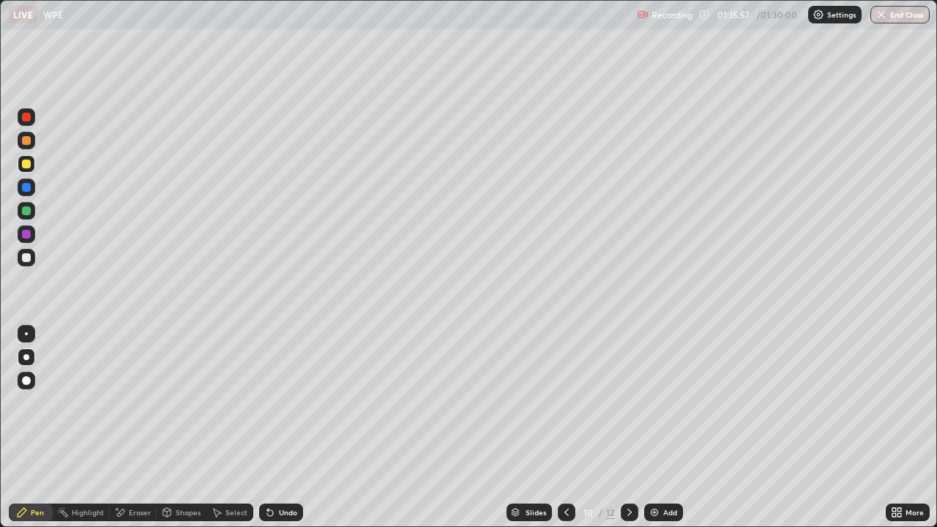
click at [24, 236] on div at bounding box center [26, 234] width 9 height 9
click at [28, 164] on div at bounding box center [26, 164] width 9 height 9
click at [282, 427] on div "Undo" at bounding box center [288, 512] width 18 height 7
click at [716, 18] on div "01:25:04" at bounding box center [734, 14] width 41 height 9
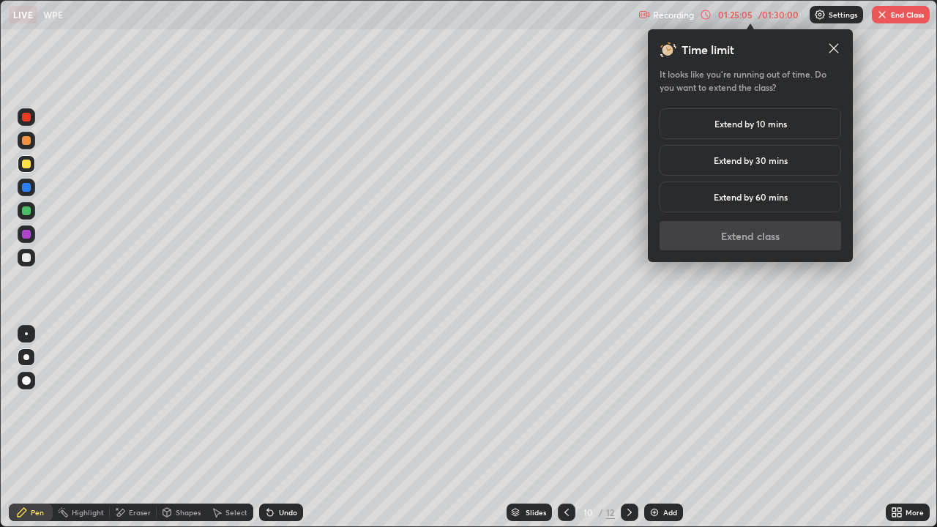
click at [708, 121] on div "Extend by 10 mins" at bounding box center [749, 123] width 181 height 31
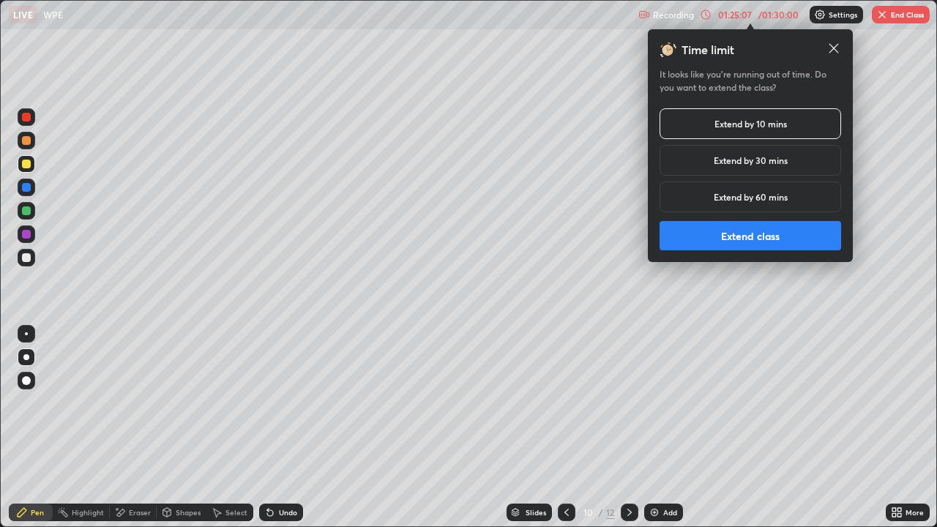
click at [684, 236] on button "Extend class" at bounding box center [749, 235] width 181 height 29
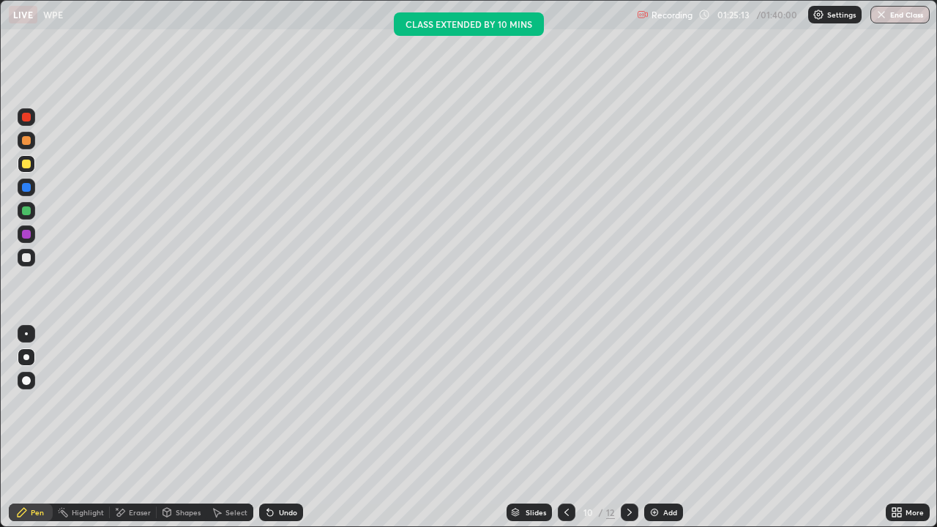
click at [236, 427] on div "Select" at bounding box center [236, 512] width 22 height 7
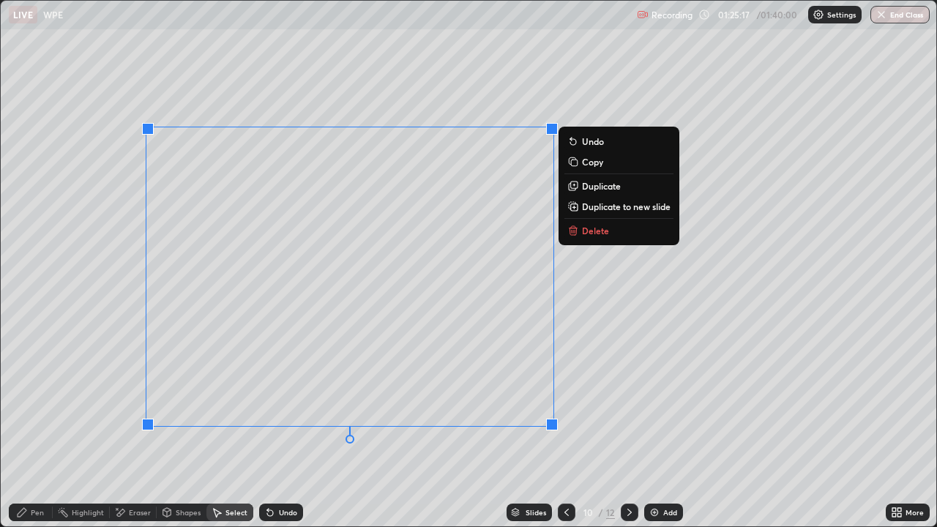
click at [569, 208] on icon at bounding box center [572, 205] width 7 height 7
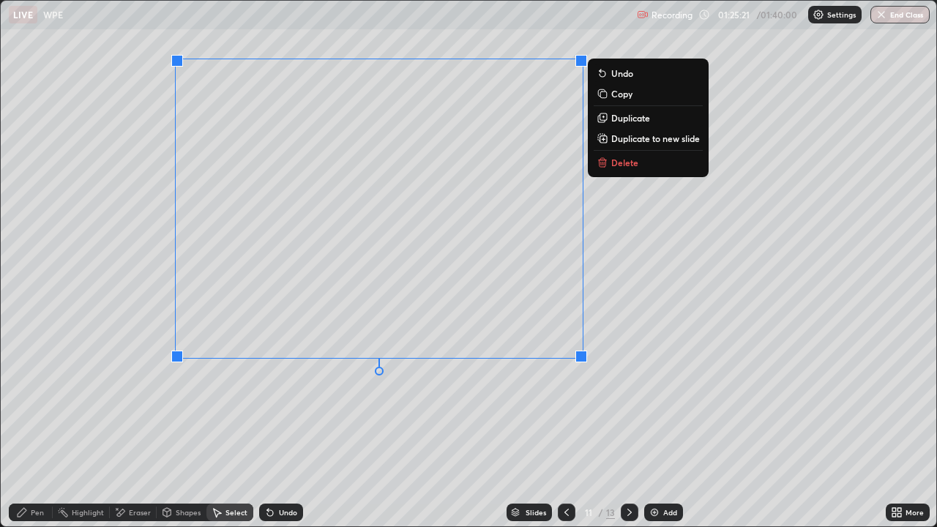
click at [268, 400] on div "0 ° Undo Copy Duplicate Duplicate to new slide Delete" at bounding box center [468, 263] width 935 height 525
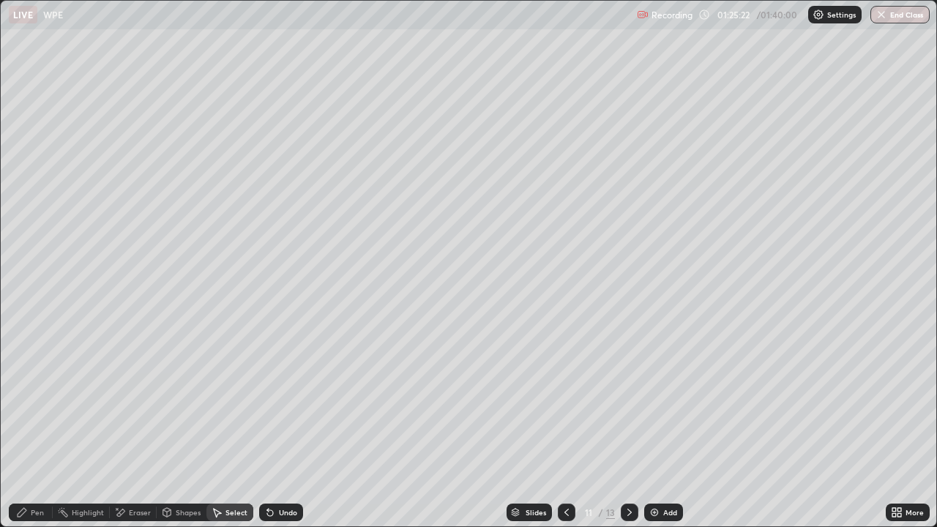
click at [31, 427] on div "Pen" at bounding box center [31, 512] width 44 height 18
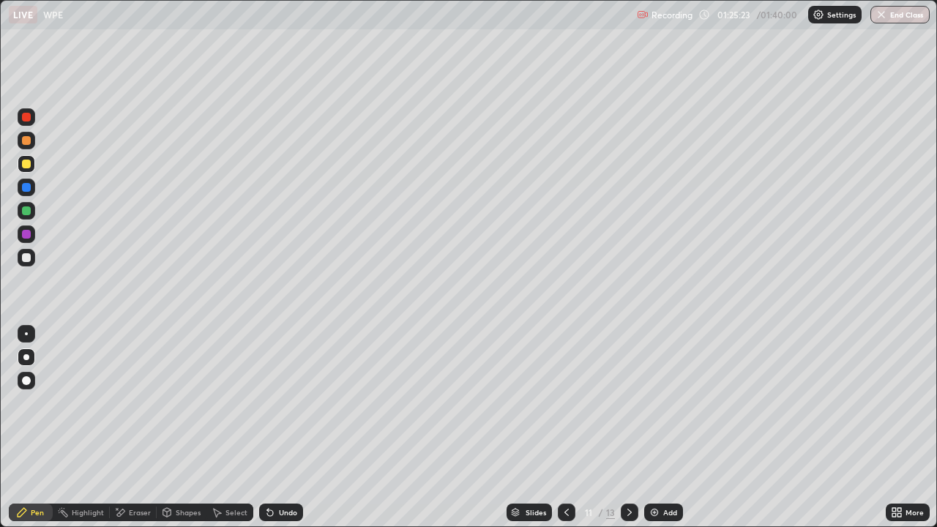
click at [136, 427] on div "Eraser" at bounding box center [140, 512] width 22 height 7
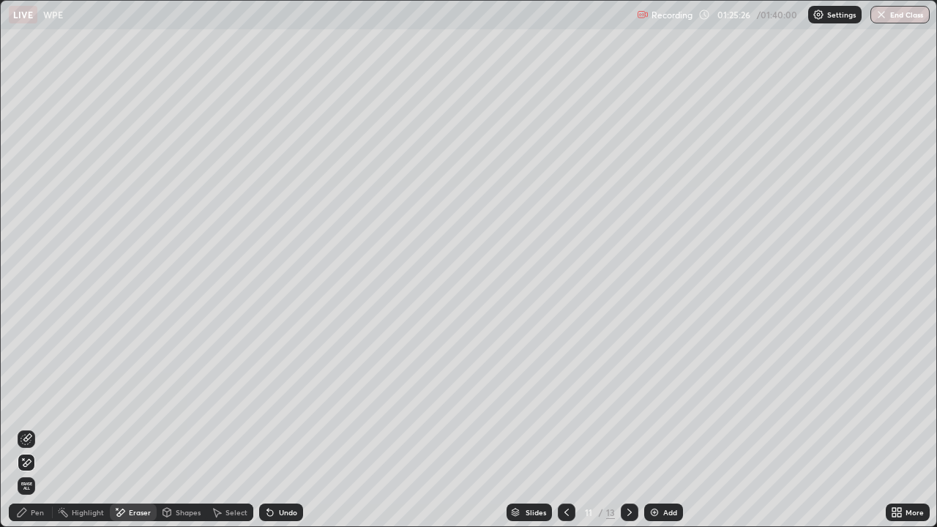
click at [38, 427] on div "Pen" at bounding box center [37, 512] width 13 height 7
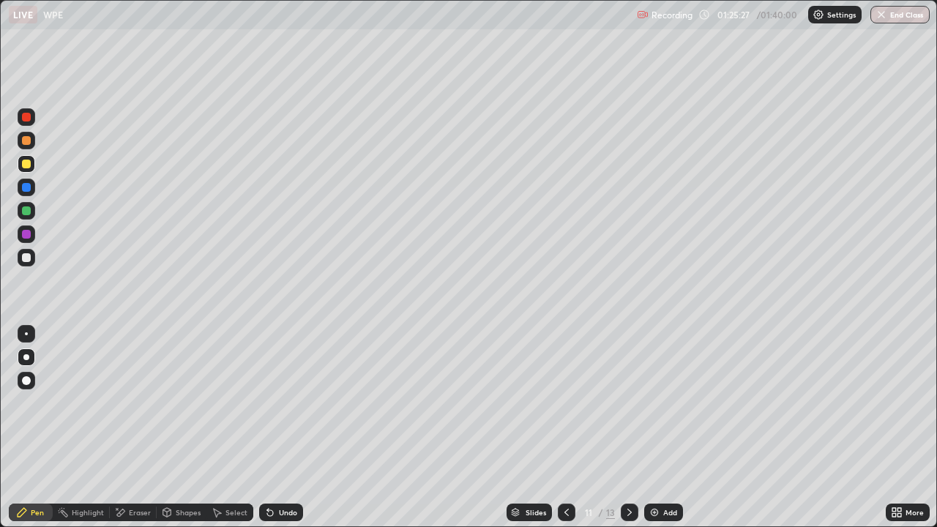
click at [24, 206] on div at bounding box center [26, 210] width 9 height 9
click at [282, 427] on div "Undo" at bounding box center [288, 512] width 18 height 7
click at [279, 427] on div "Undo" at bounding box center [288, 512] width 18 height 7
click at [894, 427] on icon at bounding box center [894, 510] width 4 height 4
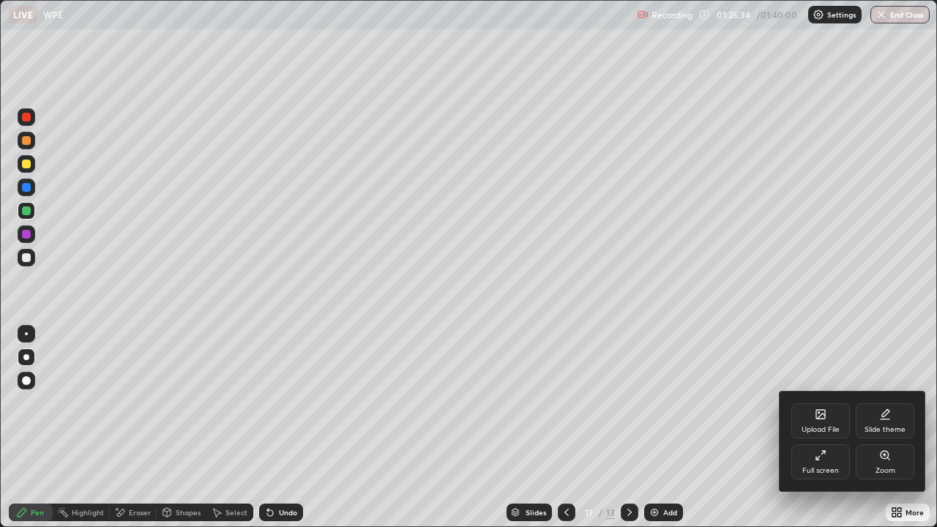
click at [823, 427] on div "Full screen" at bounding box center [820, 461] width 59 height 35
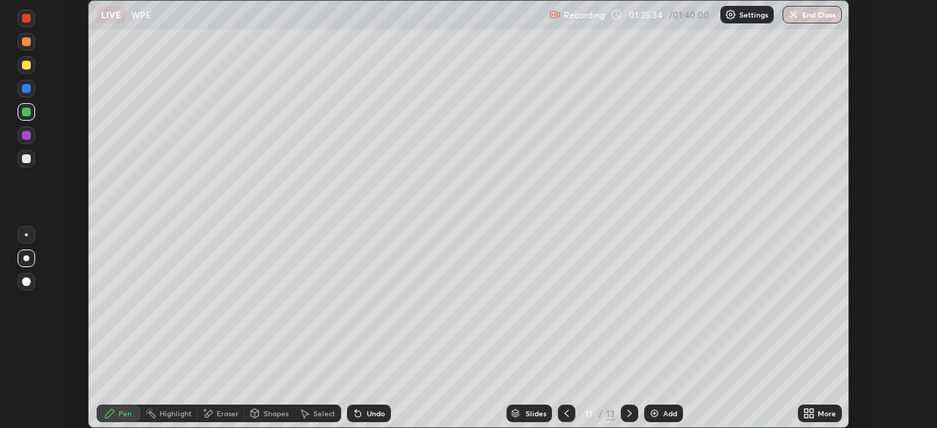
scroll to position [72751, 72242]
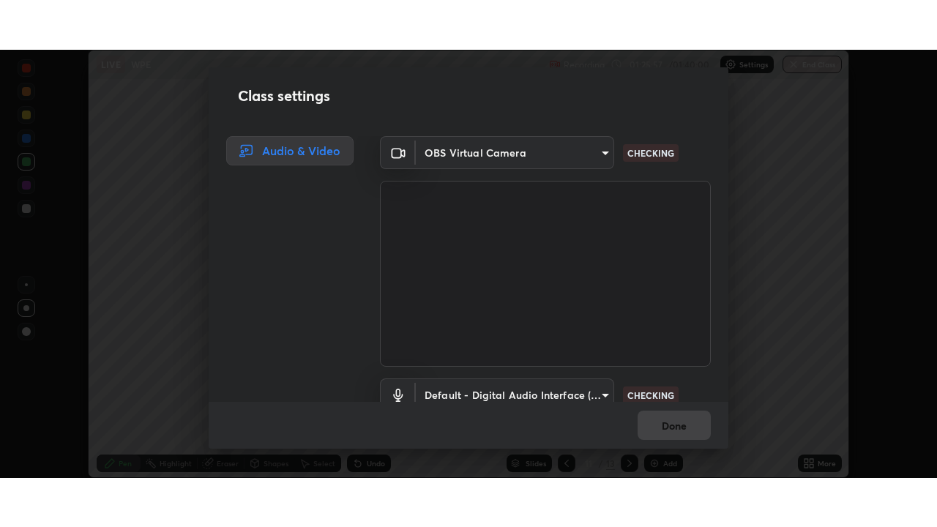
scroll to position [67, 0]
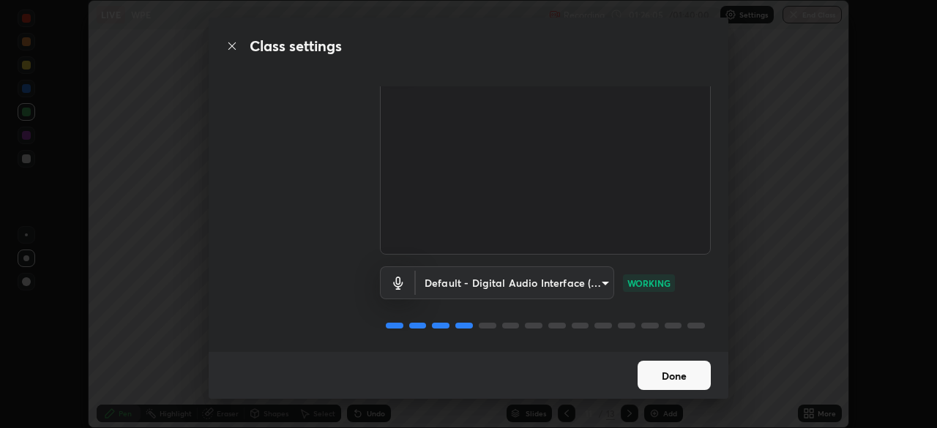
click at [669, 370] on button "Done" at bounding box center [673, 375] width 73 height 29
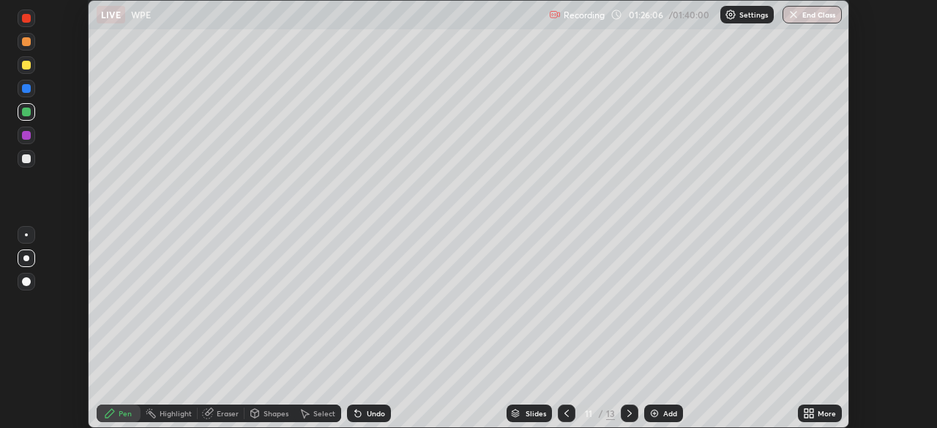
click at [813, 411] on icon at bounding box center [811, 411] width 4 height 4
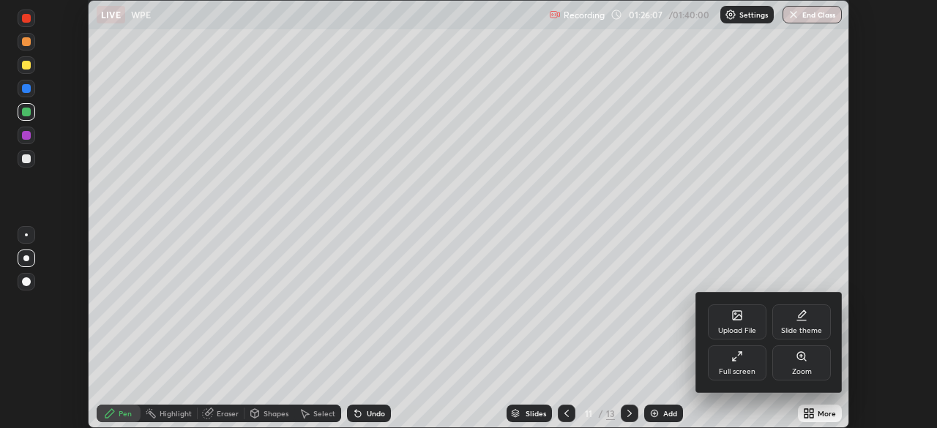
click at [744, 368] on div "Full screen" at bounding box center [737, 371] width 37 height 7
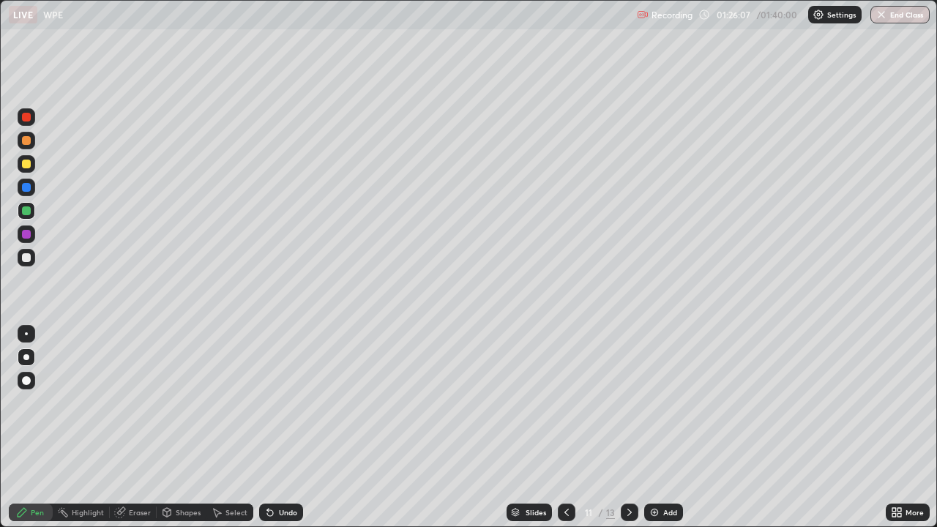
scroll to position [527, 937]
click at [180, 427] on div "Shapes" at bounding box center [188, 512] width 25 height 7
click at [139, 427] on div "Eraser" at bounding box center [140, 512] width 22 height 7
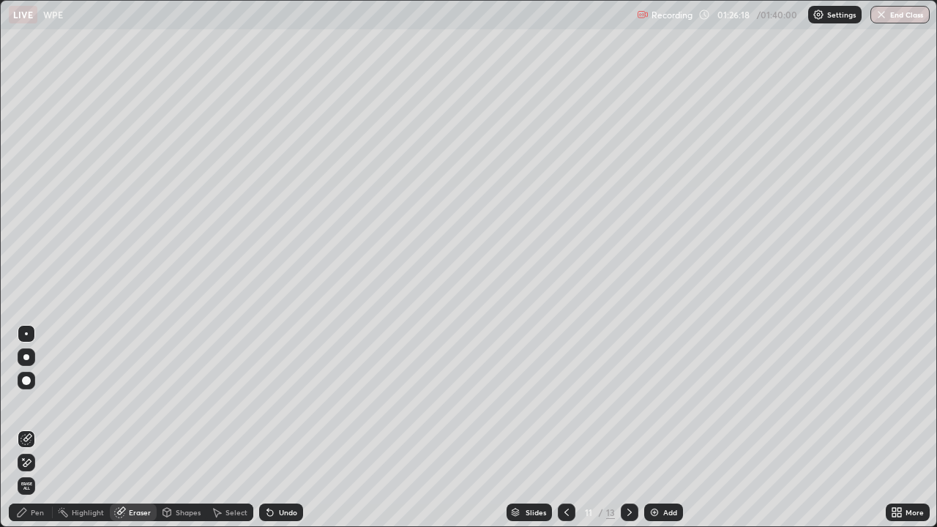
click at [26, 427] on icon at bounding box center [22, 512] width 9 height 9
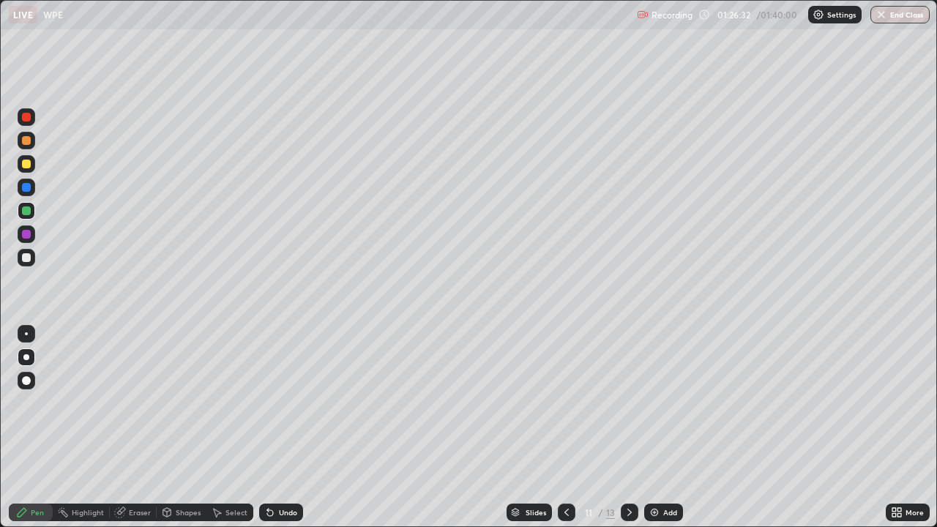
click at [136, 427] on div "Eraser" at bounding box center [140, 512] width 22 height 7
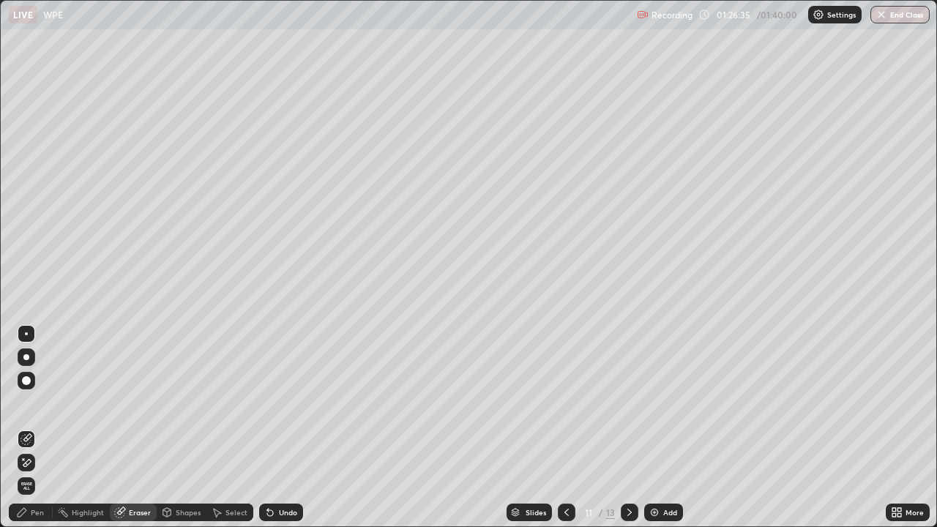
click at [23, 427] on icon at bounding box center [23, 458] width 1 height 1
click at [282, 427] on div "Undo" at bounding box center [281, 512] width 44 height 18
click at [274, 427] on div "Undo" at bounding box center [281, 512] width 44 height 18
click at [26, 427] on icon at bounding box center [22, 512] width 12 height 12
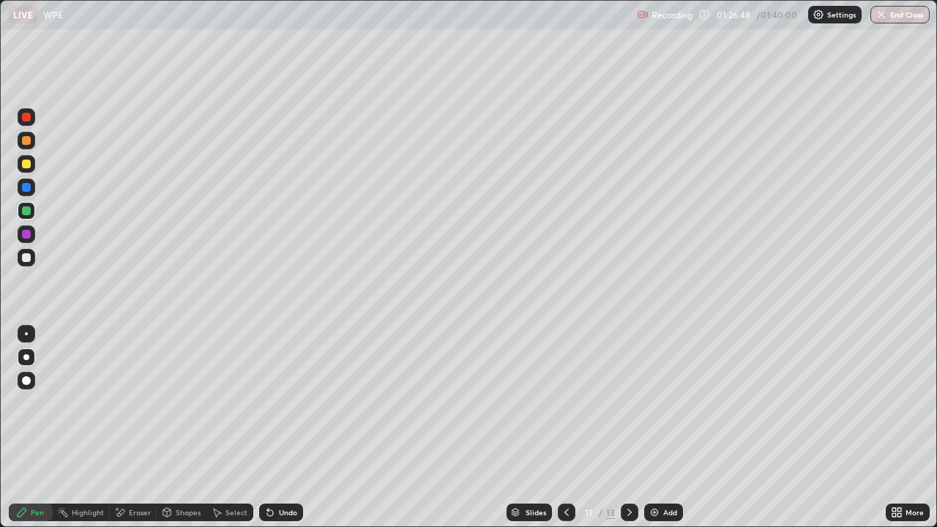
click at [28, 258] on div at bounding box center [26, 257] width 9 height 9
click at [236, 427] on div "Select" at bounding box center [236, 512] width 22 height 7
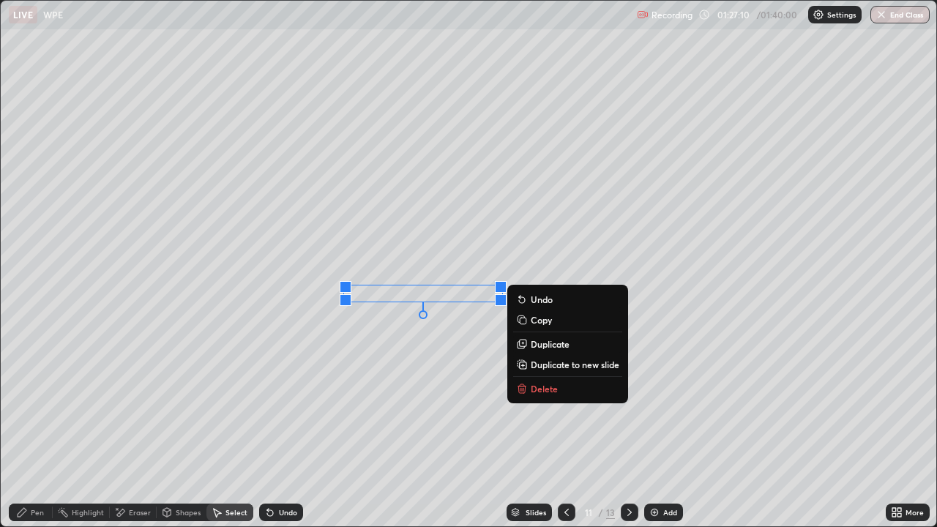
click at [328, 343] on div "0 ° Undo Copy Duplicate Duplicate to new slide Delete" at bounding box center [468, 263] width 935 height 525
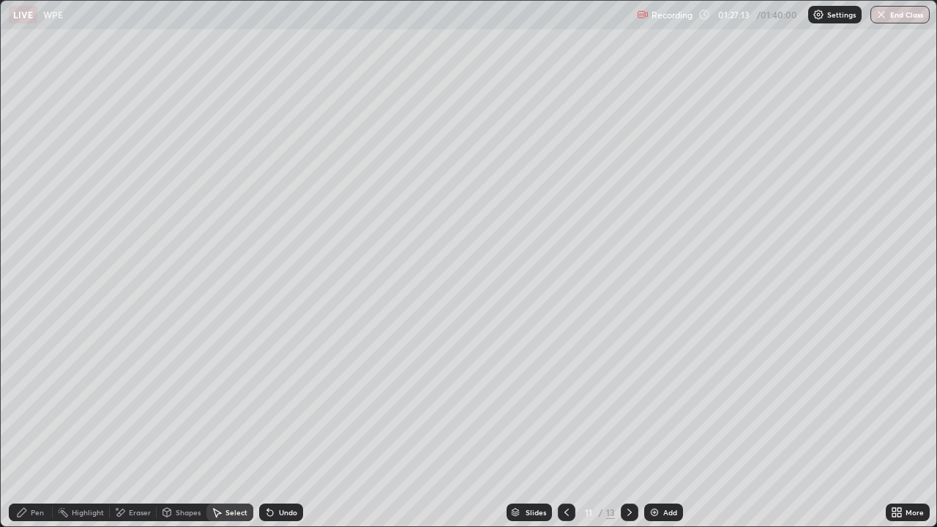
click at [37, 427] on div "Pen" at bounding box center [37, 512] width 13 height 7
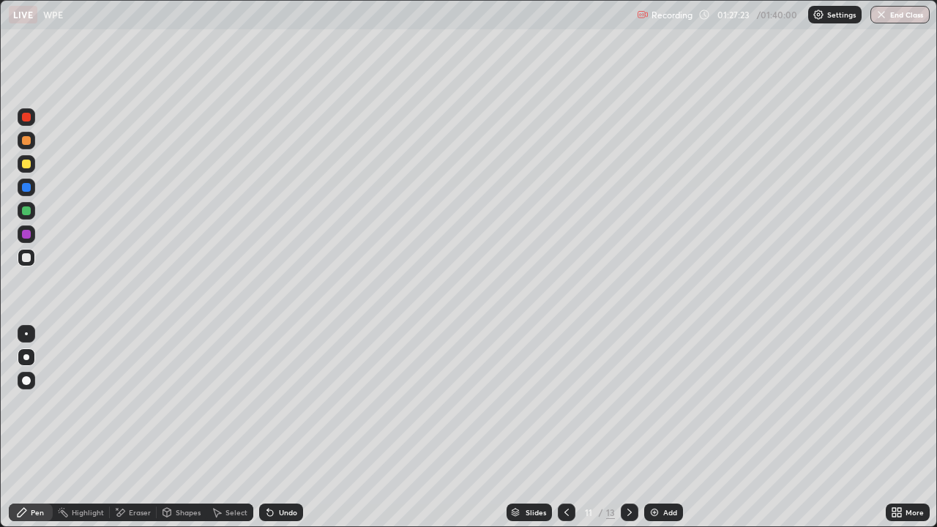
click at [143, 427] on div "Eraser" at bounding box center [140, 512] width 22 height 7
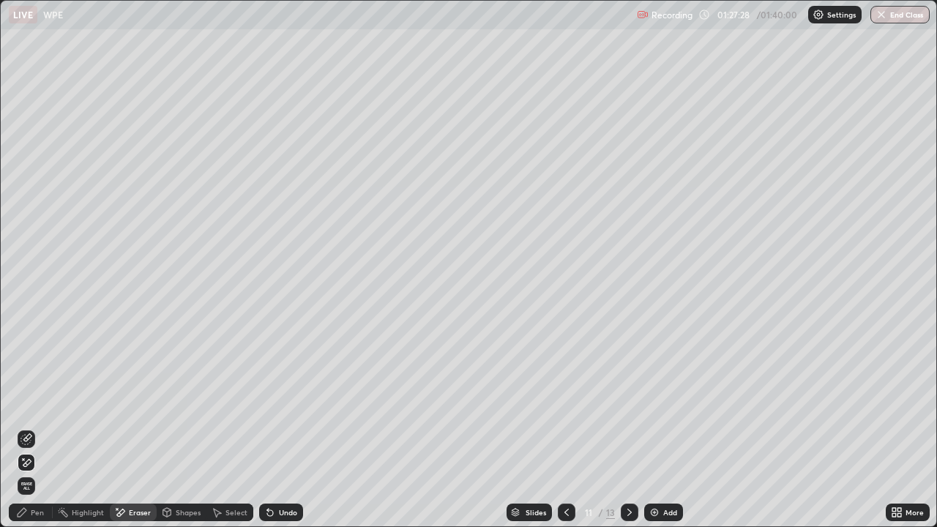
click at [225, 427] on div "Select" at bounding box center [236, 512] width 22 height 7
click at [192, 427] on div "Shapes" at bounding box center [188, 512] width 25 height 7
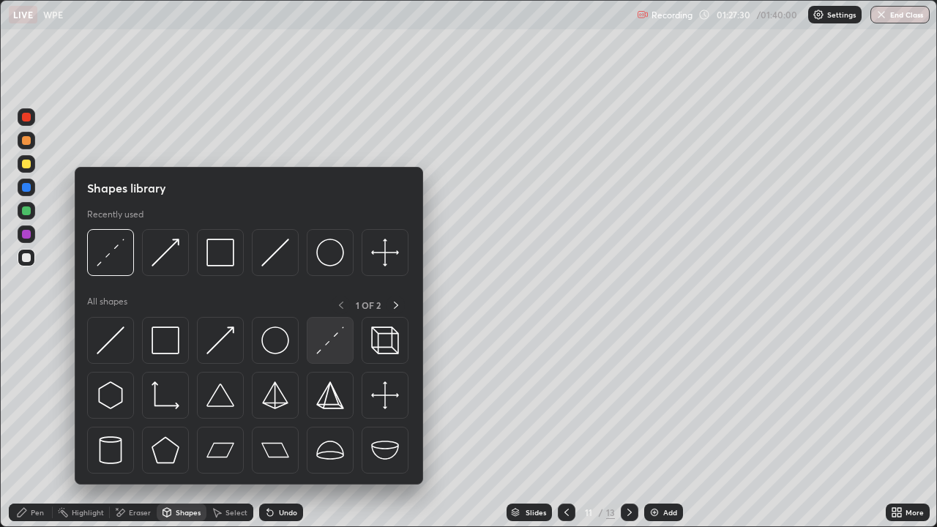
click at [325, 340] on img at bounding box center [330, 340] width 28 height 28
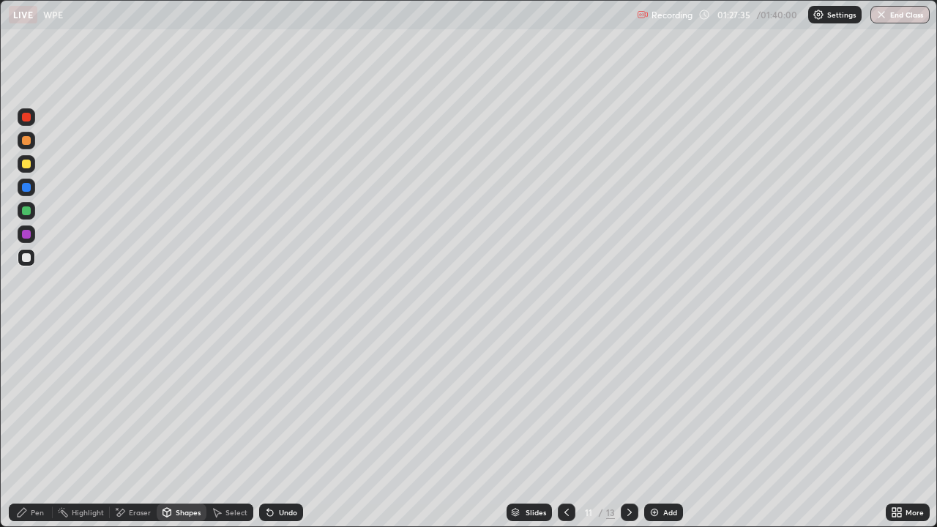
click at [138, 427] on div "Eraser" at bounding box center [140, 512] width 22 height 7
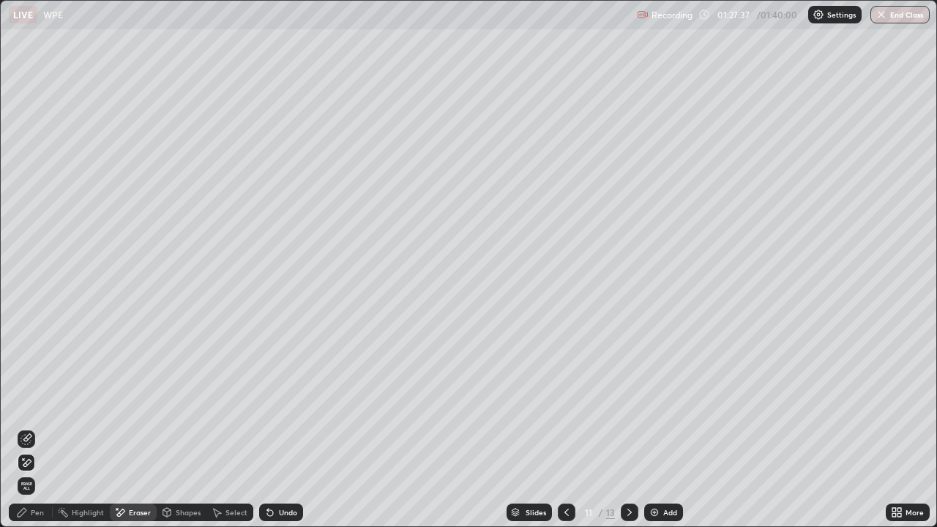
click at [37, 427] on div "Pen" at bounding box center [37, 512] width 13 height 7
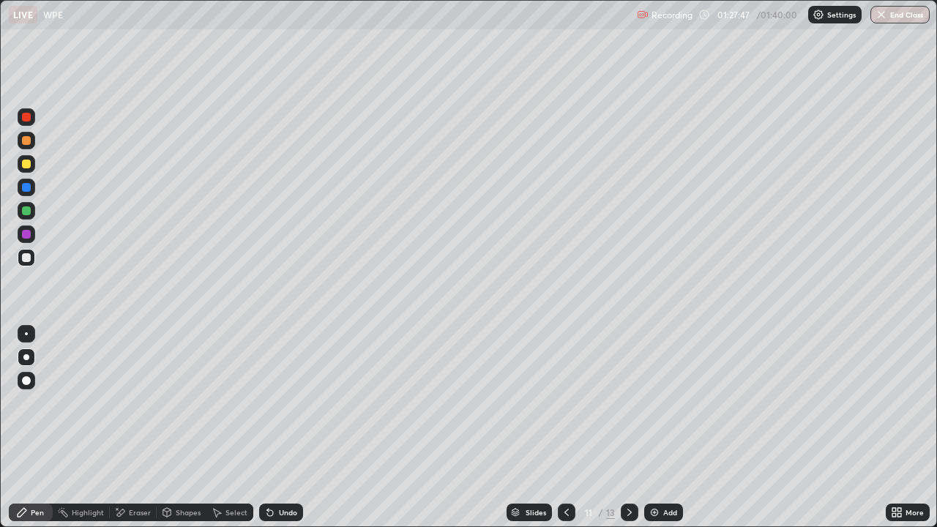
click at [30, 209] on div at bounding box center [26, 210] width 9 height 9
click at [236, 427] on div "Select" at bounding box center [236, 512] width 22 height 7
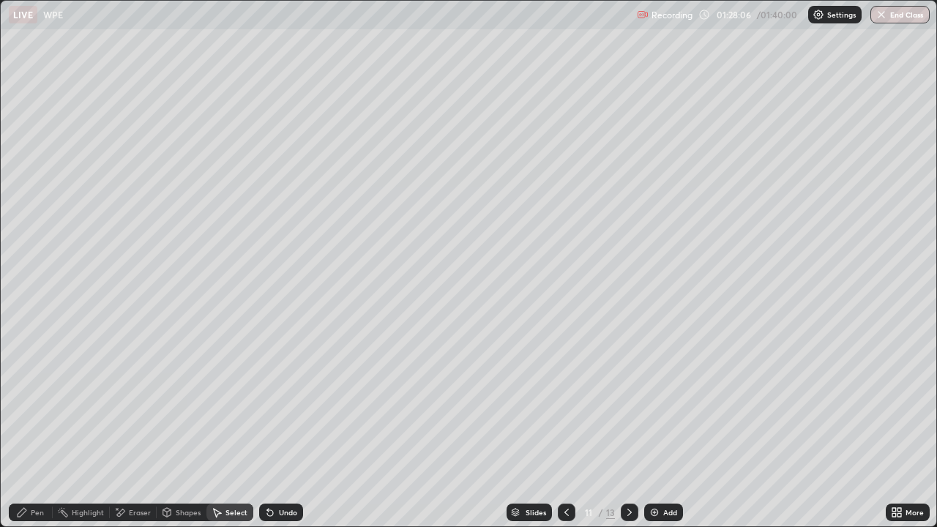
click at [141, 427] on div "Eraser" at bounding box center [140, 512] width 22 height 7
click at [176, 427] on div "Shapes" at bounding box center [188, 512] width 25 height 7
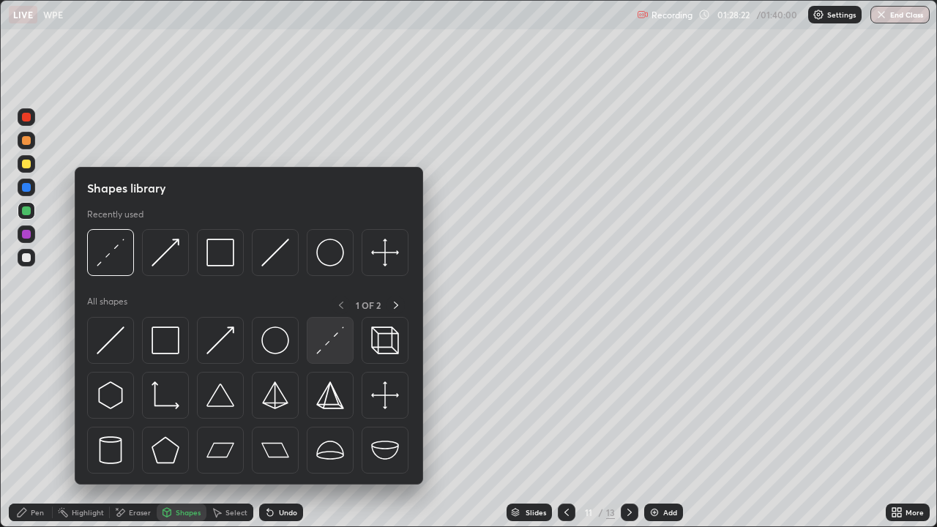
click at [330, 340] on img at bounding box center [330, 340] width 28 height 28
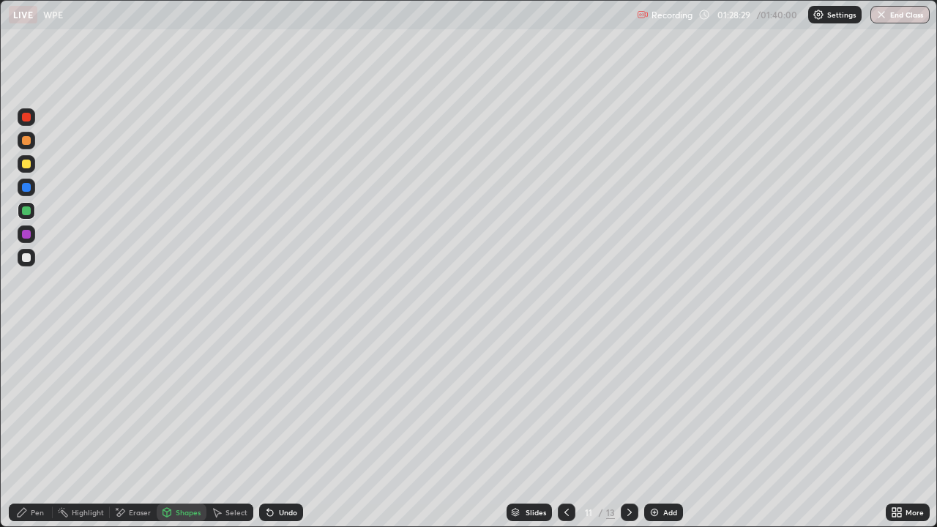
click at [37, 427] on div "Pen" at bounding box center [31, 512] width 44 height 18
click at [143, 427] on div "Eraser" at bounding box center [140, 512] width 22 height 7
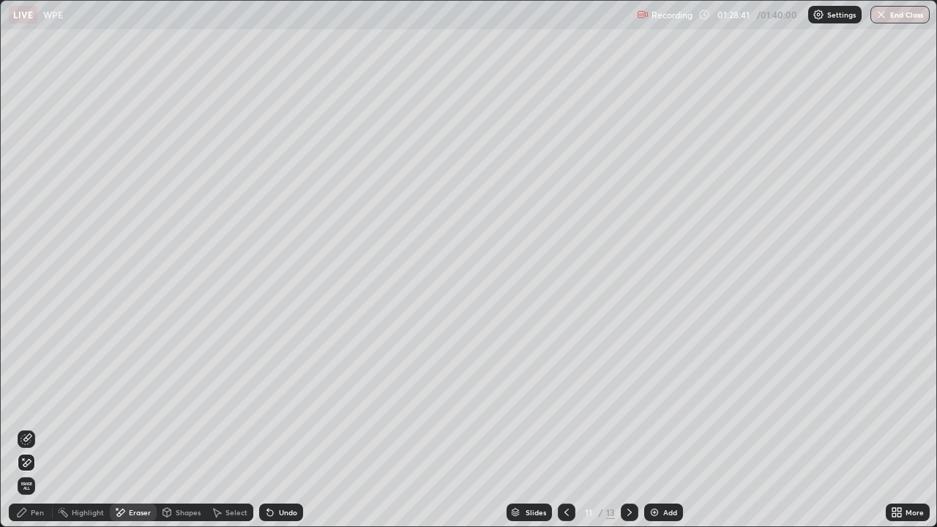
click at [40, 427] on div "Pen" at bounding box center [31, 512] width 44 height 18
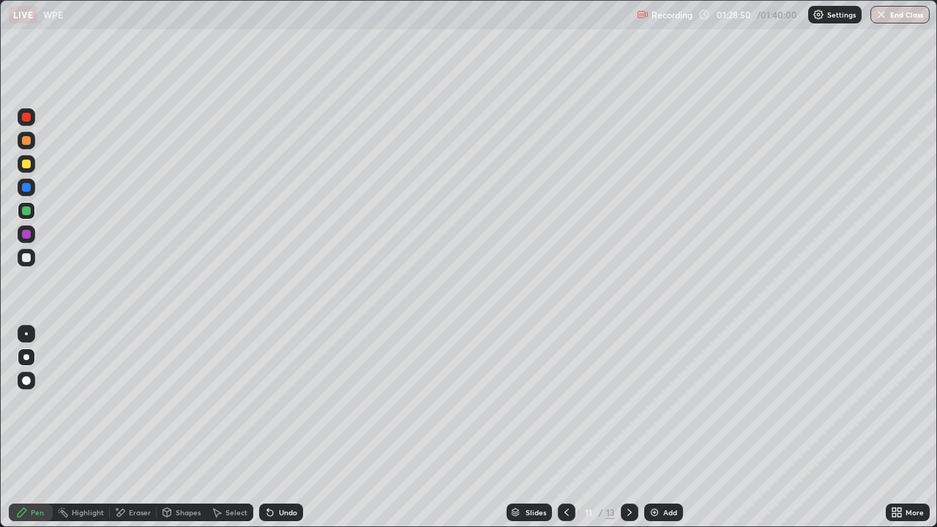
click at [27, 164] on div at bounding box center [26, 164] width 9 height 9
click at [285, 427] on div "Undo" at bounding box center [281, 512] width 44 height 18
click at [29, 190] on div at bounding box center [26, 187] width 9 height 9
click at [132, 427] on div "Eraser" at bounding box center [140, 512] width 22 height 7
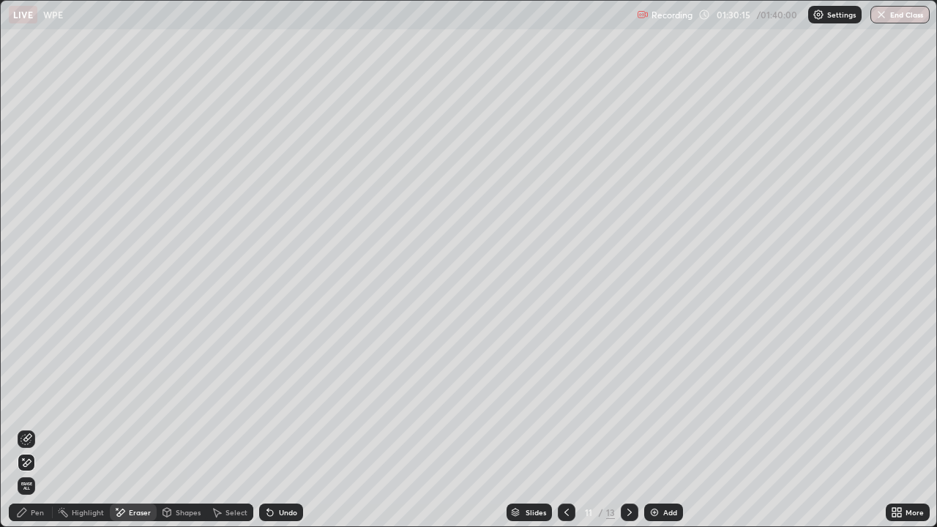
click at [42, 427] on div "Pen" at bounding box center [31, 512] width 44 height 18
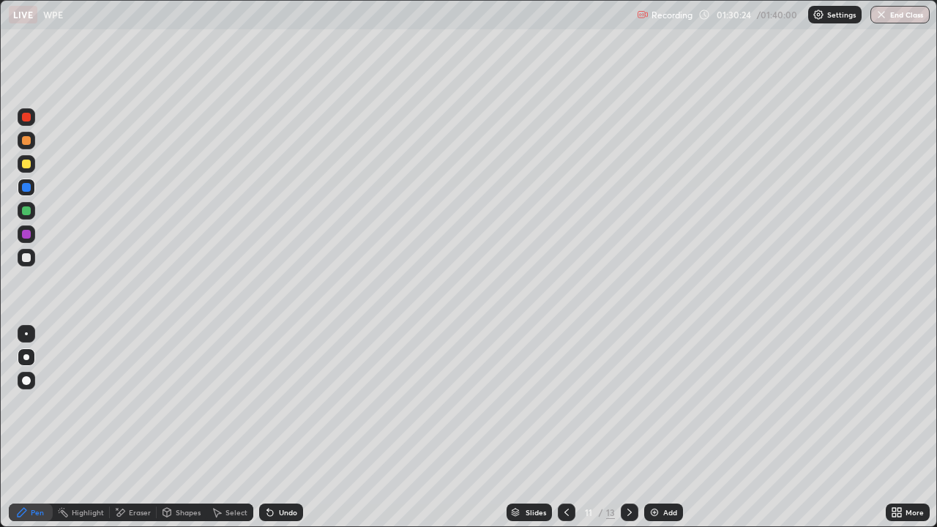
click at [143, 427] on div "Eraser" at bounding box center [140, 512] width 22 height 7
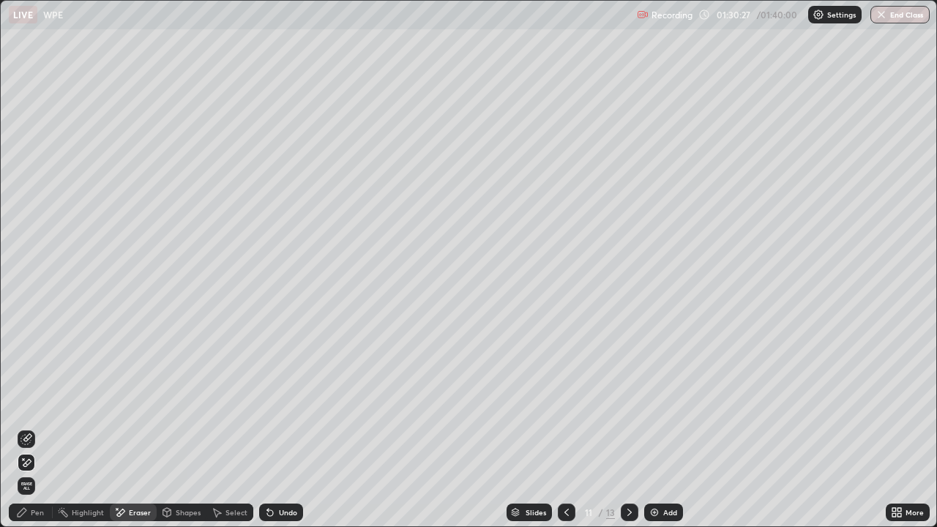
click at [30, 427] on div "Pen" at bounding box center [31, 512] width 44 height 18
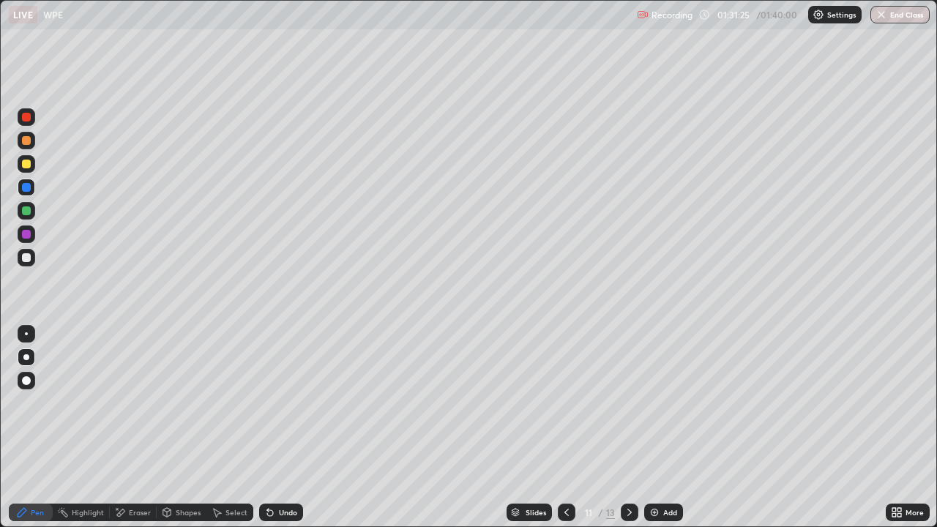
click at [130, 427] on div "Eraser" at bounding box center [133, 512] width 47 height 18
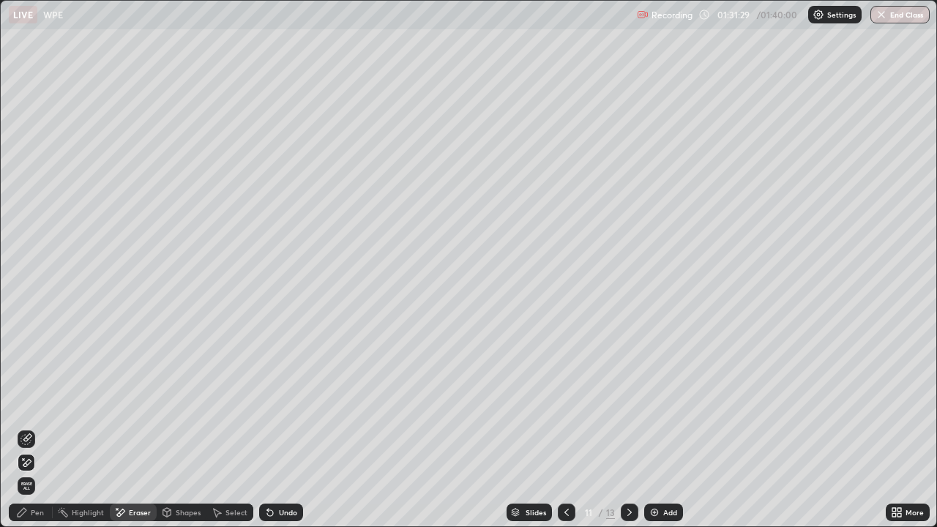
click at [45, 427] on div "Pen" at bounding box center [31, 512] width 44 height 18
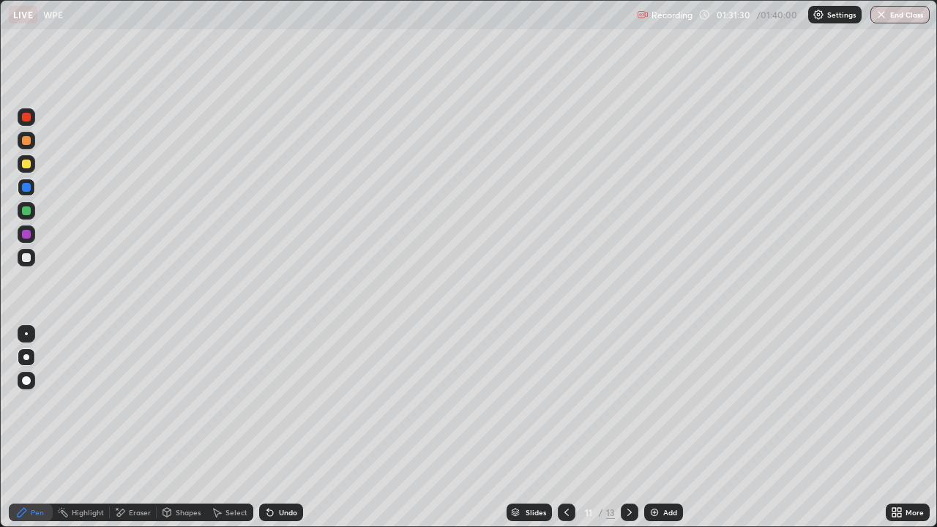
click at [33, 168] on div at bounding box center [27, 164] width 18 height 18
click at [275, 427] on div "Undo" at bounding box center [281, 512] width 44 height 18
click at [280, 427] on div "Undo" at bounding box center [288, 512] width 18 height 7
click at [283, 427] on div "Undo" at bounding box center [288, 512] width 18 height 7
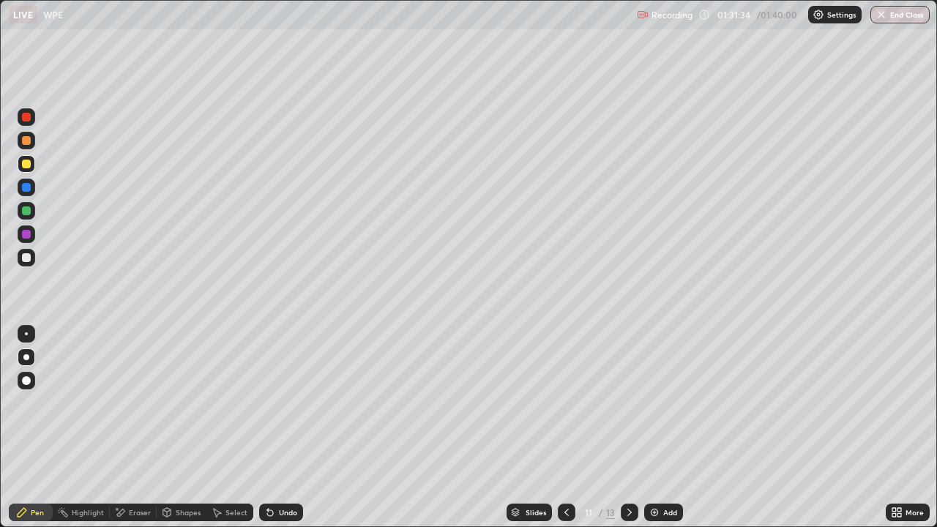
click at [287, 427] on div "Undo" at bounding box center [288, 512] width 18 height 7
click at [286, 427] on div "Undo" at bounding box center [288, 512] width 18 height 7
click at [288, 427] on div "Undo" at bounding box center [281, 512] width 44 height 18
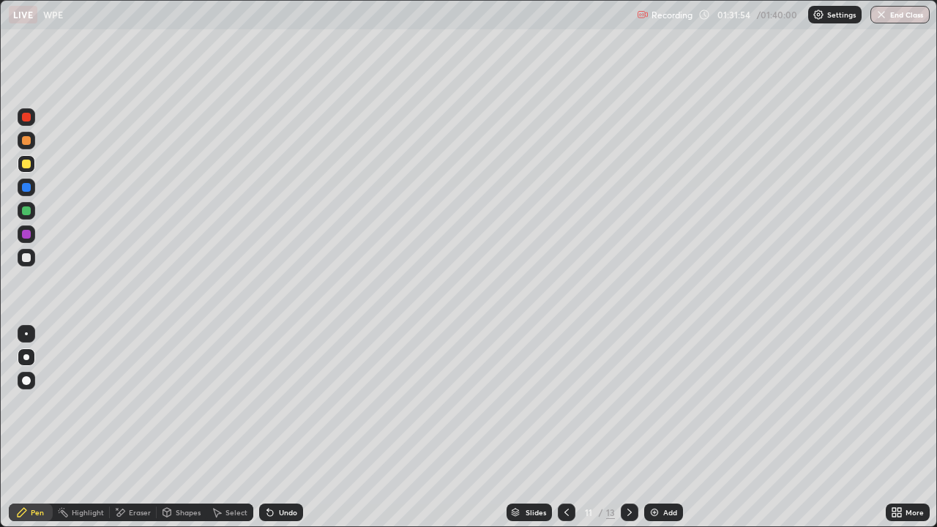
click at [141, 427] on div "Eraser" at bounding box center [140, 512] width 22 height 7
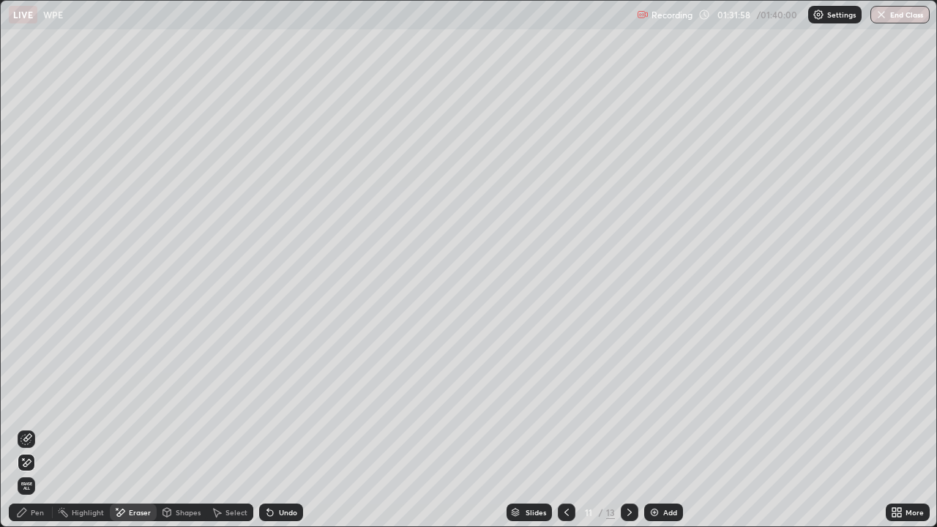
click at [31, 427] on div "Erase all" at bounding box center [27, 486] width 18 height 18
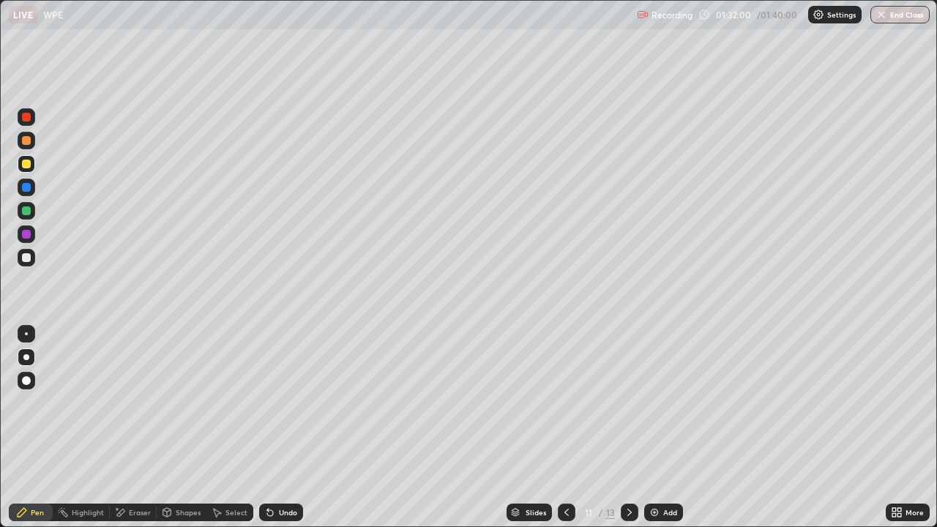
click at [559, 427] on div at bounding box center [567, 512] width 18 height 18
click at [623, 427] on icon at bounding box center [629, 512] width 12 height 12
click at [626, 427] on icon at bounding box center [629, 512] width 12 height 12
click at [565, 427] on icon at bounding box center [567, 512] width 12 height 12
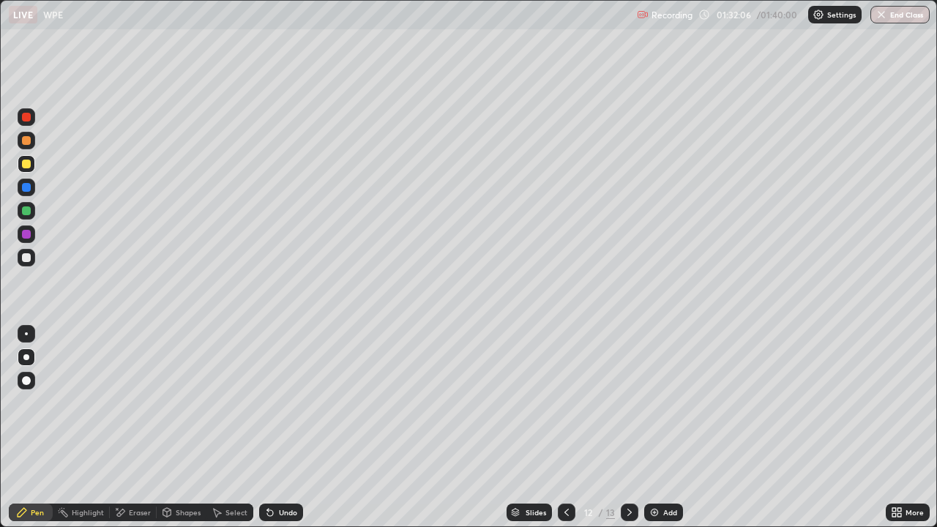
click at [564, 427] on icon at bounding box center [566, 512] width 4 height 7
click at [293, 427] on div "Undo" at bounding box center [288, 512] width 18 height 7
click at [280, 427] on div "Undo" at bounding box center [288, 512] width 18 height 7
click at [274, 427] on div "Undo" at bounding box center [281, 512] width 44 height 18
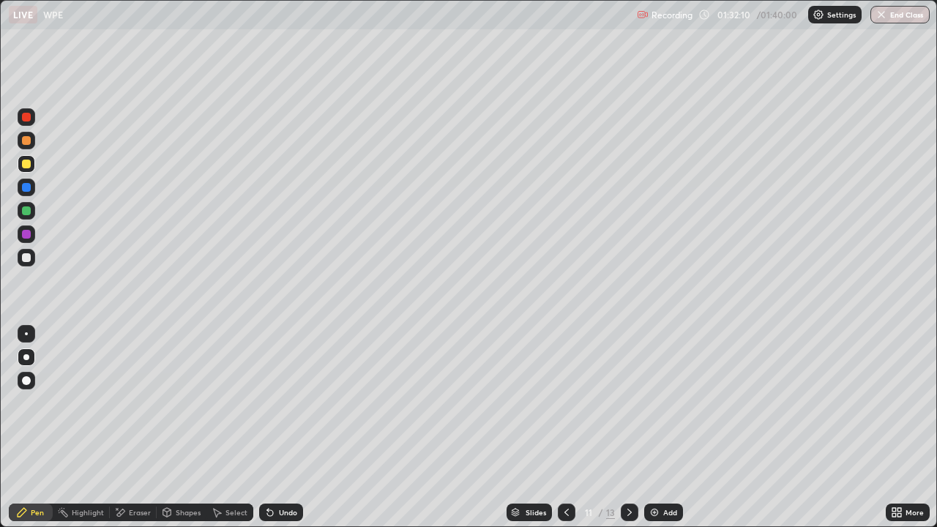
click at [565, 427] on icon at bounding box center [567, 512] width 12 height 12
click at [627, 427] on icon at bounding box center [629, 512] width 12 height 12
click at [628, 427] on icon at bounding box center [629, 512] width 12 height 12
click at [626, 427] on icon at bounding box center [629, 512] width 12 height 12
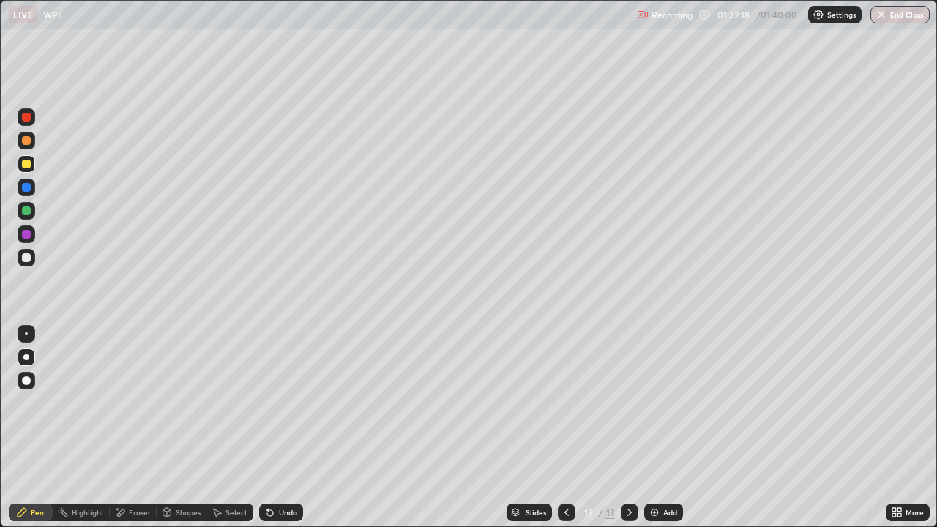
click at [565, 427] on icon at bounding box center [567, 512] width 12 height 12
click at [285, 427] on div "Undo" at bounding box center [288, 512] width 18 height 7
click at [285, 427] on div "Undo" at bounding box center [281, 512] width 44 height 18
click at [283, 427] on div "Undo" at bounding box center [288, 512] width 18 height 7
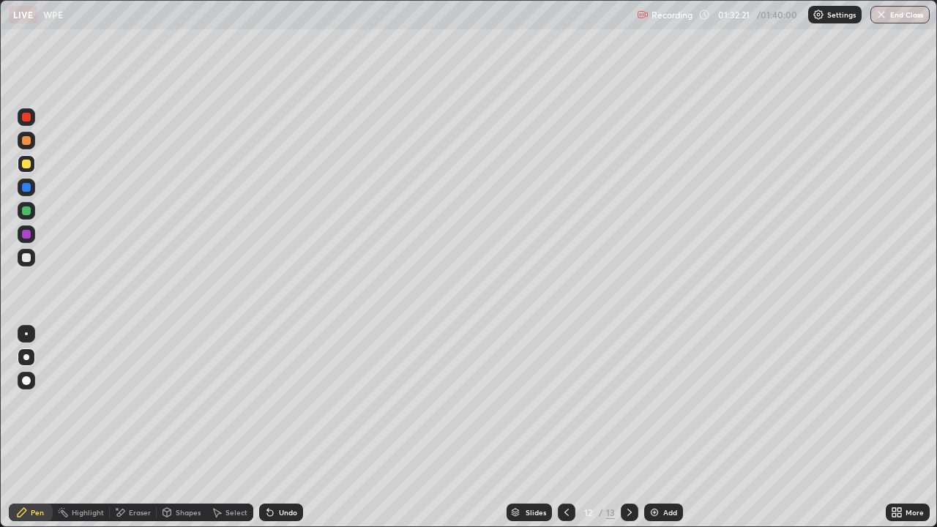
click at [281, 427] on div "Undo" at bounding box center [288, 512] width 18 height 7
click at [288, 427] on div "Undo" at bounding box center [288, 512] width 18 height 7
click at [565, 427] on icon at bounding box center [567, 512] width 12 height 12
click at [291, 427] on div "Undo" at bounding box center [288, 512] width 18 height 7
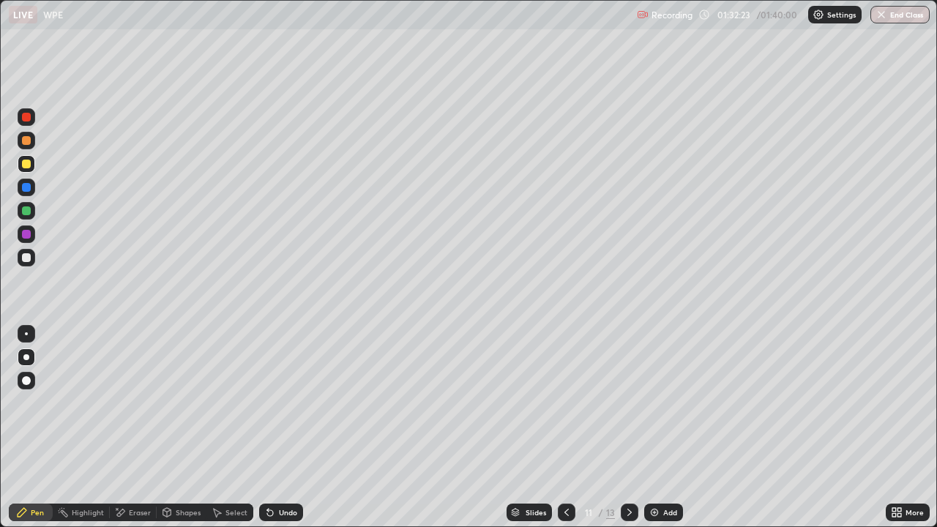
click at [285, 427] on div "Undo" at bounding box center [288, 512] width 18 height 7
click at [286, 427] on div "Undo" at bounding box center [288, 512] width 18 height 7
click at [626, 427] on icon at bounding box center [629, 512] width 12 height 12
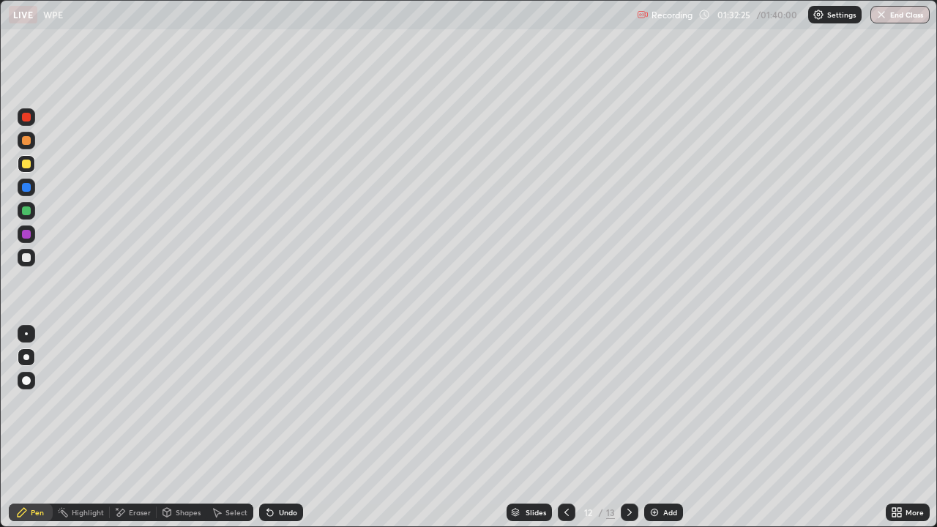
click at [561, 427] on icon at bounding box center [567, 512] width 12 height 12
click at [280, 427] on div "Undo" at bounding box center [288, 512] width 18 height 7
click at [275, 427] on div "Undo" at bounding box center [281, 512] width 44 height 18
click at [268, 427] on icon at bounding box center [270, 513] width 6 height 6
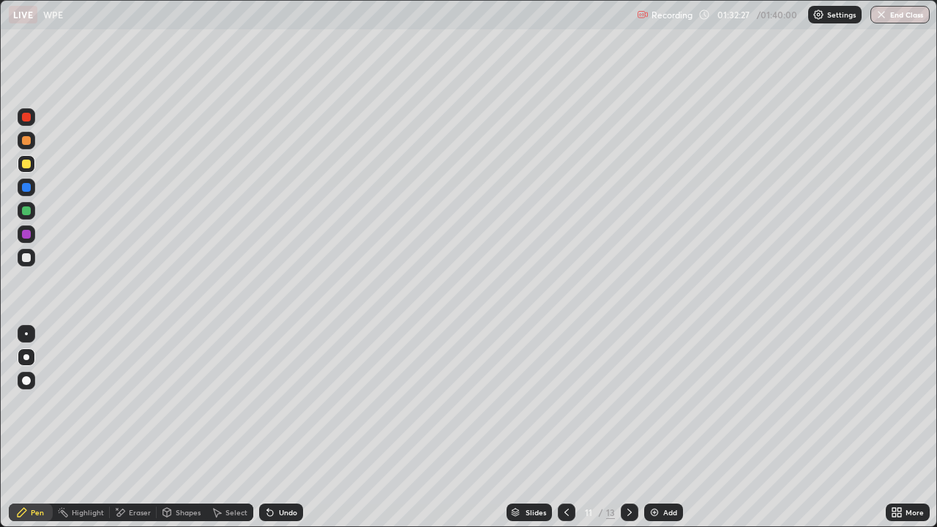
click at [280, 427] on div "Undo" at bounding box center [288, 512] width 18 height 7
click at [141, 427] on div "Eraser" at bounding box center [140, 512] width 22 height 7
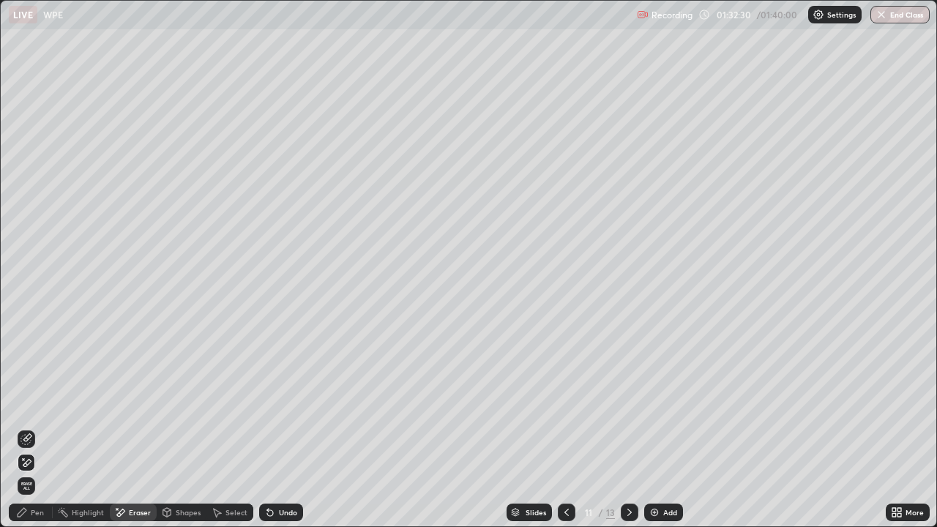
click at [268, 427] on icon at bounding box center [270, 513] width 6 height 6
click at [46, 427] on div "Pen" at bounding box center [31, 512] width 44 height 18
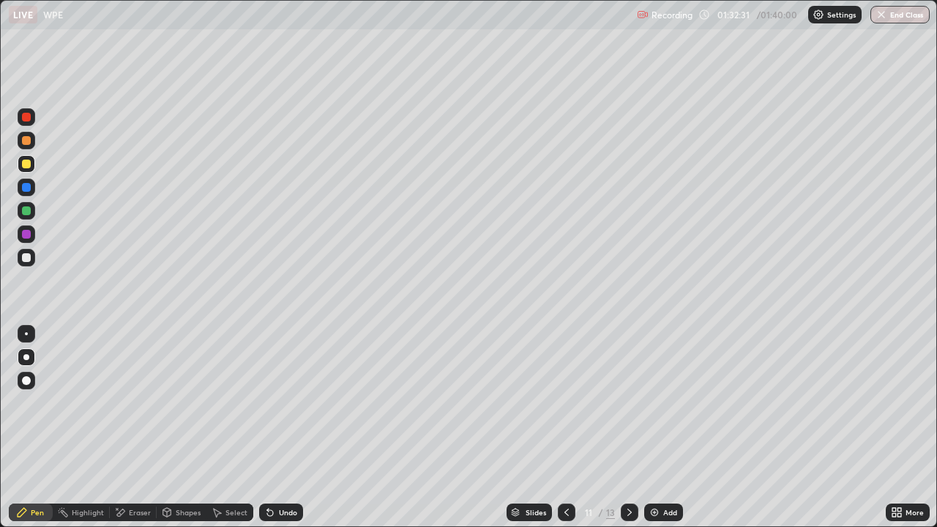
click at [285, 427] on div "Undo" at bounding box center [288, 512] width 18 height 7
click at [627, 427] on icon at bounding box center [629, 512] width 4 height 7
click at [282, 427] on div "Undo" at bounding box center [288, 512] width 18 height 7
click at [285, 427] on div "Undo" at bounding box center [288, 512] width 18 height 7
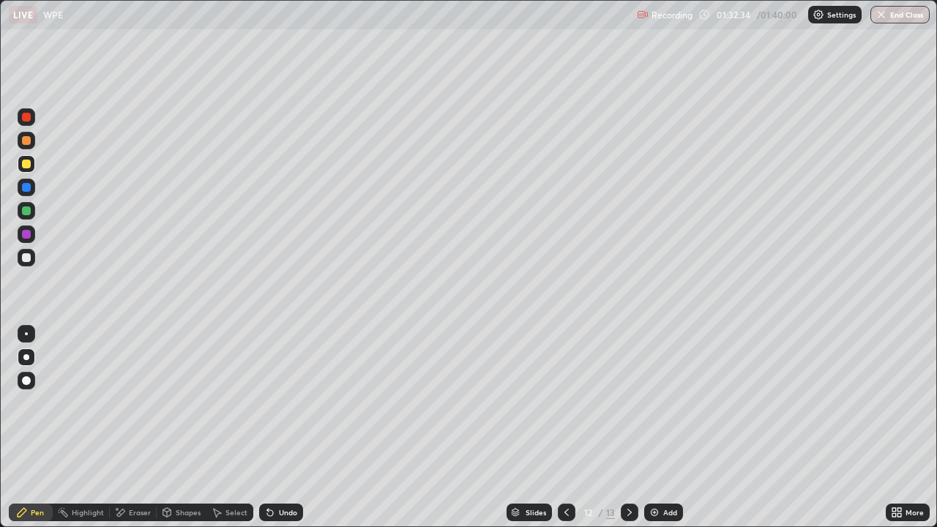
click at [285, 427] on div "Undo" at bounding box center [288, 512] width 18 height 7
click at [629, 427] on icon at bounding box center [629, 512] width 12 height 12
click at [279, 427] on div "Undo" at bounding box center [288, 512] width 18 height 7
click at [274, 427] on icon at bounding box center [270, 512] width 12 height 12
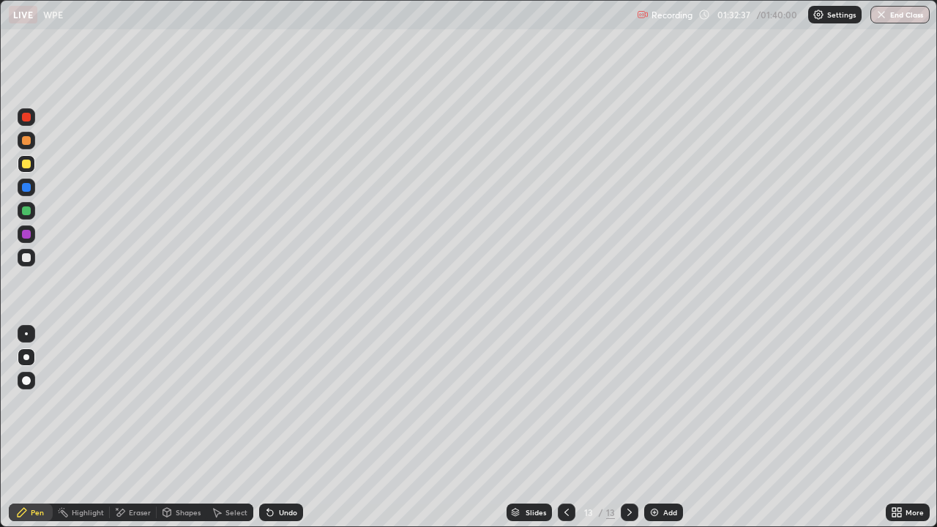
click at [279, 427] on div "Undo" at bounding box center [288, 512] width 18 height 7
click at [626, 427] on icon at bounding box center [629, 512] width 12 height 12
click at [565, 427] on icon at bounding box center [567, 512] width 12 height 12
click at [292, 427] on div "Undo" at bounding box center [288, 512] width 18 height 7
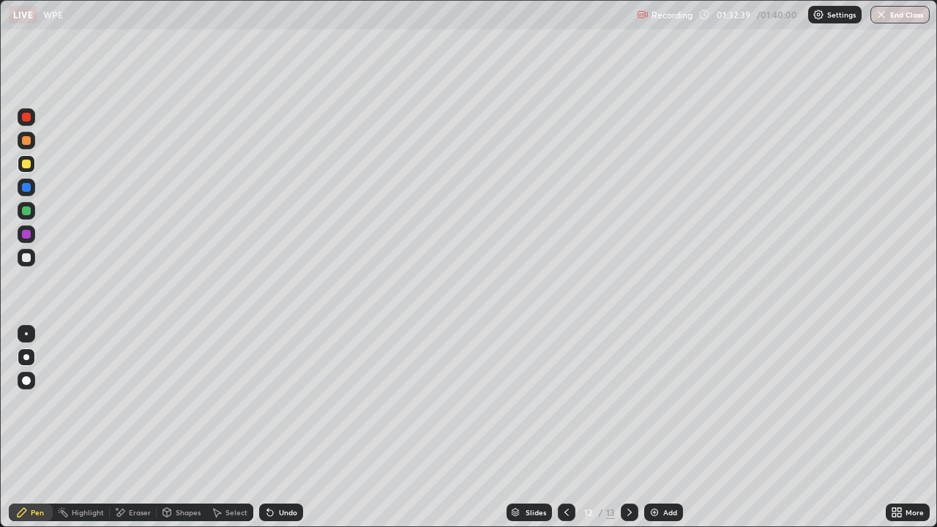
click at [285, 427] on div "Undo" at bounding box center [288, 512] width 18 height 7
click at [558, 427] on div at bounding box center [567, 512] width 18 height 18
click at [293, 427] on div "Undo" at bounding box center [281, 512] width 44 height 18
click at [284, 427] on div "Undo" at bounding box center [288, 512] width 18 height 7
click at [280, 427] on div "Undo" at bounding box center [288, 512] width 18 height 7
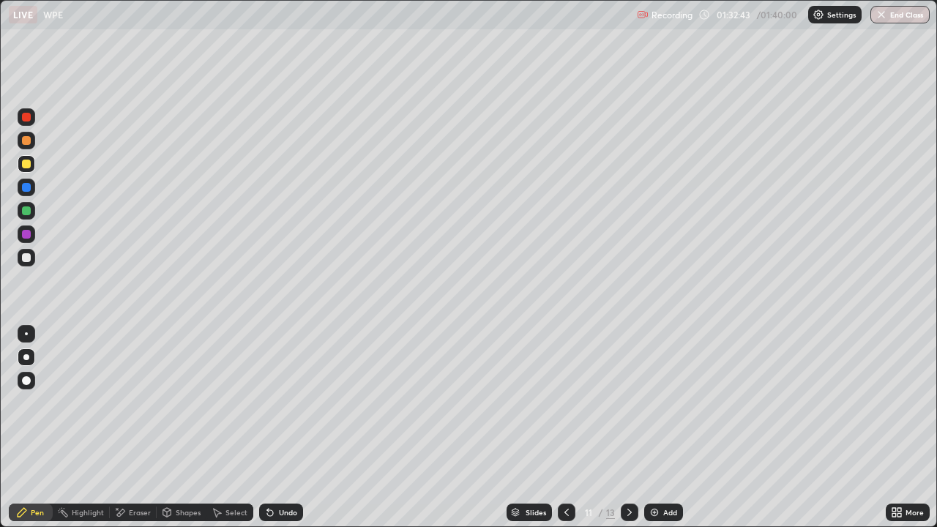
click at [274, 427] on div "Undo" at bounding box center [281, 512] width 44 height 18
click at [546, 427] on div "Slides" at bounding box center [528, 512] width 45 height 18
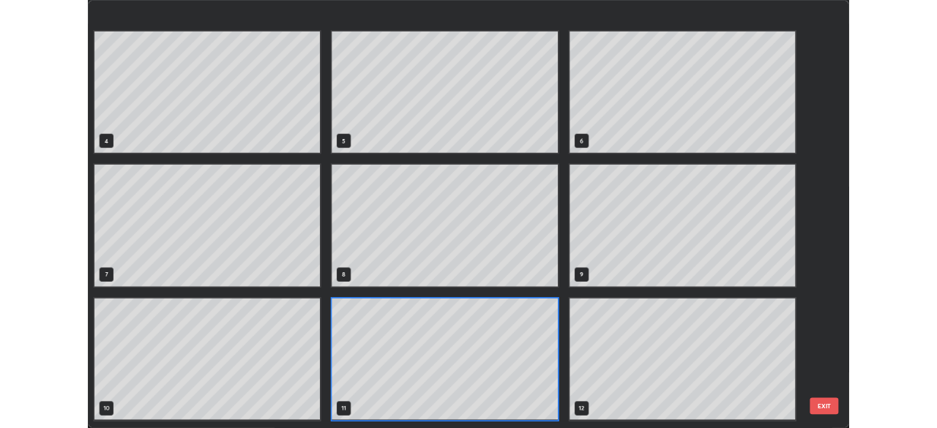
scroll to position [206, 0]
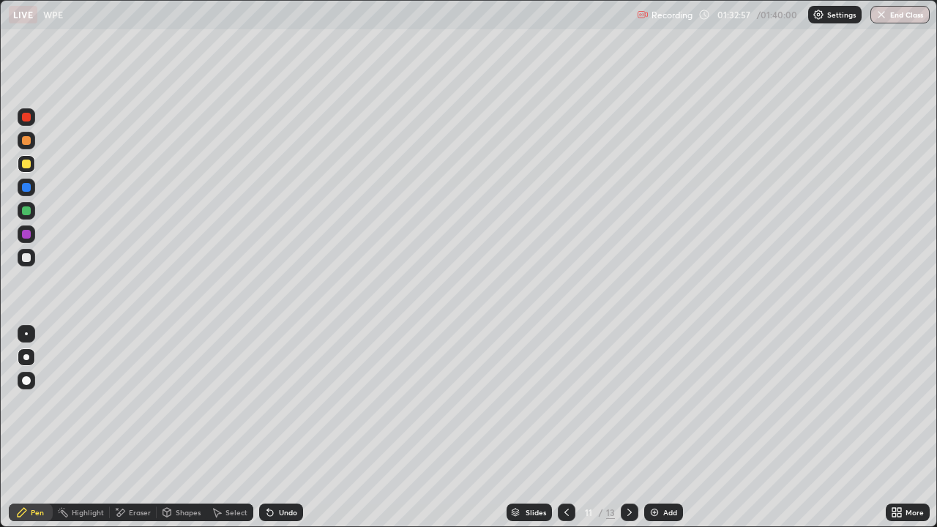
click at [286, 427] on div "Undo" at bounding box center [288, 512] width 18 height 7
click at [280, 427] on div "Undo" at bounding box center [288, 512] width 18 height 7
click at [285, 427] on div "Undo" at bounding box center [288, 512] width 18 height 7
click at [628, 427] on icon at bounding box center [629, 512] width 12 height 12
click at [289, 427] on div "Undo" at bounding box center [288, 512] width 18 height 7
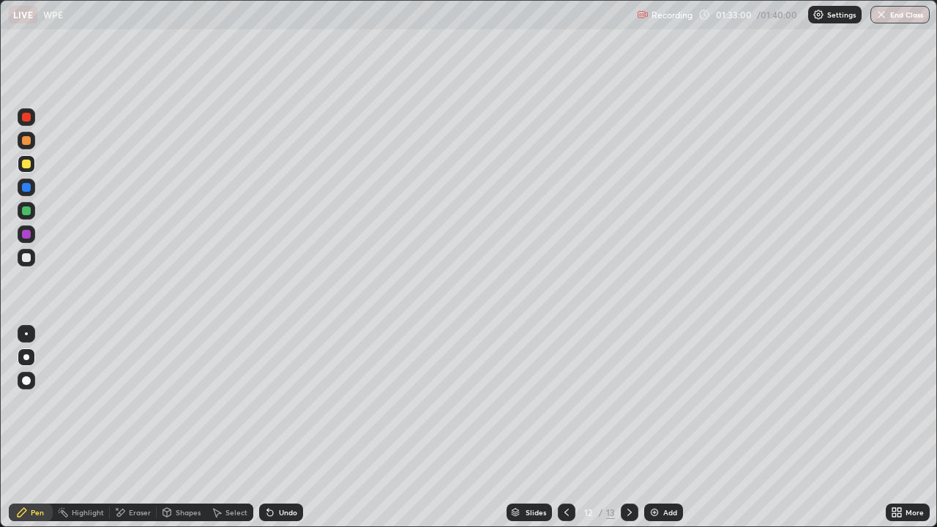
click at [285, 427] on div "Undo" at bounding box center [288, 512] width 18 height 7
click at [286, 427] on div "Undo" at bounding box center [288, 512] width 18 height 7
click at [281, 427] on div "Undo" at bounding box center [288, 512] width 18 height 7
click at [279, 427] on div "Undo" at bounding box center [288, 512] width 18 height 7
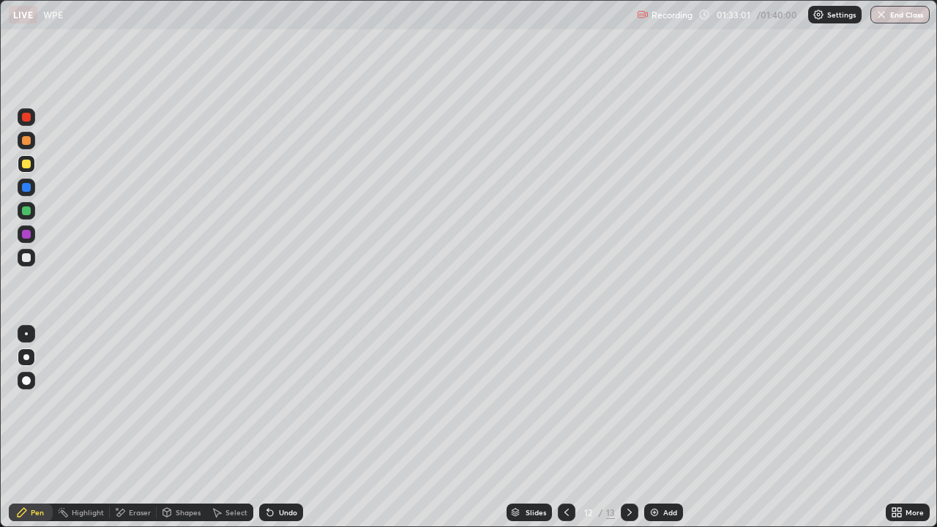
click at [268, 427] on icon at bounding box center [270, 513] width 6 height 6
click at [271, 427] on icon at bounding box center [270, 512] width 12 height 12
click at [274, 427] on div "Undo" at bounding box center [281, 512] width 44 height 18
click at [271, 427] on icon at bounding box center [270, 512] width 12 height 12
click at [269, 427] on icon at bounding box center [270, 513] width 6 height 6
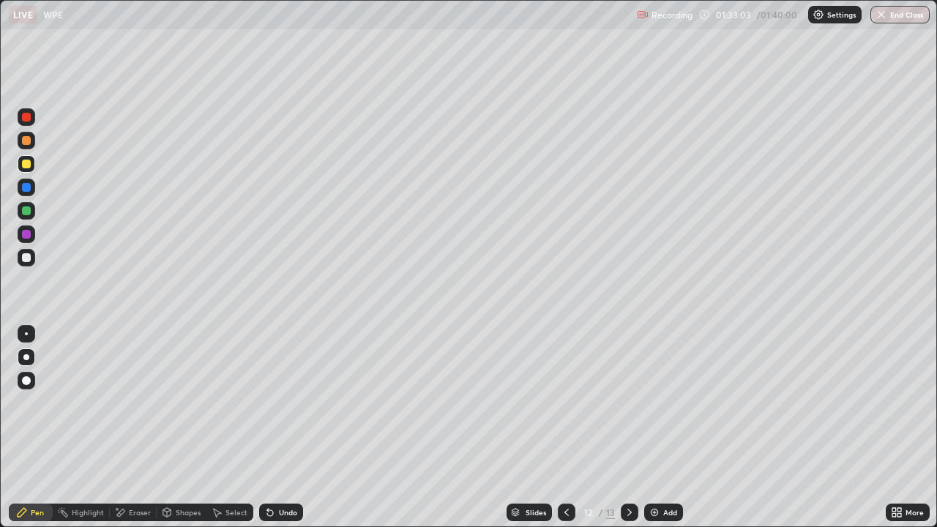
click at [627, 427] on div at bounding box center [630, 512] width 18 height 18
click at [293, 427] on div "Undo" at bounding box center [288, 512] width 18 height 7
click at [290, 427] on div "Undo" at bounding box center [281, 512] width 44 height 18
click at [288, 427] on div "Undo" at bounding box center [288, 512] width 18 height 7
click at [894, 427] on icon at bounding box center [897, 512] width 12 height 12
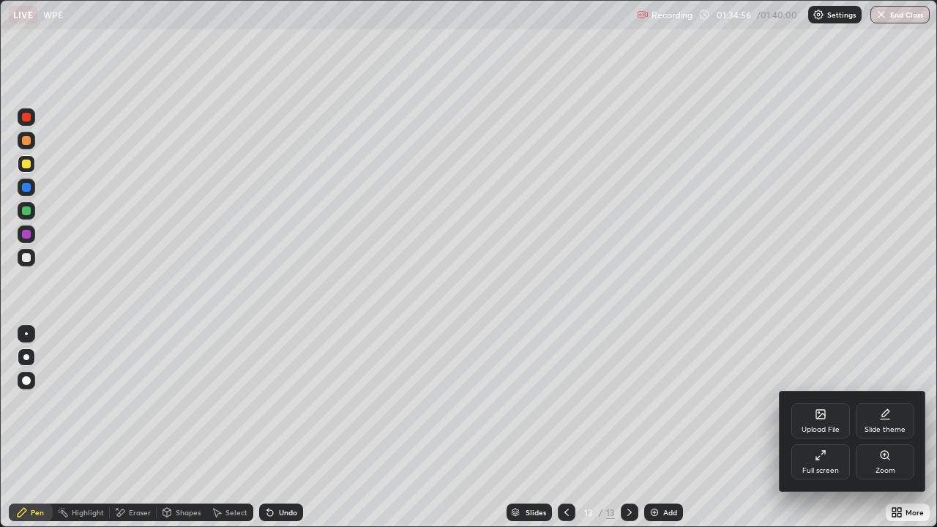
click at [844, 427] on div "Full screen" at bounding box center [820, 461] width 59 height 35
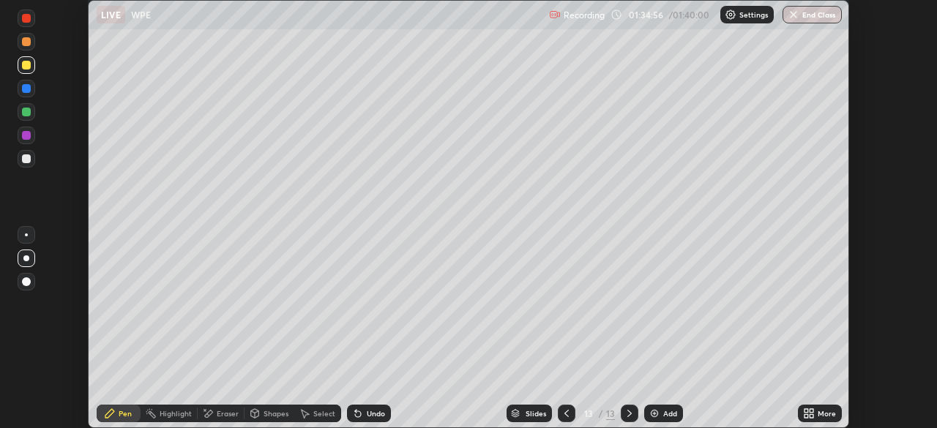
scroll to position [72751, 72242]
click at [810, 10] on button "End Class" at bounding box center [811, 15] width 59 height 18
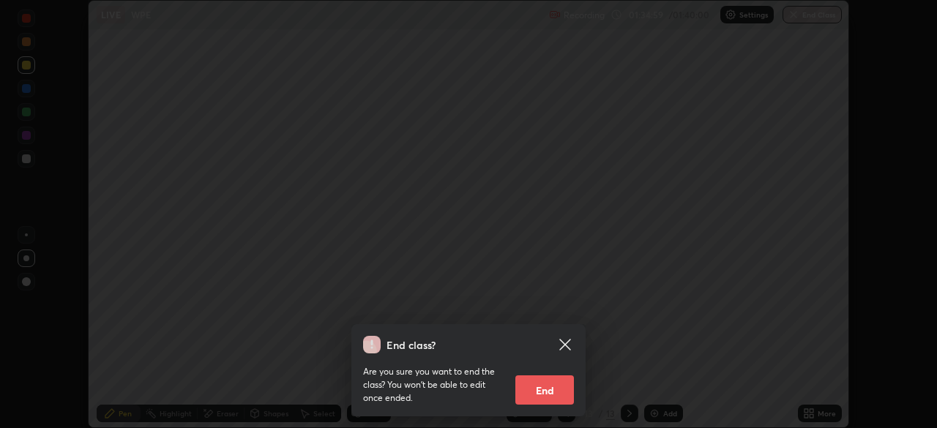
click at [557, 392] on button "End" at bounding box center [544, 389] width 59 height 29
